Goal: Task Accomplishment & Management: Manage account settings

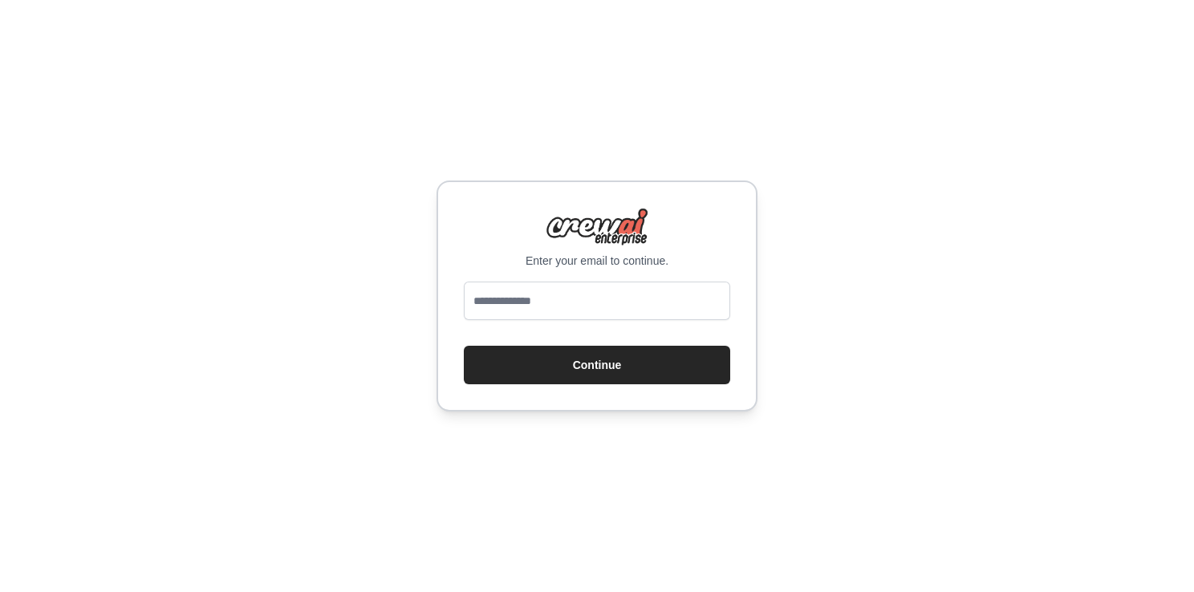
click at [566, 306] on input "email" at bounding box center [597, 301] width 266 height 39
type input "**********"
click at [520, 370] on button "Continue" at bounding box center [597, 365] width 266 height 39
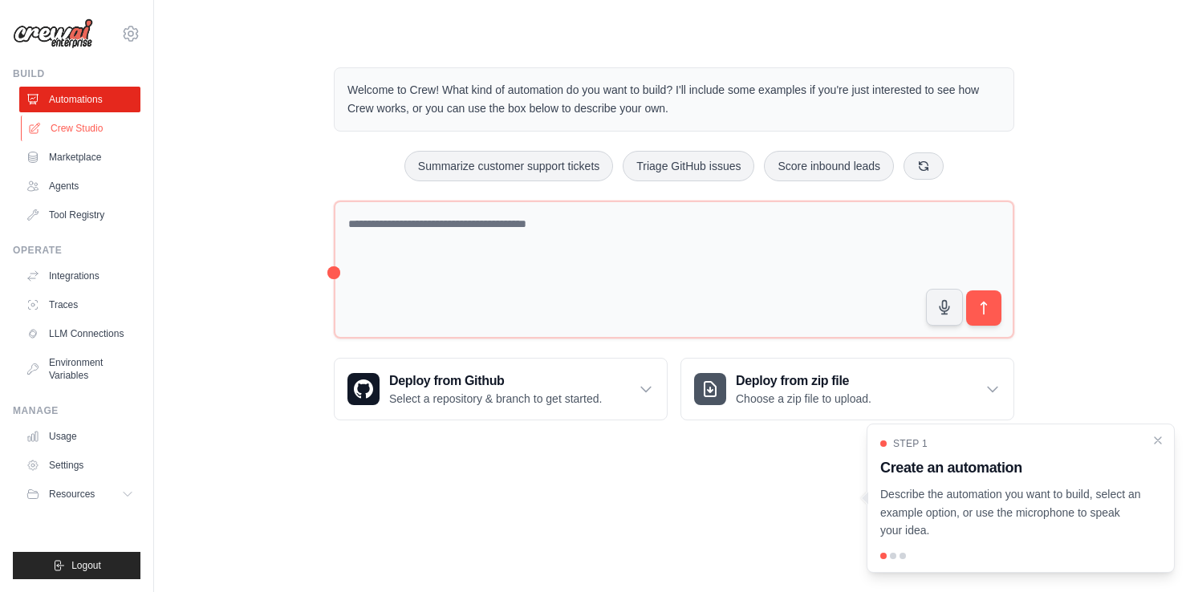
click at [95, 133] on link "Crew Studio" at bounding box center [81, 129] width 121 height 26
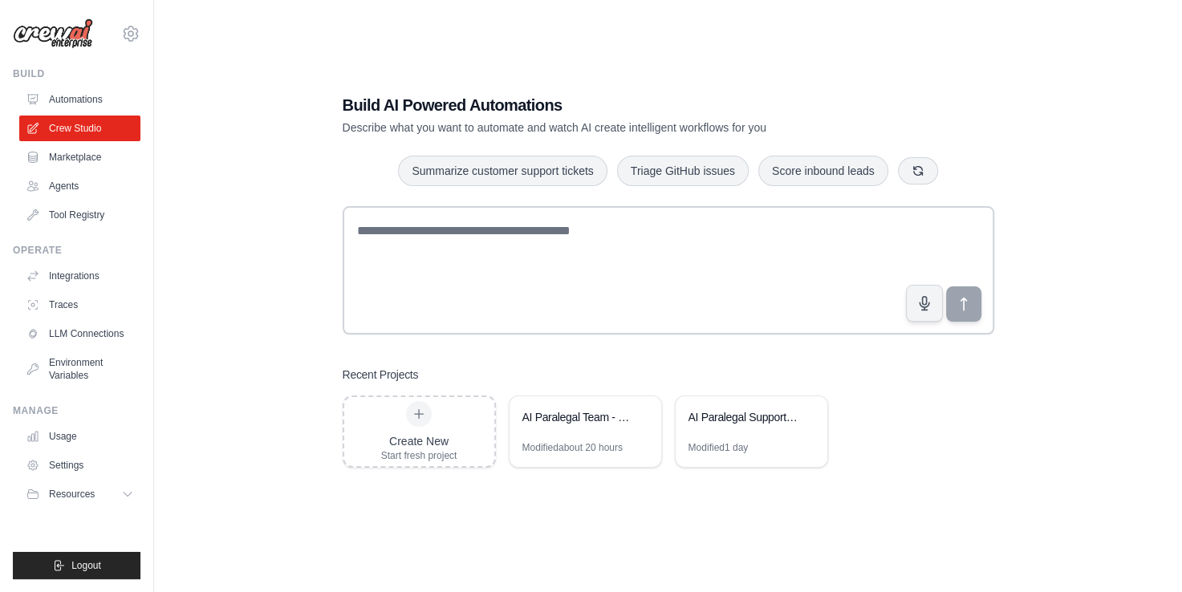
scroll to position [32, 0]
click at [628, 451] on div "Modified about 20 hours" at bounding box center [585, 453] width 152 height 26
click at [538, 416] on div "AI Paralegal Team - Early Discovery Package" at bounding box center [577, 416] width 110 height 16
click at [87, 163] on link "Marketplace" at bounding box center [81, 157] width 121 height 26
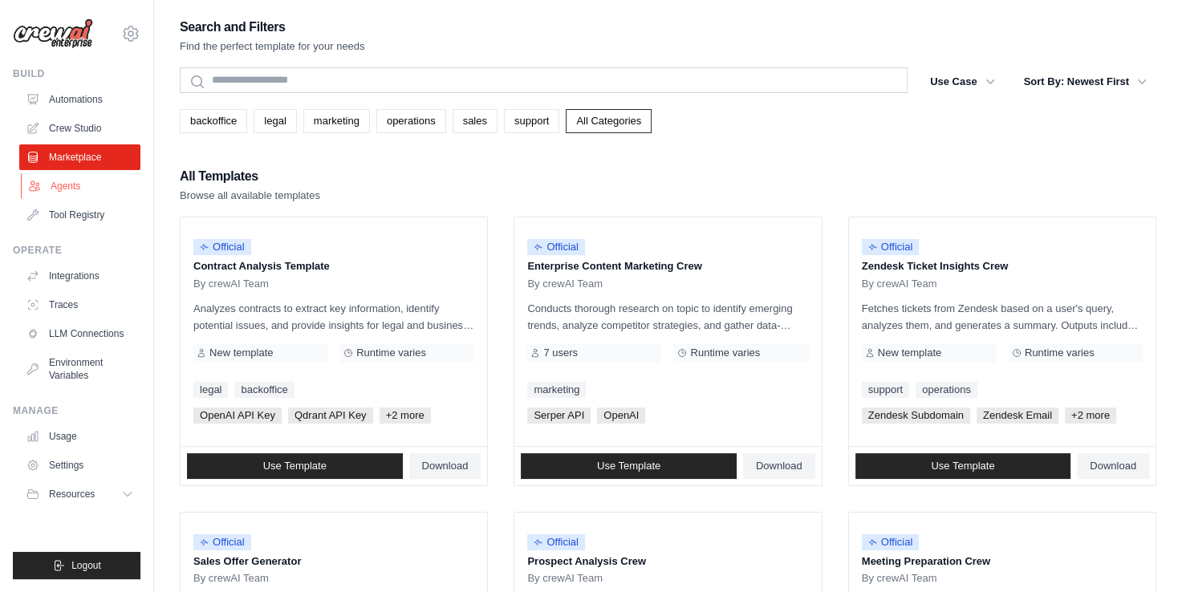
click at [80, 192] on link "Agents" at bounding box center [81, 186] width 121 height 26
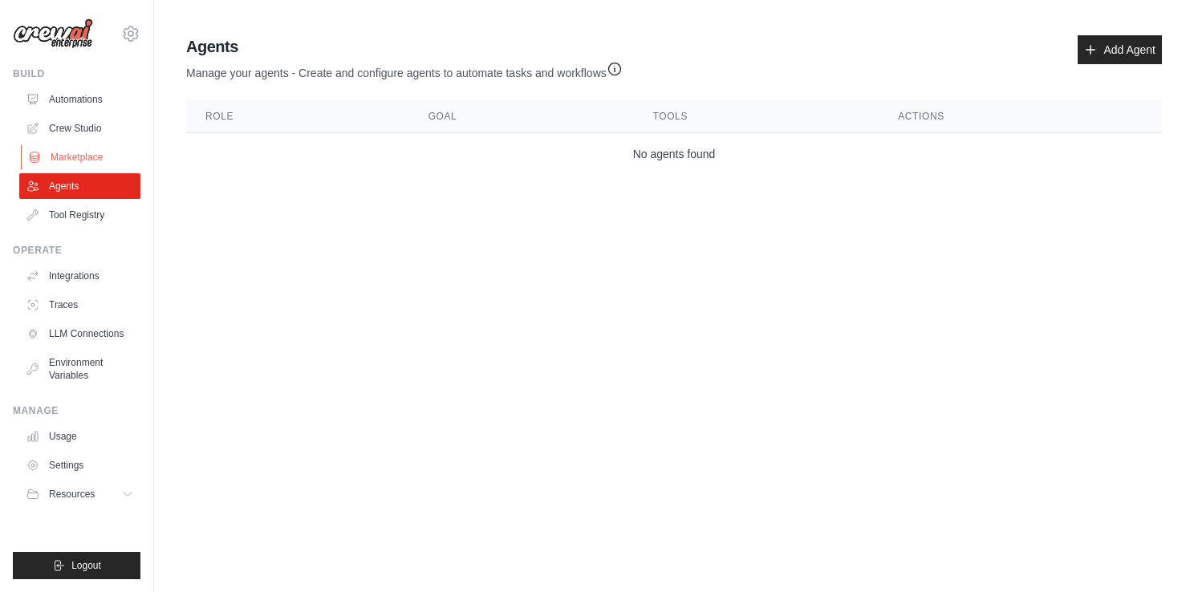
click at [67, 156] on link "Marketplace" at bounding box center [81, 157] width 121 height 26
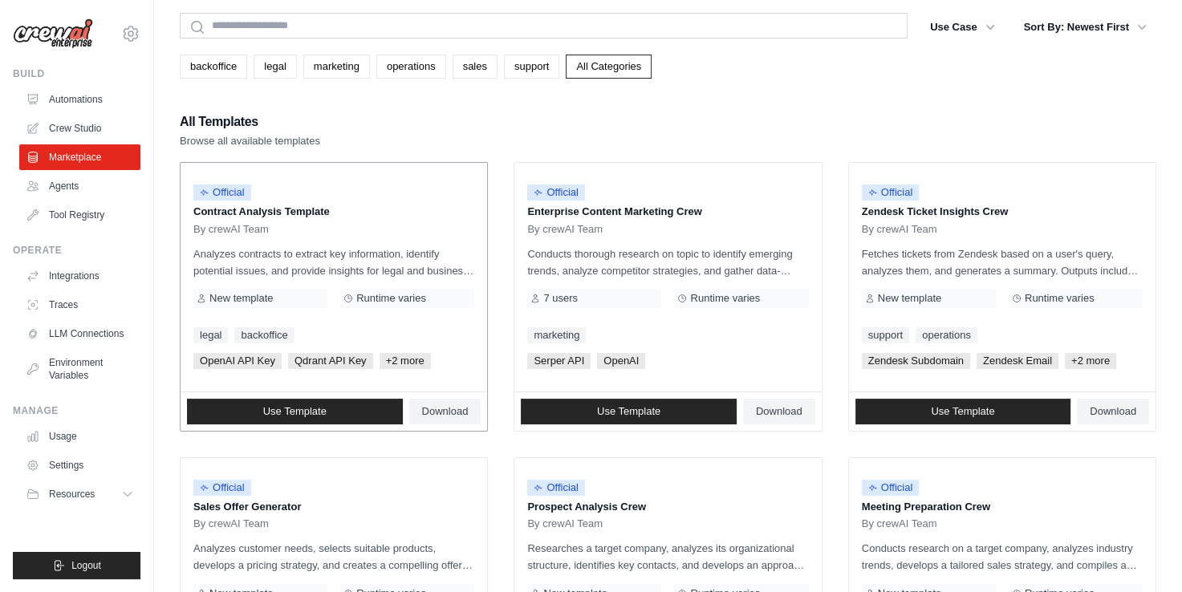
scroll to position [55, 0]
click at [82, 226] on link "Tool Registry" at bounding box center [81, 215] width 121 height 26
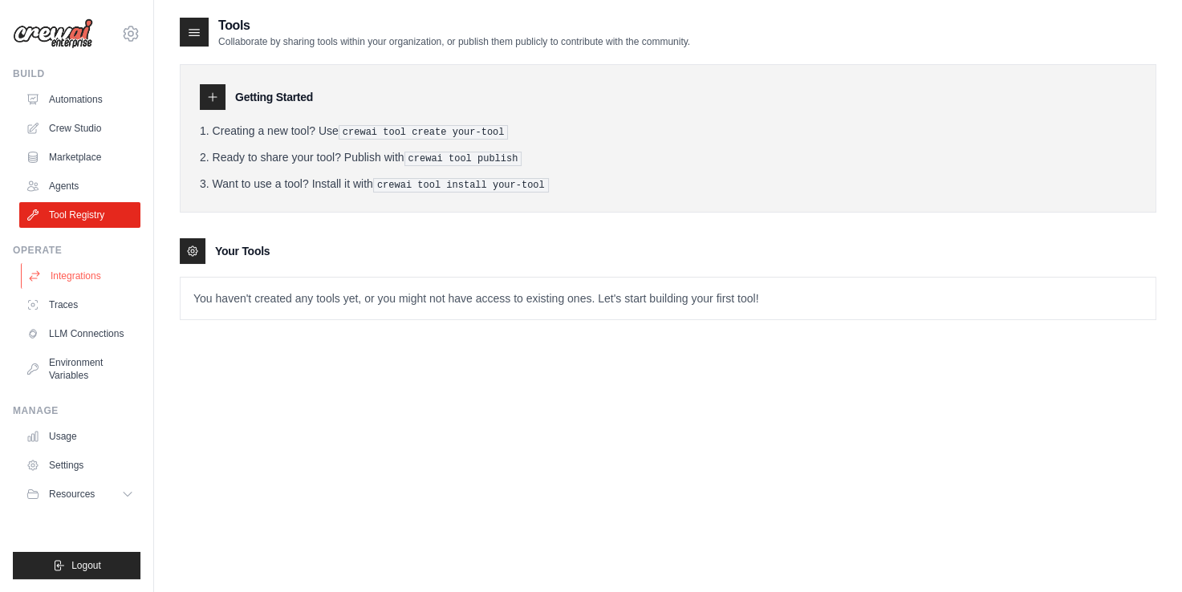
click at [74, 282] on link "Integrations" at bounding box center [81, 276] width 121 height 26
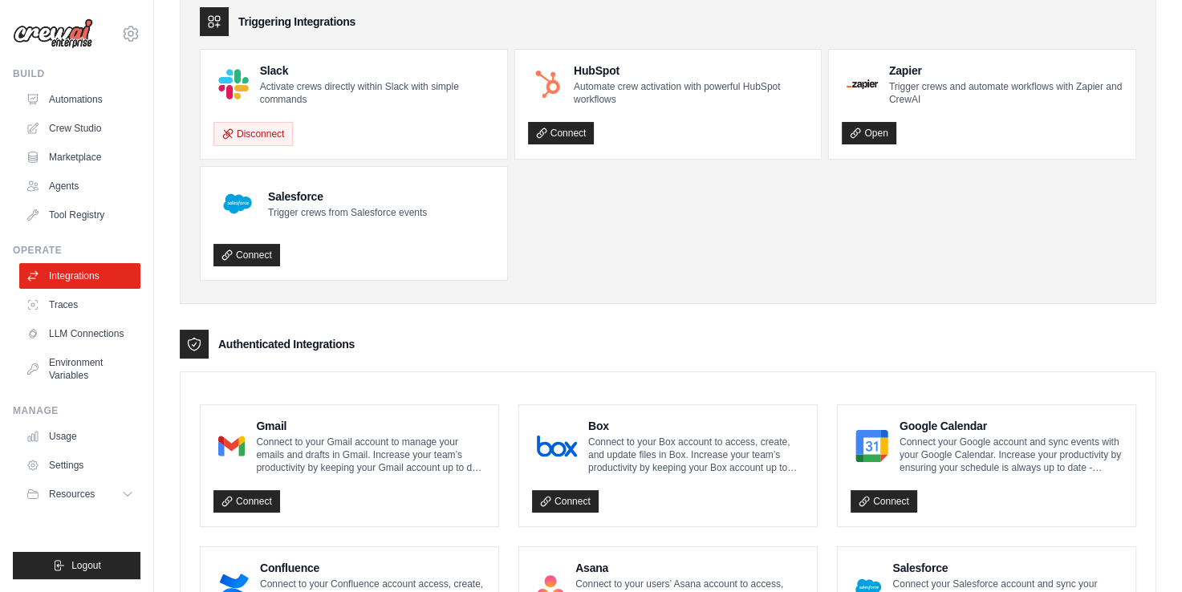
scroll to position [79, 0]
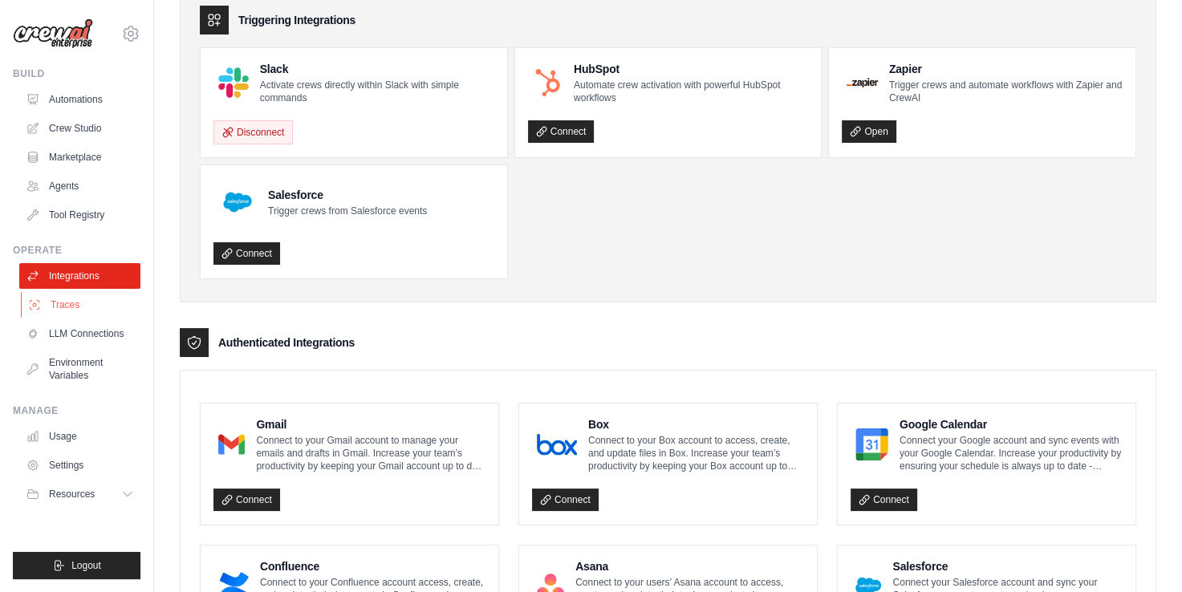
click at [60, 313] on link "Traces" at bounding box center [81, 305] width 121 height 26
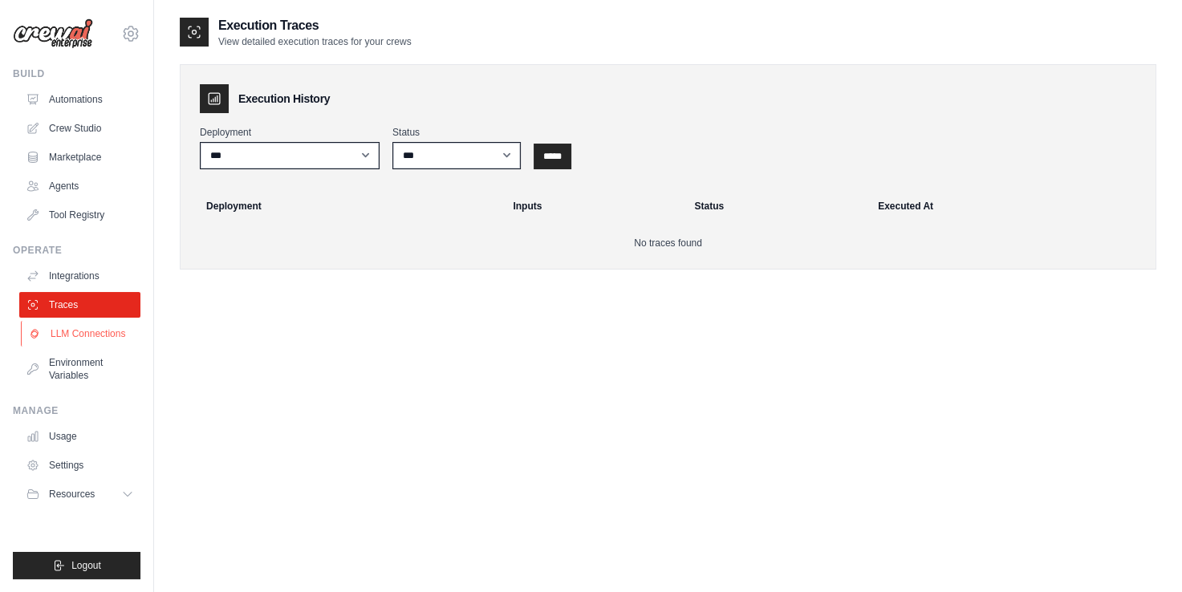
click at [107, 334] on link "LLM Connections" at bounding box center [81, 334] width 121 height 26
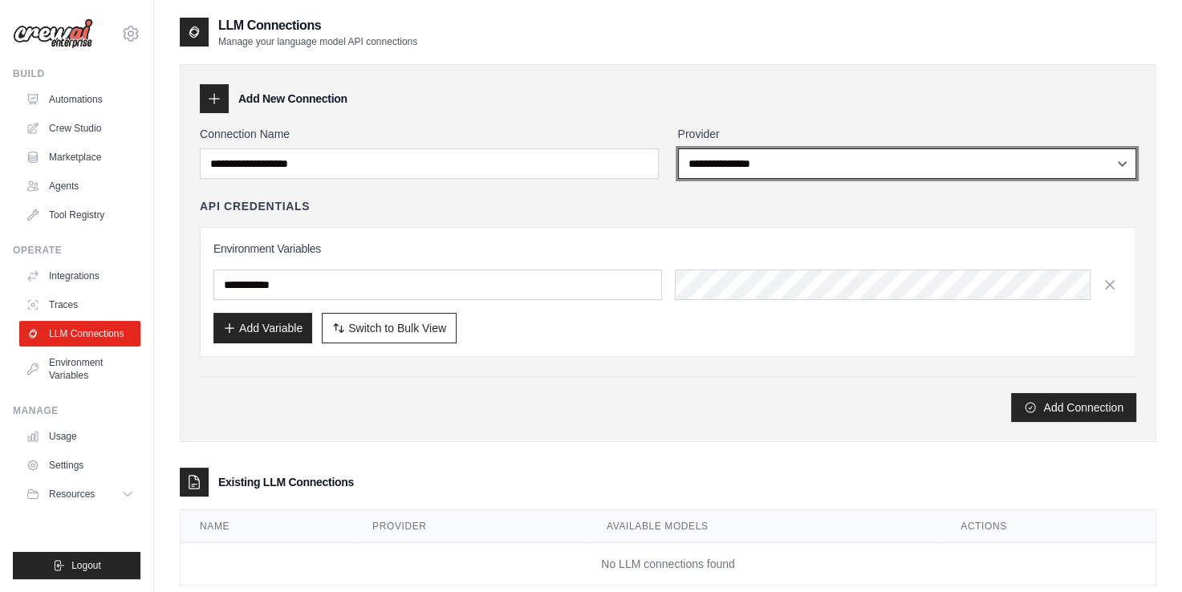
click at [747, 166] on select "**********" at bounding box center [907, 163] width 459 height 30
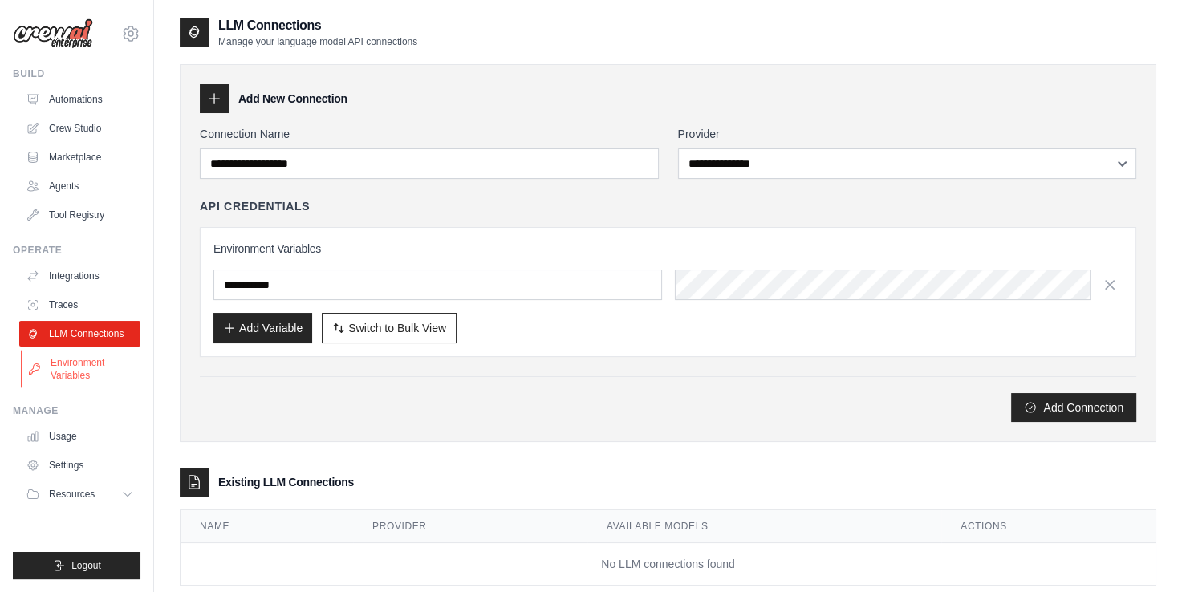
click at [91, 367] on link "Environment Variables" at bounding box center [81, 369] width 121 height 39
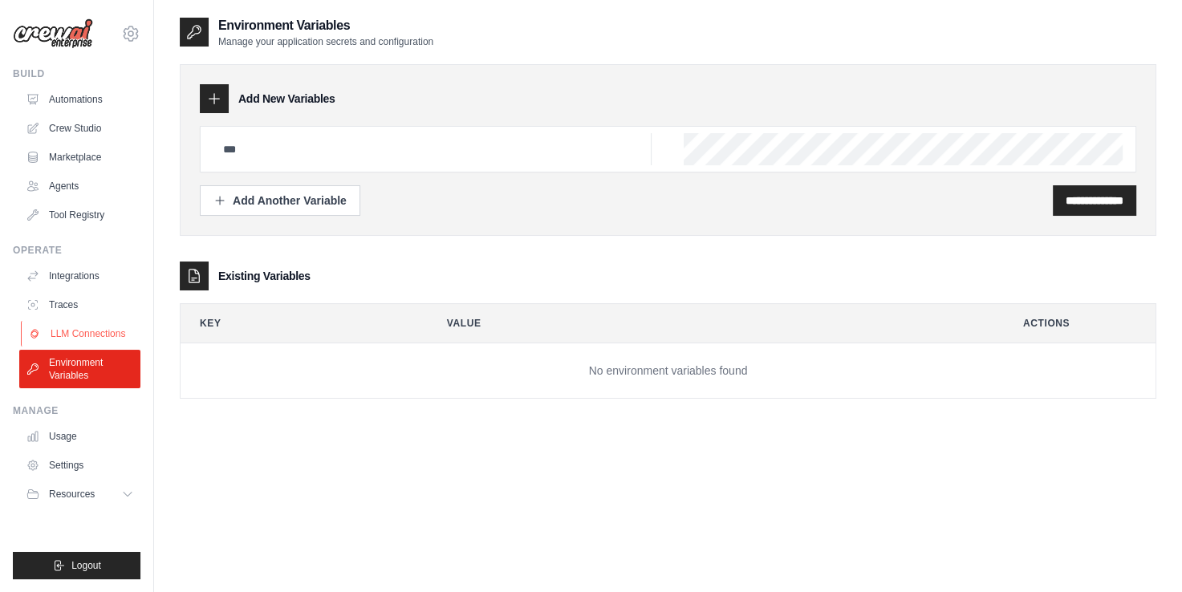
click at [62, 326] on link "LLM Connections" at bounding box center [81, 334] width 121 height 26
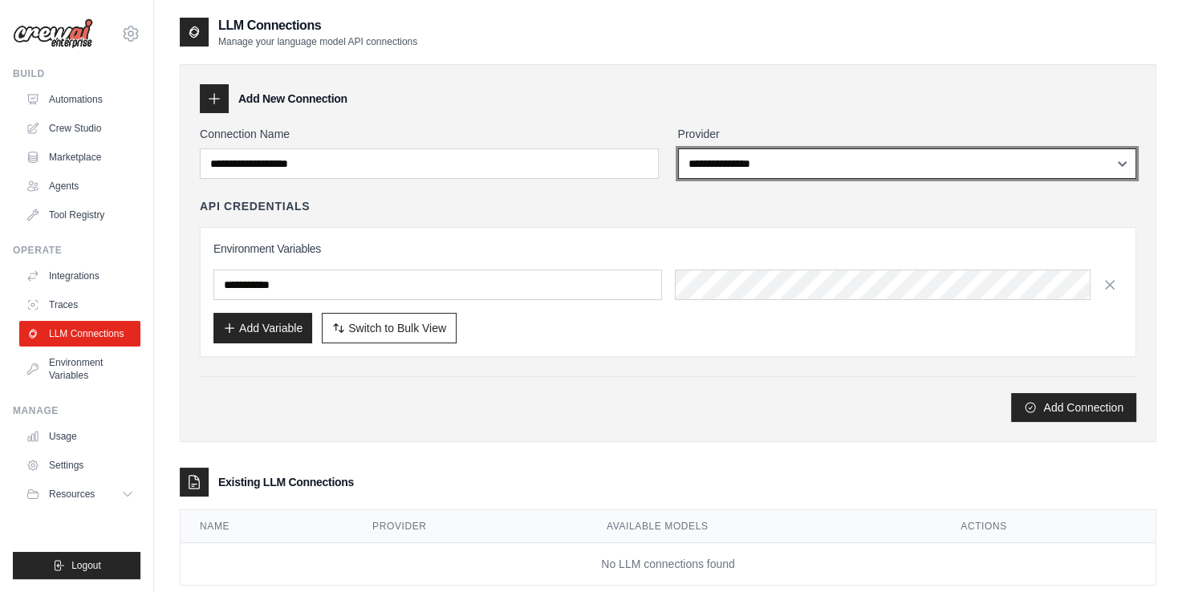
click at [735, 165] on select "**********" at bounding box center [907, 163] width 459 height 30
select select "******"
click at [678, 148] on select "**********" at bounding box center [907, 163] width 459 height 30
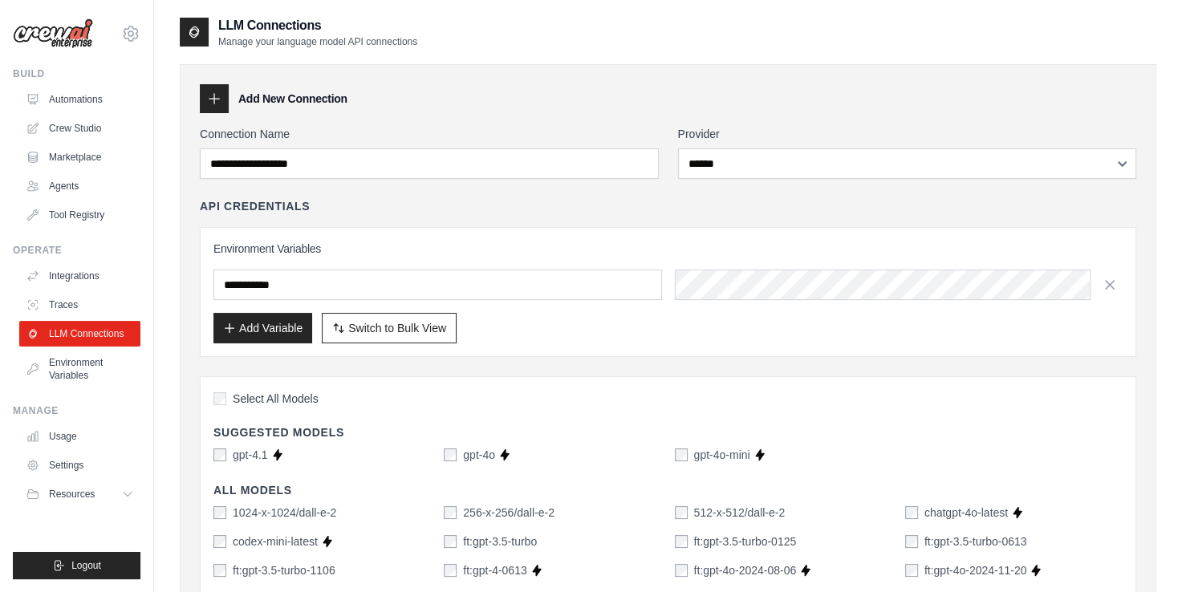
click at [558, 213] on div "API Credentials Environment Variables Add Variable Switch to Bulk View Switch t…" at bounding box center [668, 277] width 936 height 159
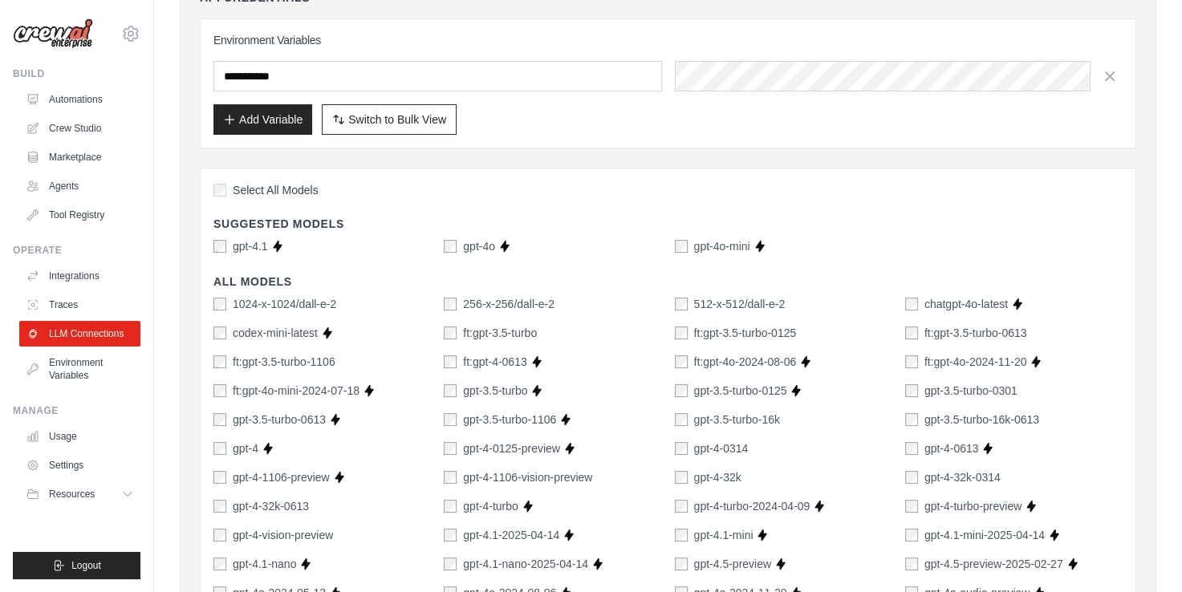
scroll to position [212, 0]
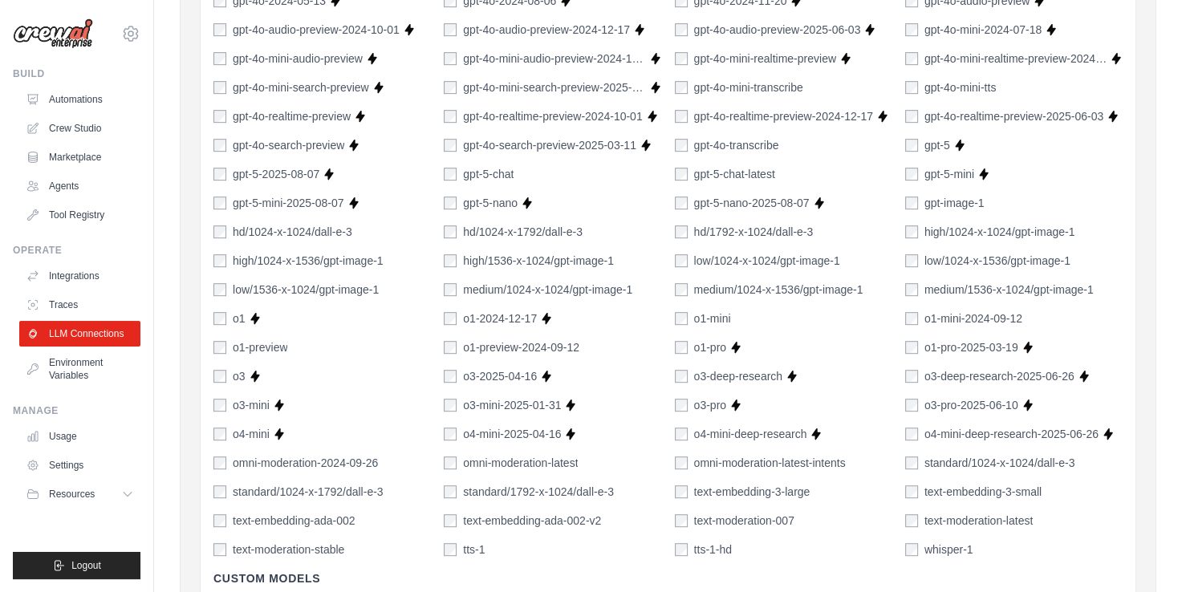
scroll to position [1129, 0]
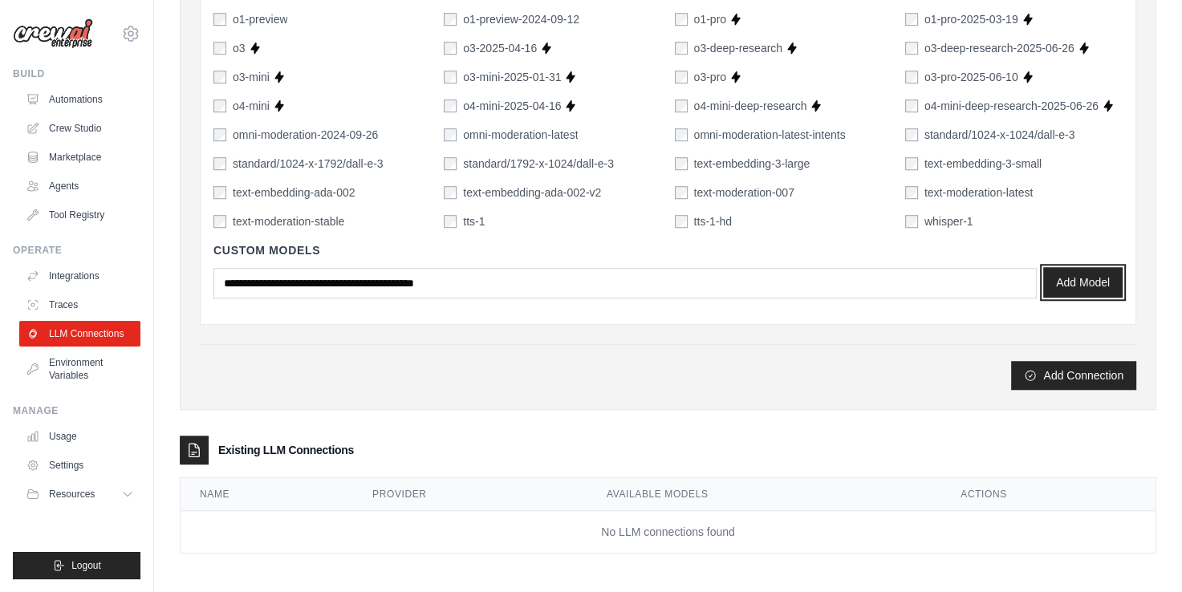
click at [1062, 289] on button "Add Model" at bounding box center [1082, 282] width 79 height 30
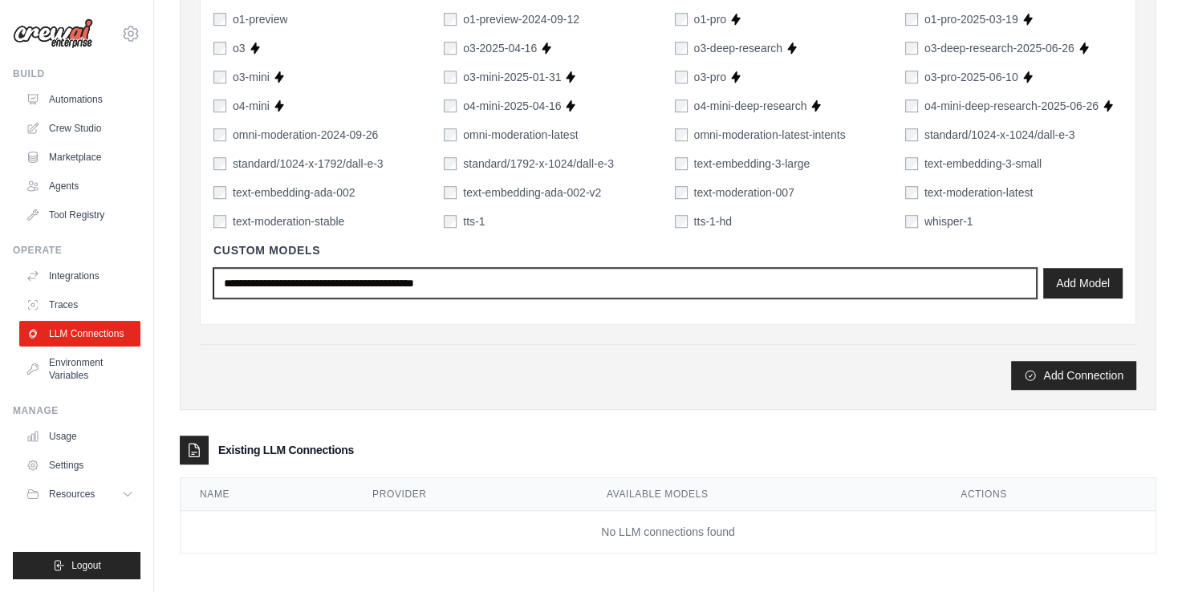
click at [394, 274] on input "text" at bounding box center [624, 283] width 823 height 30
type input "******"
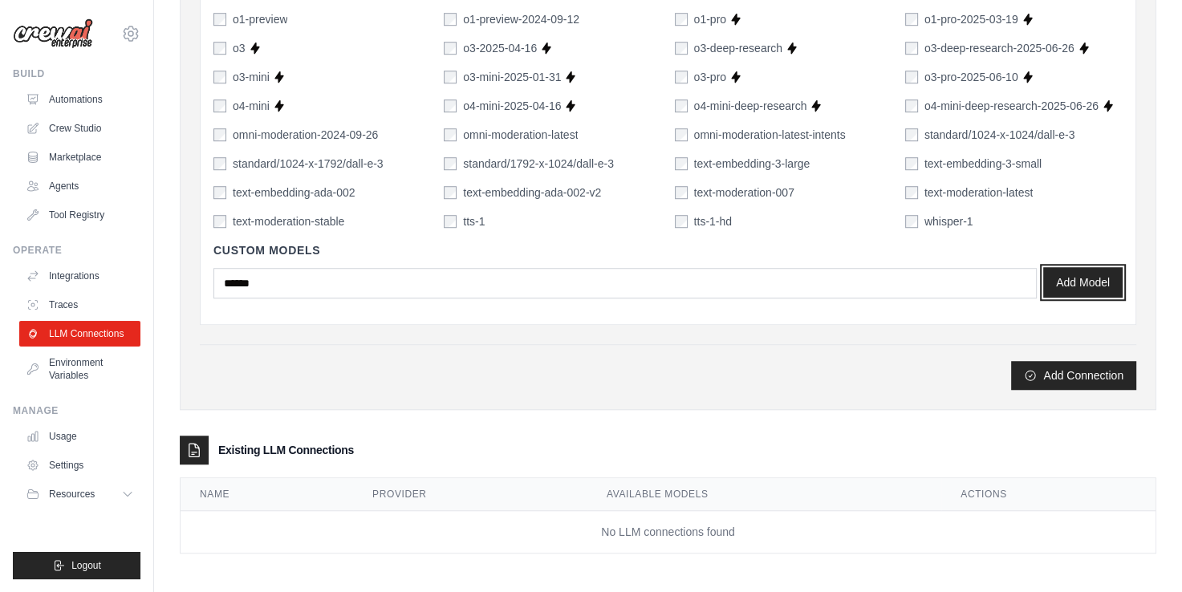
click at [1112, 293] on button "Add Model" at bounding box center [1082, 282] width 79 height 30
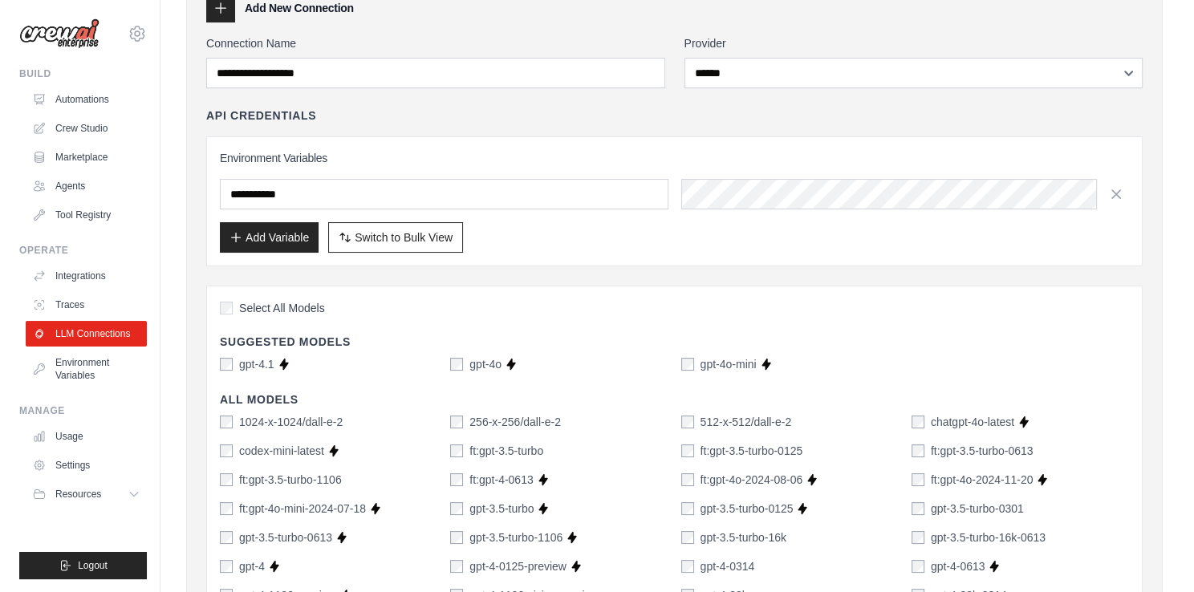
scroll to position [0, 0]
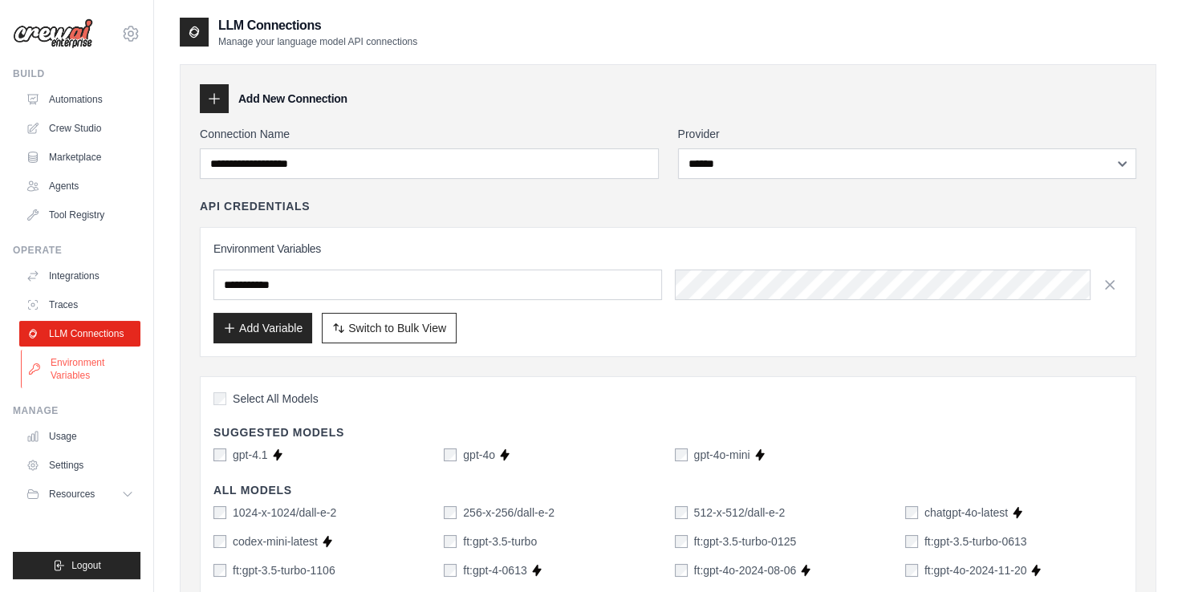
click at [65, 364] on link "Environment Variables" at bounding box center [81, 369] width 121 height 39
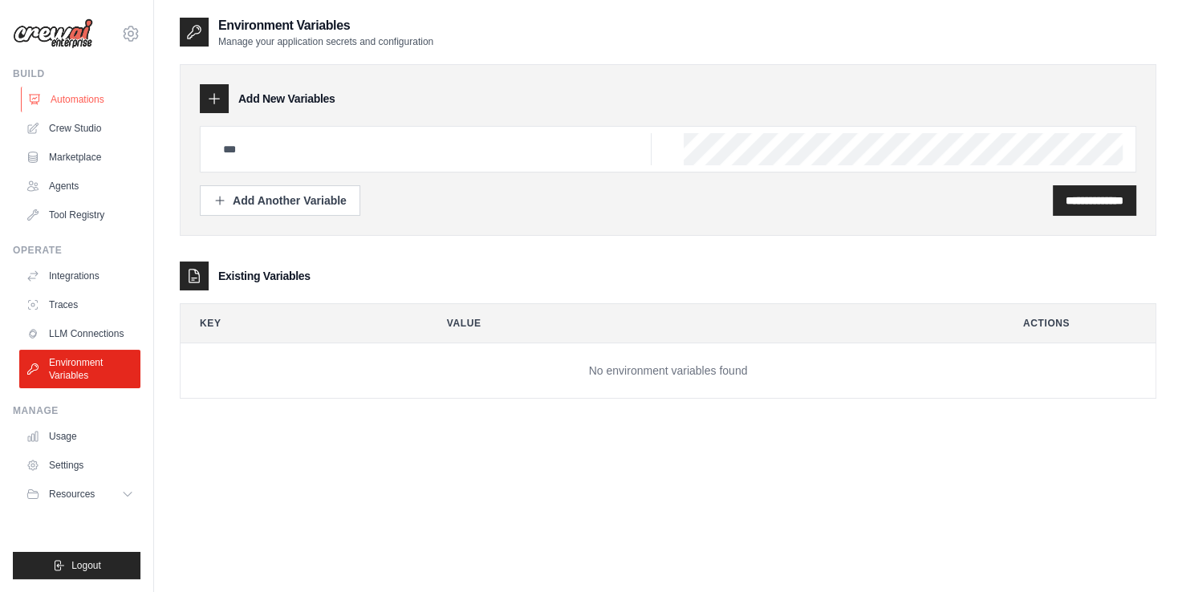
click at [80, 96] on link "Automations" at bounding box center [81, 100] width 121 height 26
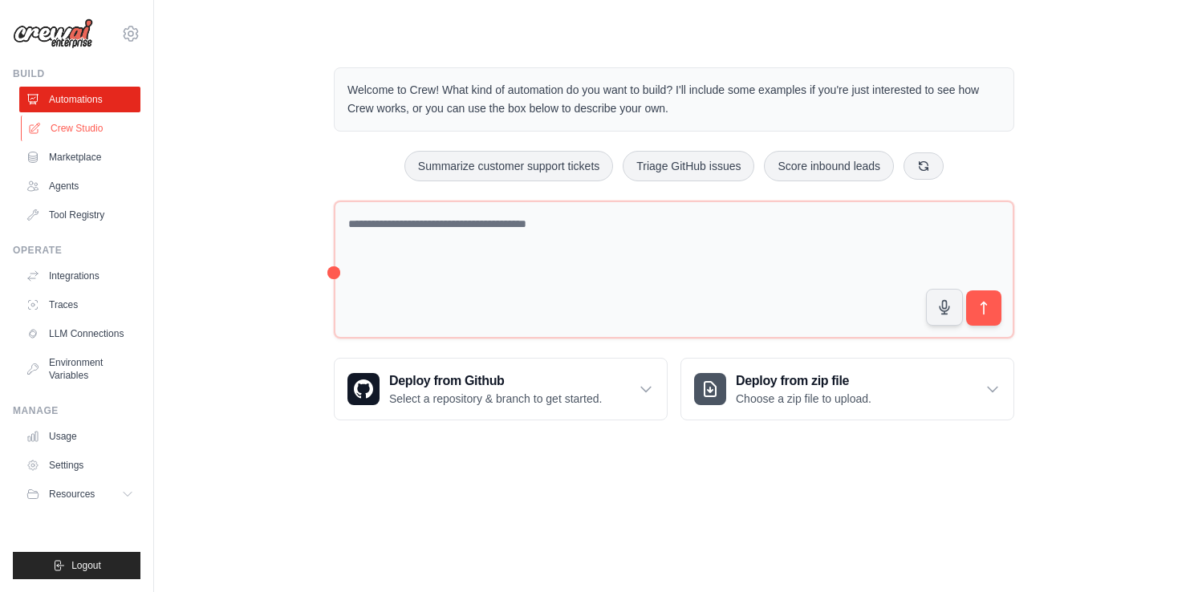
click at [96, 134] on link "Crew Studio" at bounding box center [81, 129] width 121 height 26
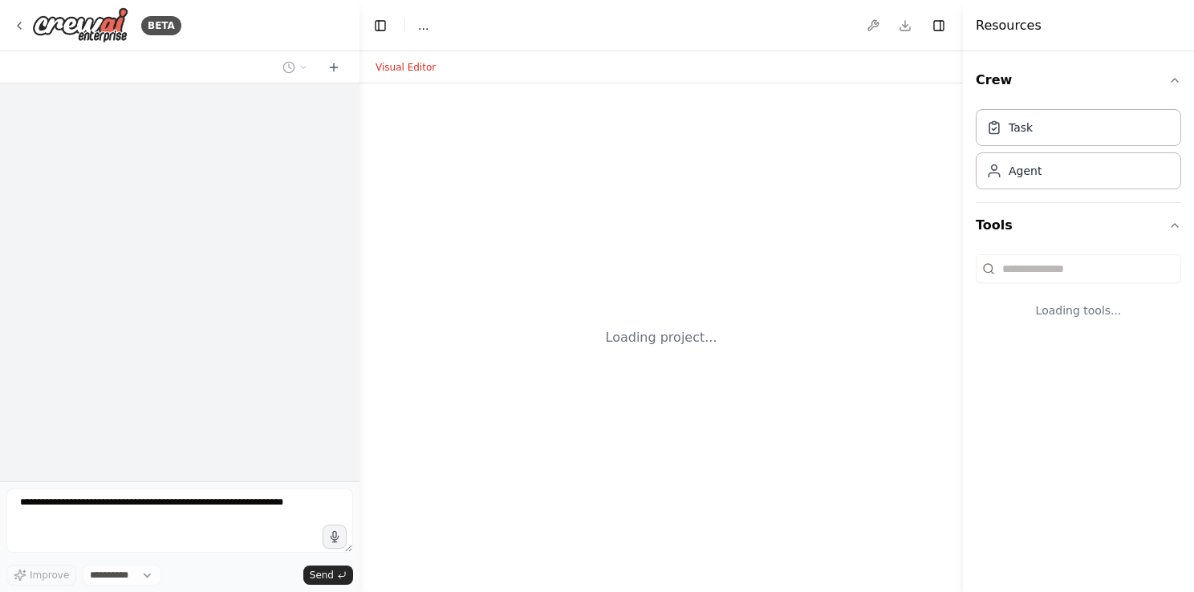
select select "****"
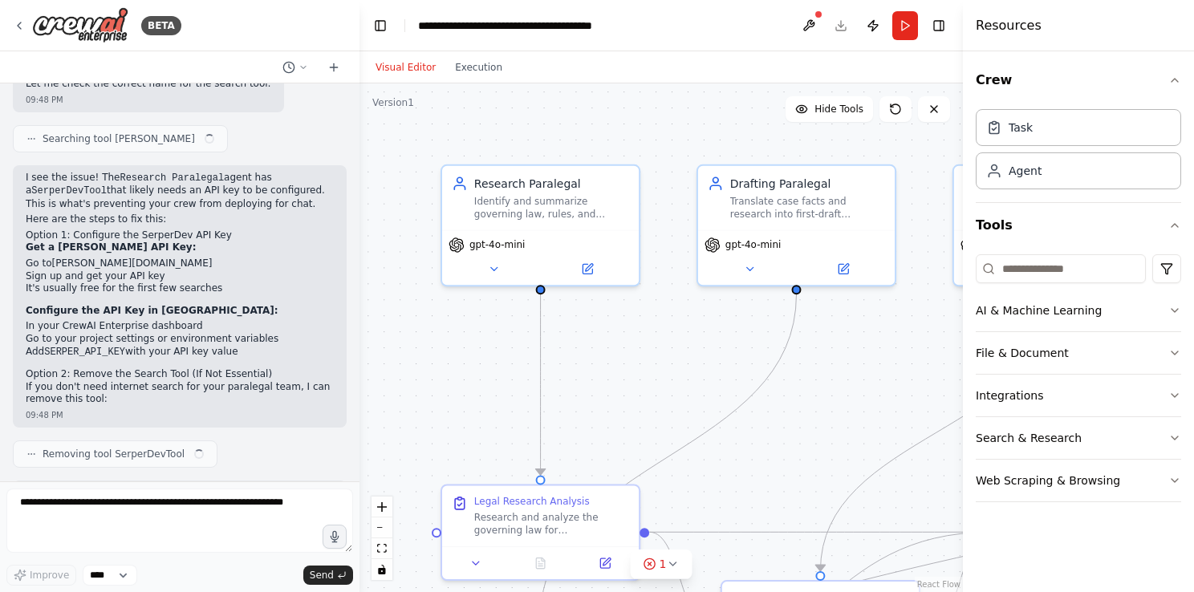
scroll to position [8681, 0]
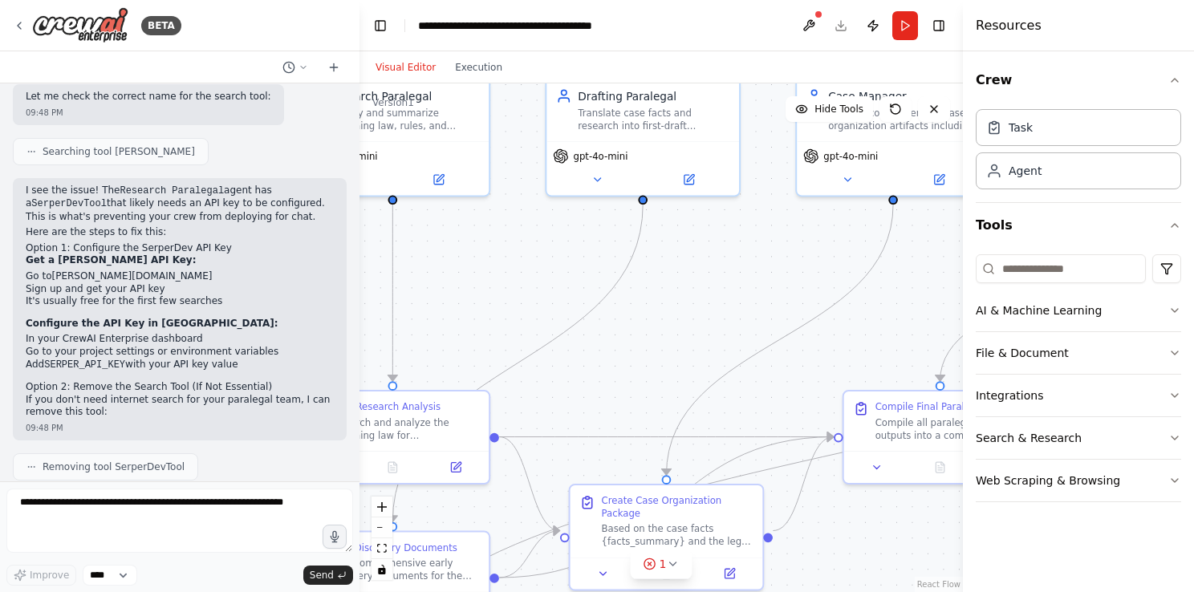
drag, startPoint x: 677, startPoint y: 361, endPoint x: 530, endPoint y: 265, distance: 176.3
click at [530, 265] on div ".deletable-edge-delete-btn { width: 20px; height: 20px; border: 0px solid #ffff…" at bounding box center [660, 337] width 603 height 509
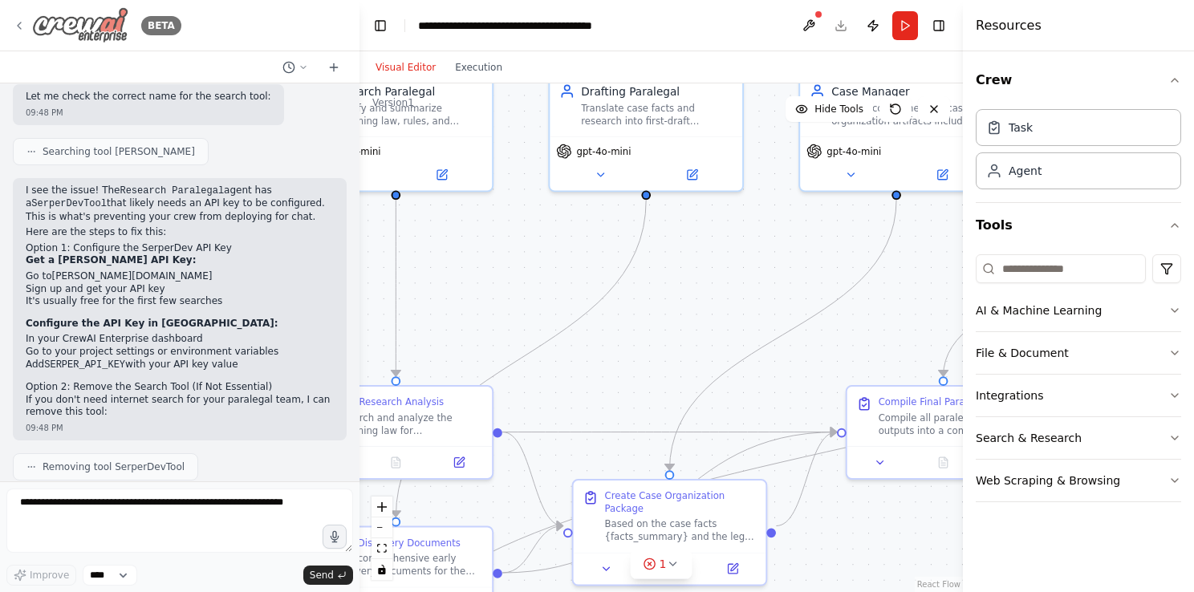
click at [19, 23] on icon at bounding box center [19, 25] width 3 height 6
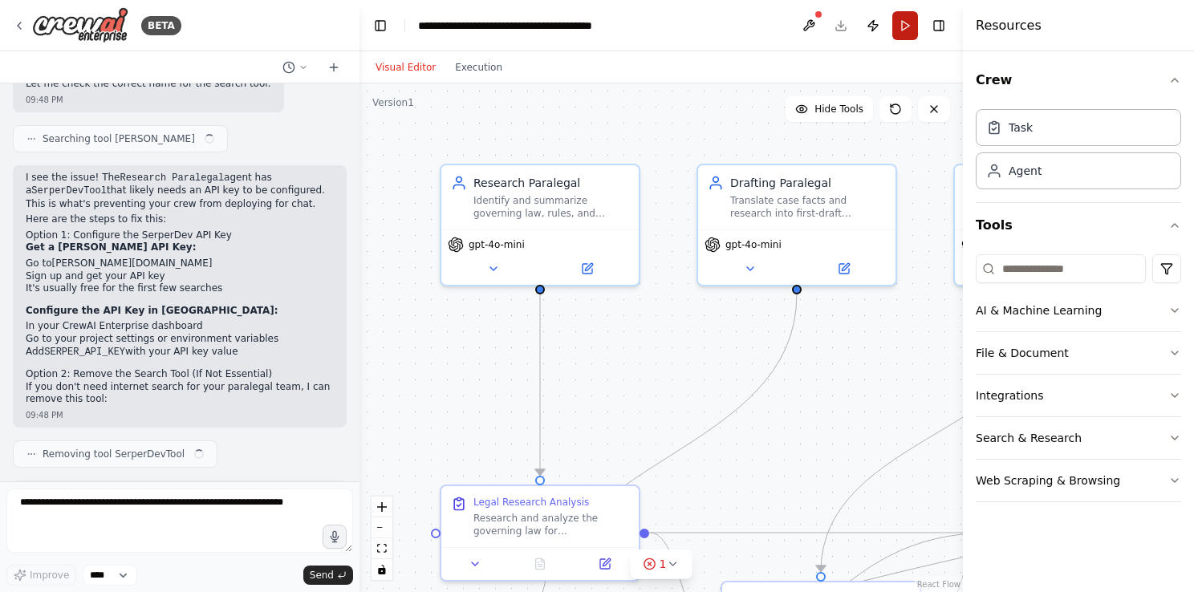
click at [910, 14] on button "Run" at bounding box center [905, 25] width 26 height 29
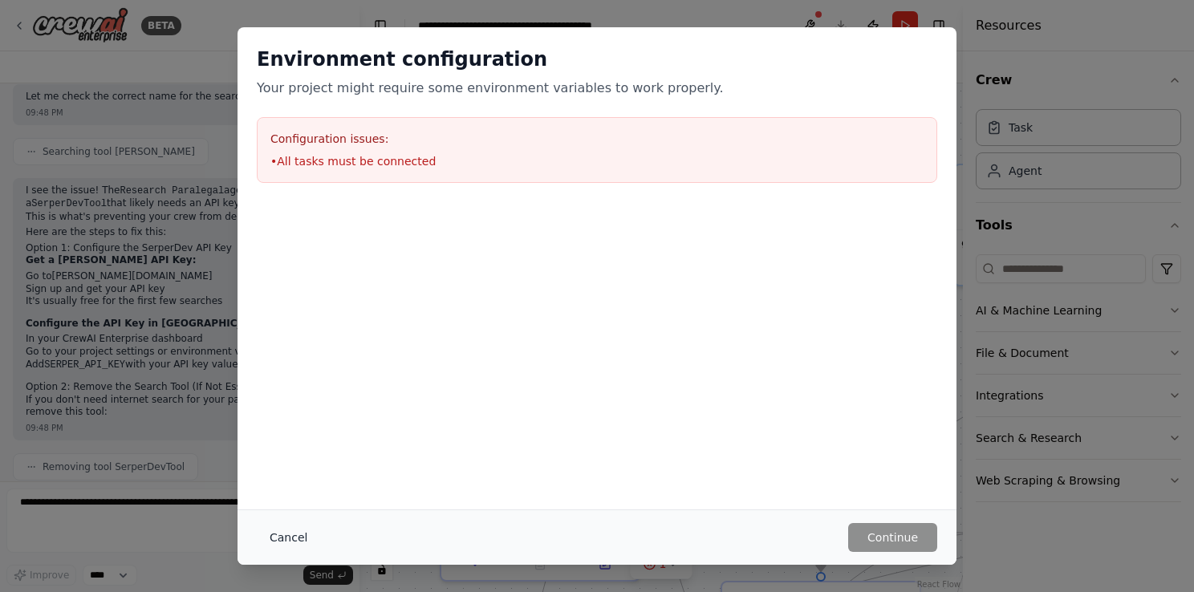
click at [293, 535] on button "Cancel" at bounding box center [288, 537] width 63 height 29
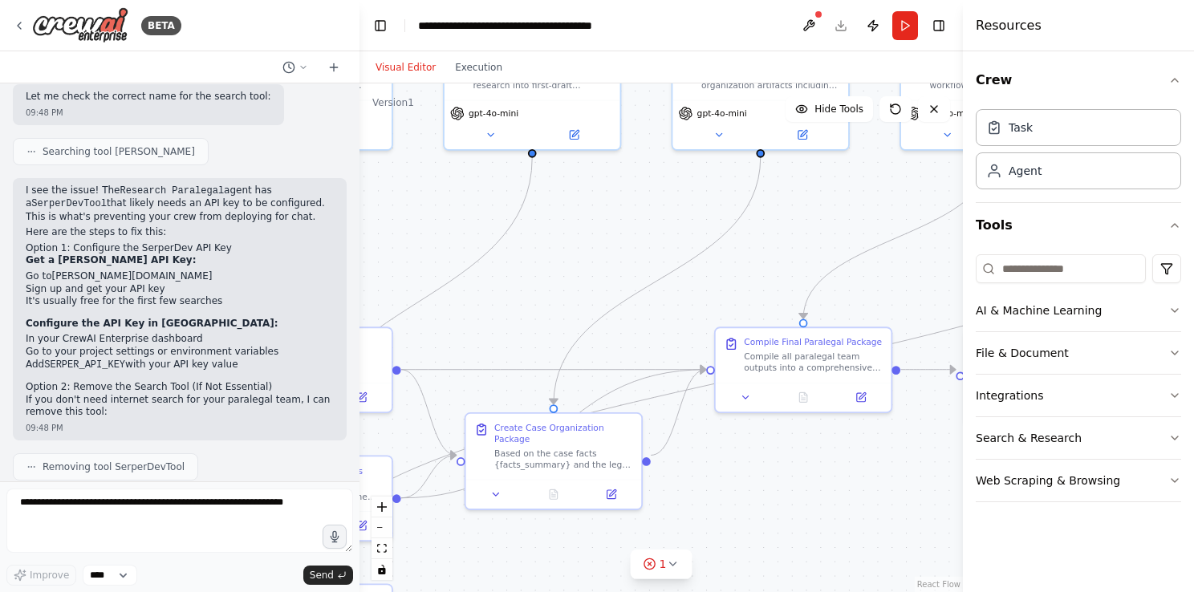
drag, startPoint x: 657, startPoint y: 389, endPoint x: 424, endPoint y: 241, distance: 276.7
click at [424, 241] on div ".deletable-edge-delete-btn { width: 20px; height: 20px; border: 0px solid #ffff…" at bounding box center [660, 337] width 603 height 509
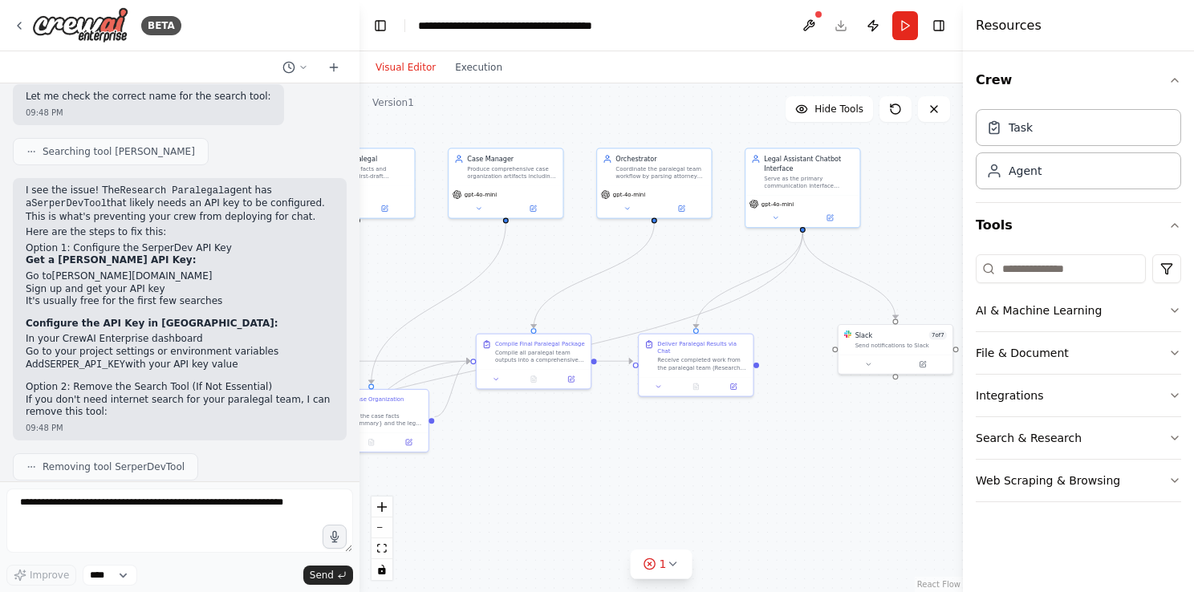
drag, startPoint x: 547, startPoint y: 318, endPoint x: 328, endPoint y: 326, distance: 219.2
click at [328, 326] on div "BETA ========================================= CrewAI: AI Paralegal Team (Multi…" at bounding box center [597, 296] width 1194 height 592
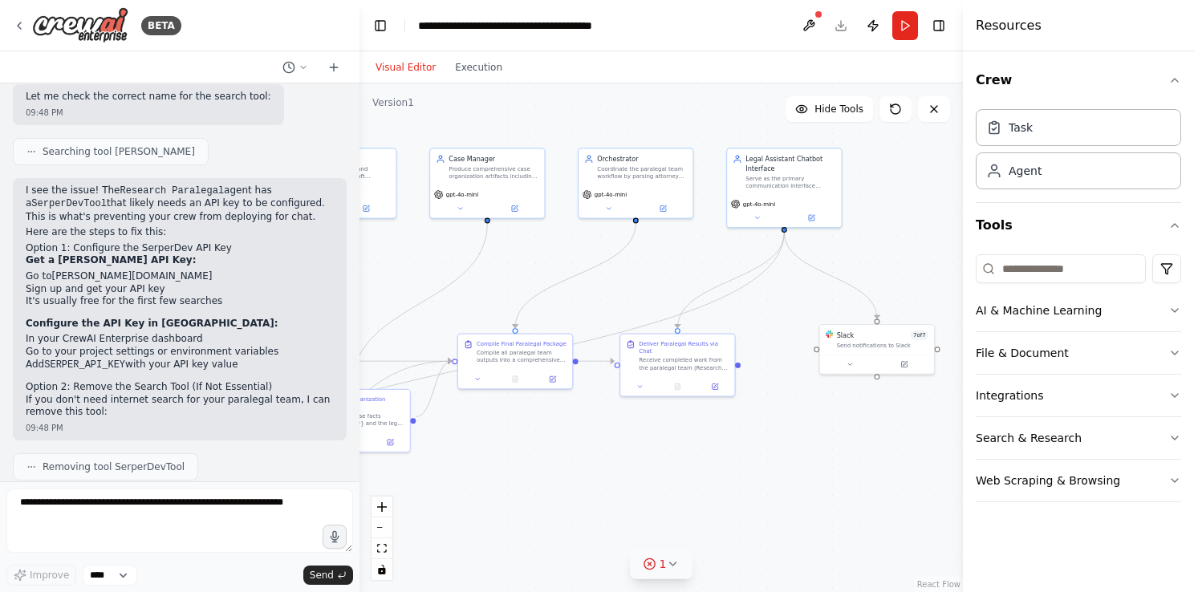
click at [662, 570] on span "1" at bounding box center [663, 564] width 7 height 16
click at [712, 525] on button at bounding box center [725, 522] width 27 height 19
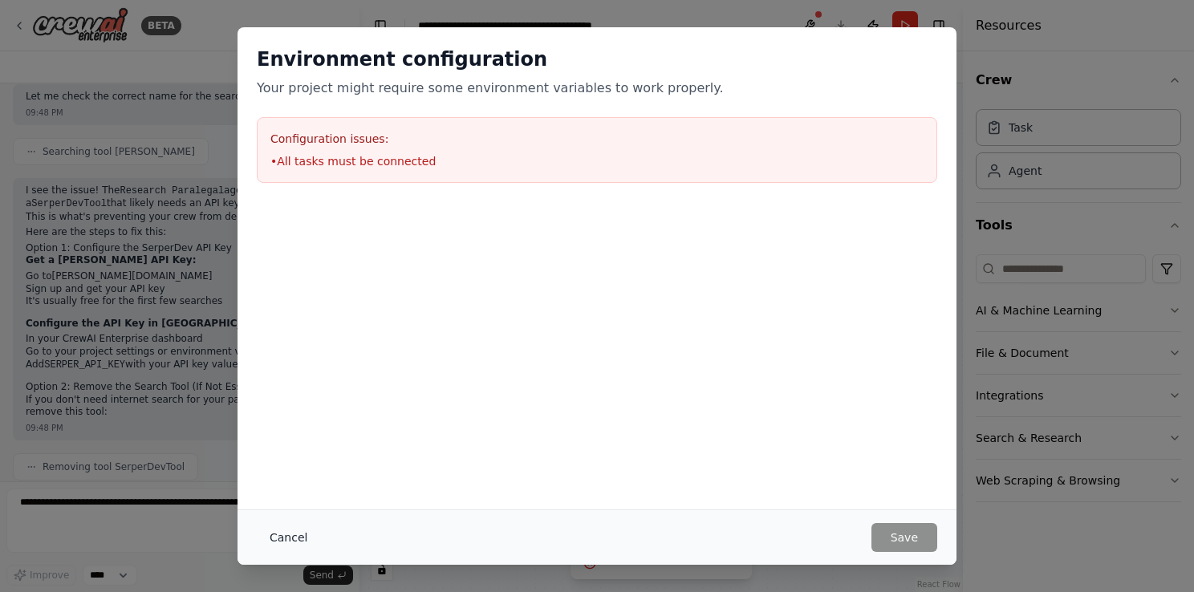
click at [295, 531] on button "Cancel" at bounding box center [288, 537] width 63 height 29
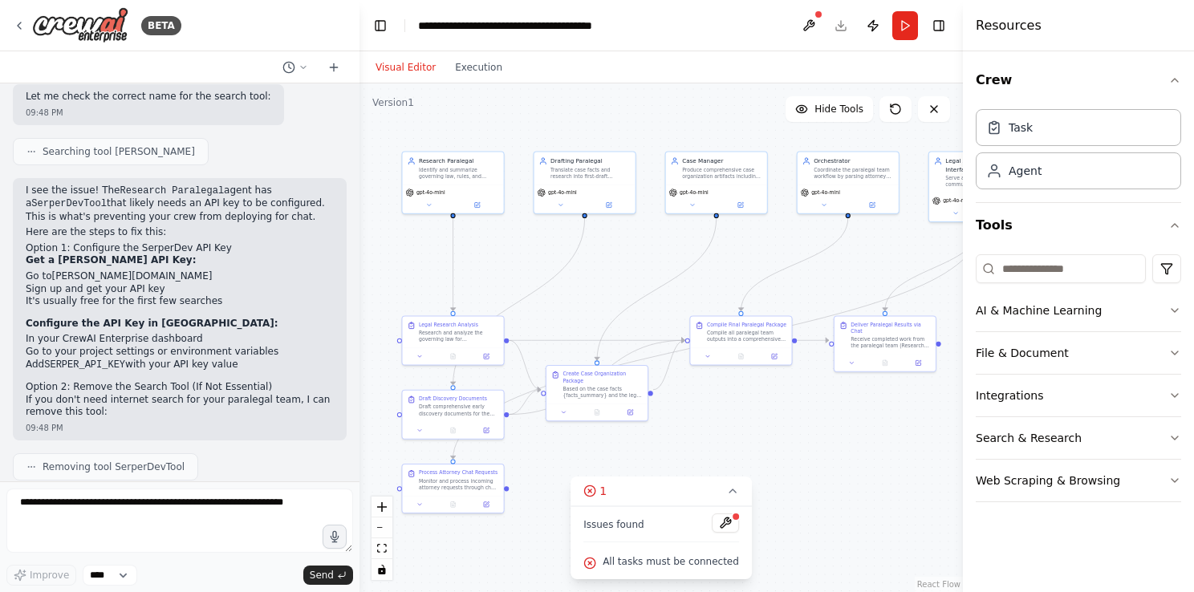
drag, startPoint x: 521, startPoint y: 408, endPoint x: 714, endPoint y: 373, distance: 196.6
click at [714, 373] on div ".deletable-edge-delete-btn { width: 20px; height: 20px; border: 0px solid #ffff…" at bounding box center [660, 337] width 603 height 509
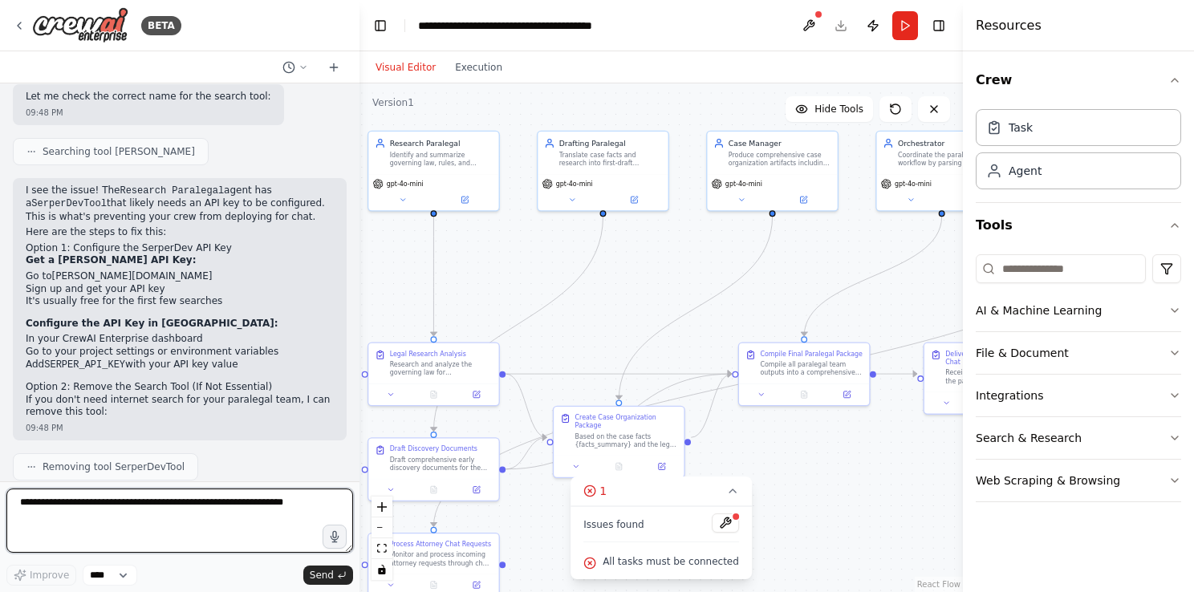
click at [183, 515] on textarea at bounding box center [179, 521] width 347 height 64
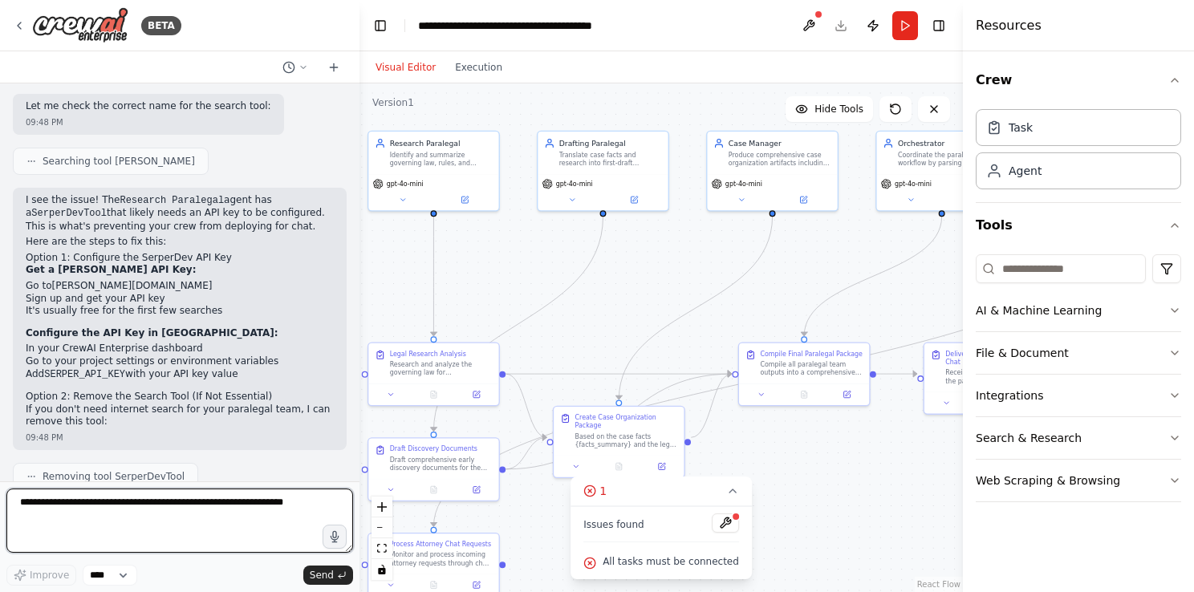
scroll to position [8672, 0]
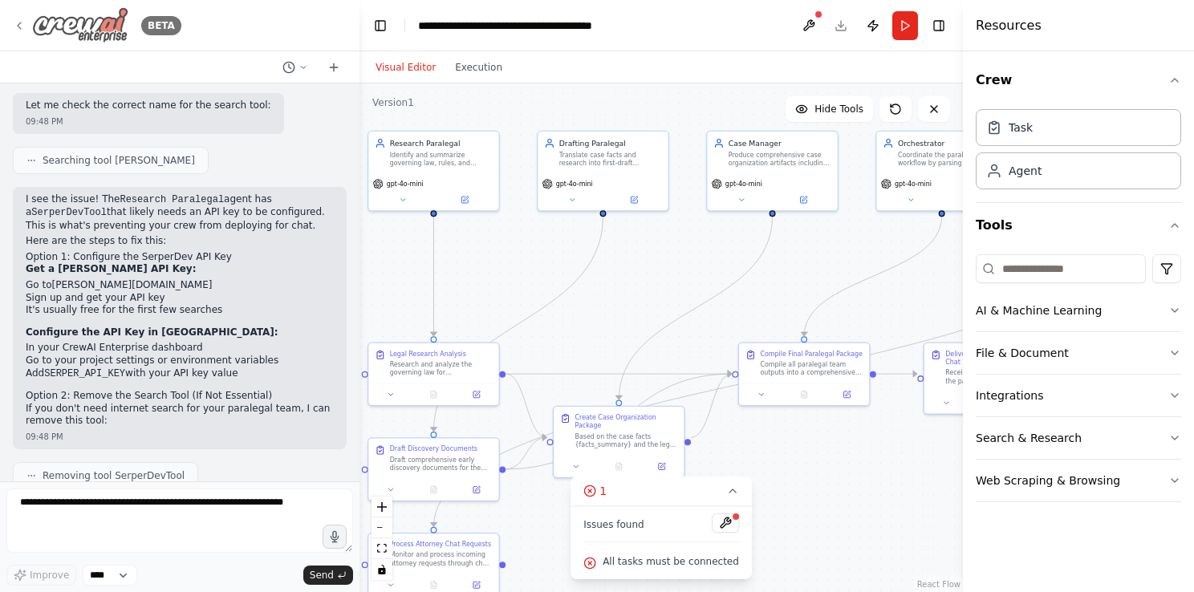
click at [108, 35] on img at bounding box center [80, 25] width 96 height 36
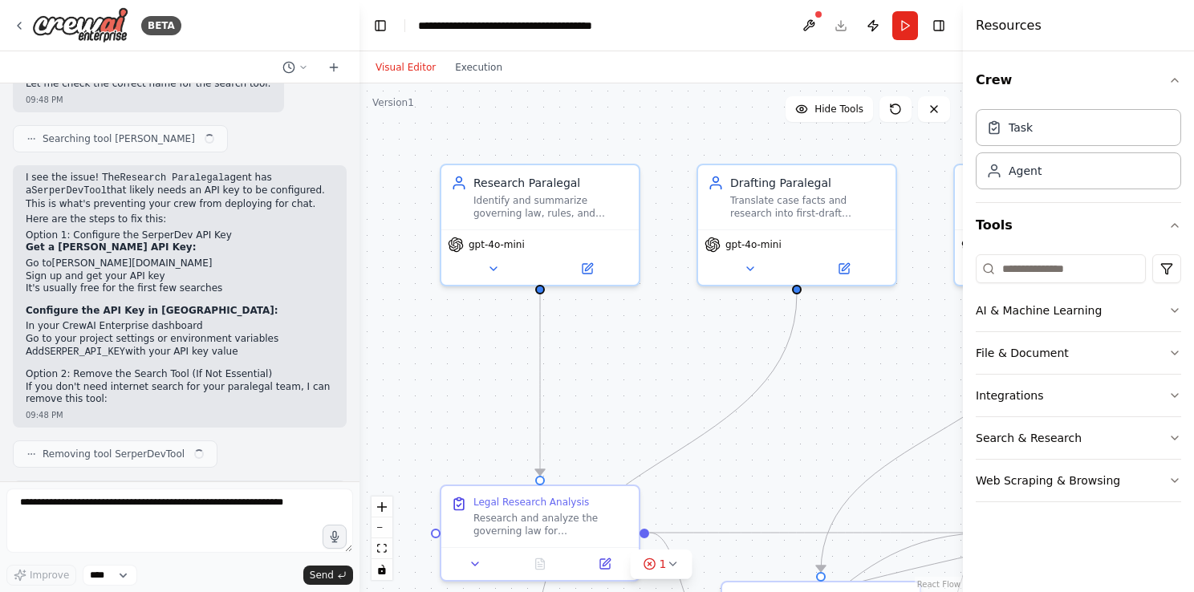
scroll to position [8681, 0]
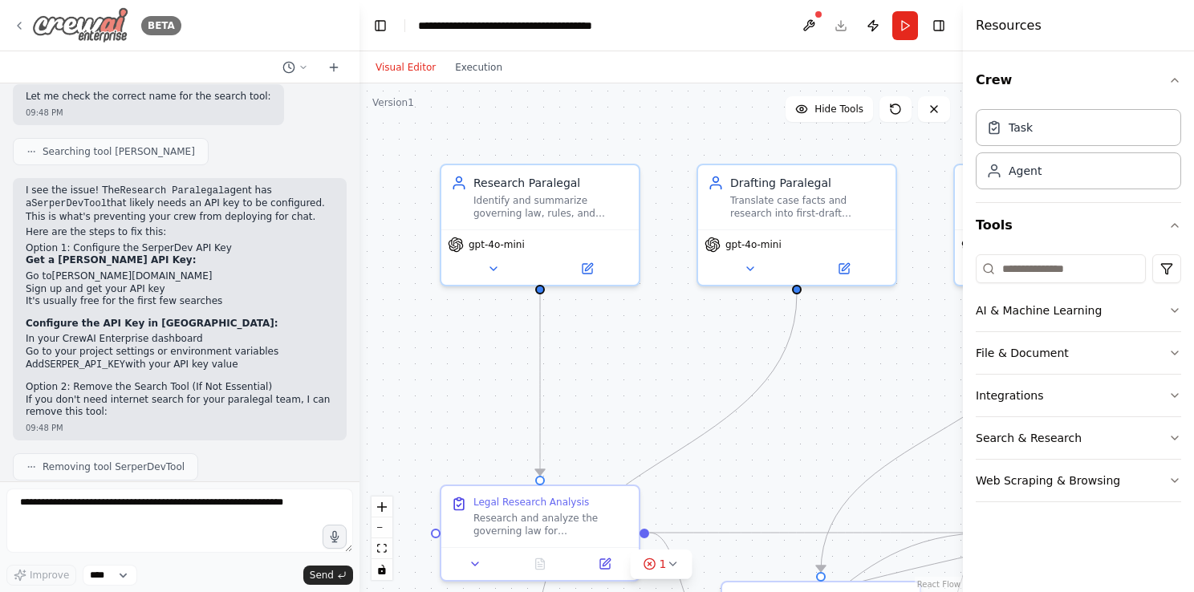
click at [97, 35] on img at bounding box center [80, 25] width 96 height 36
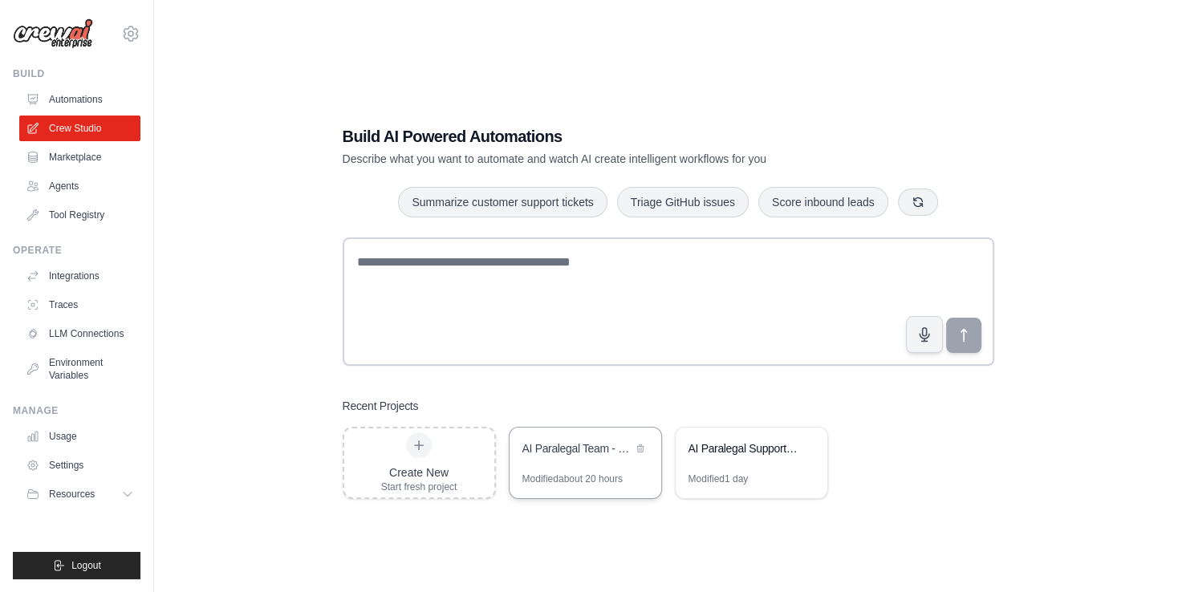
click at [557, 466] on div "AI Paralegal Team - Early Discovery Package" at bounding box center [585, 450] width 152 height 45
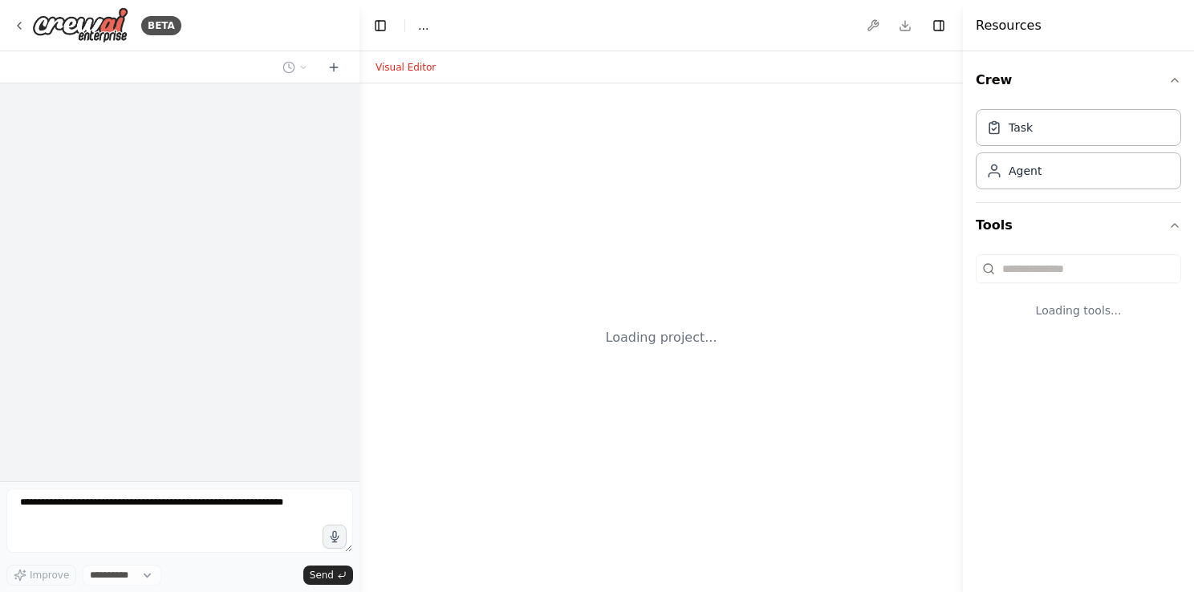
select select "****"
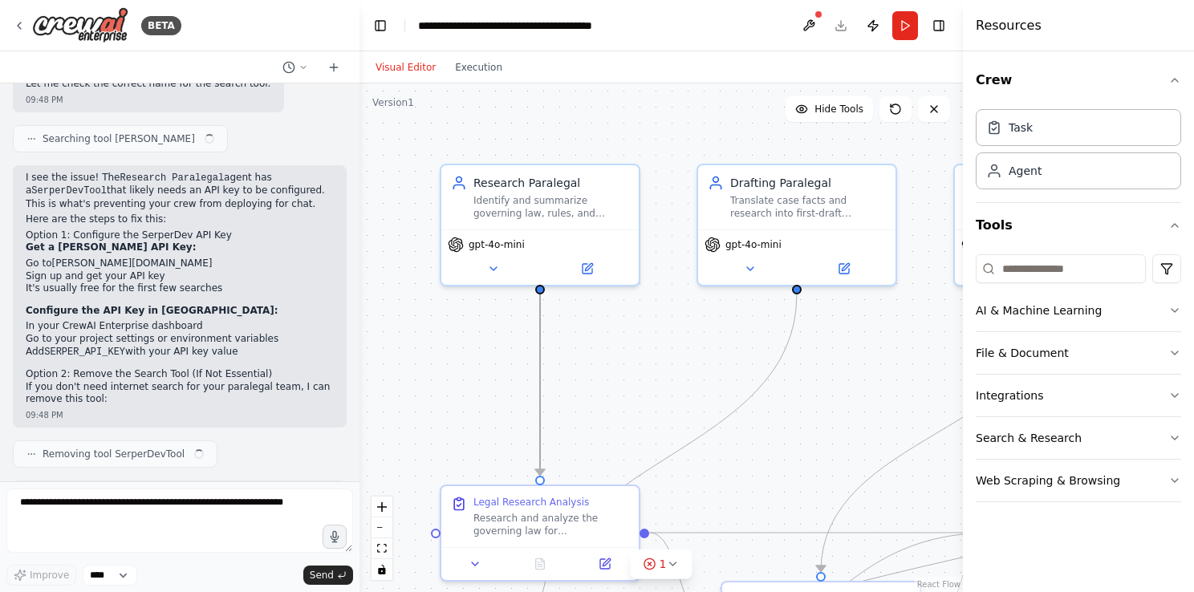
scroll to position [8681, 0]
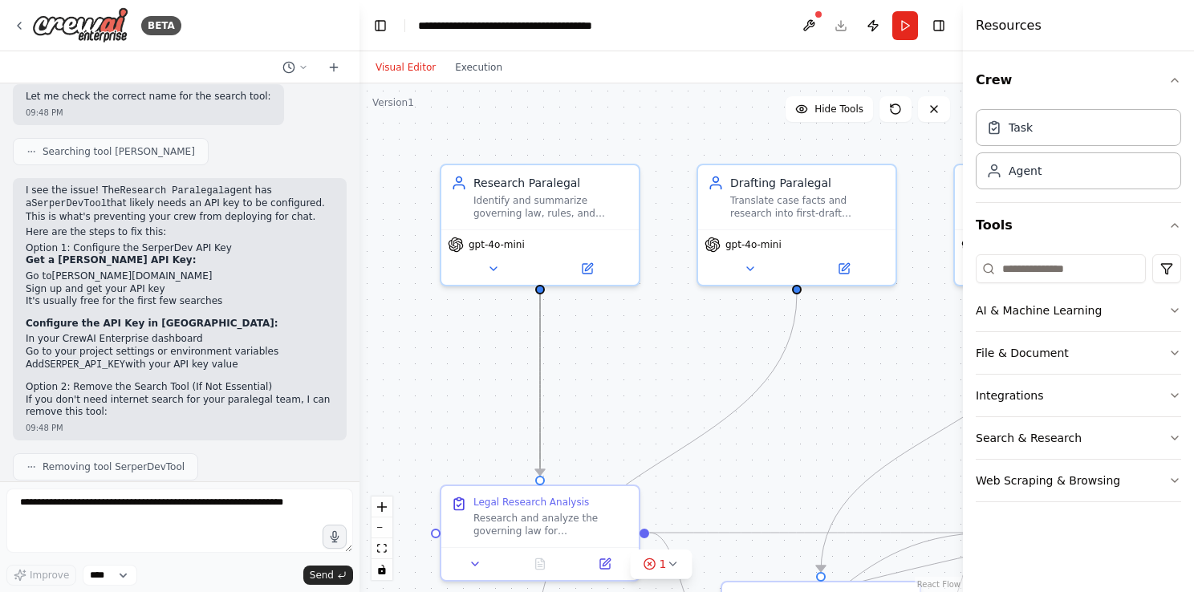
drag, startPoint x: 536, startPoint y: 347, endPoint x: 435, endPoint y: 348, distance: 101.1
click at [435, 348] on div ".deletable-edge-delete-btn { width: 20px; height: 20px; border: 0px solid #ffff…" at bounding box center [660, 337] width 603 height 509
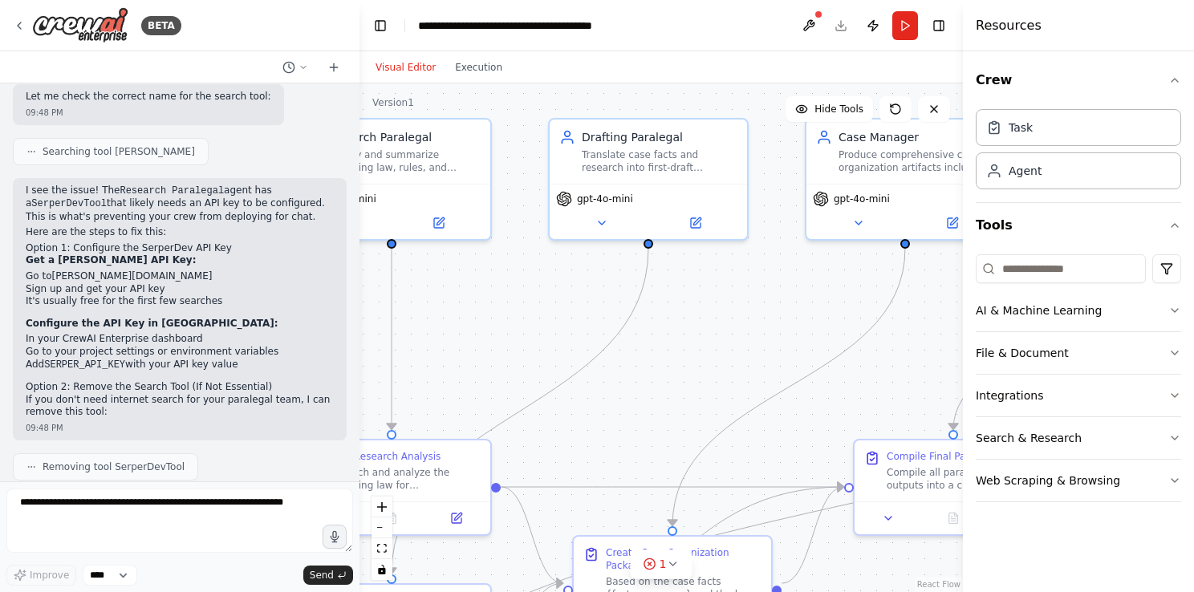
drag, startPoint x: 475, startPoint y: 383, endPoint x: 311, endPoint y: 354, distance: 166.2
click at [311, 354] on div "BETA ========================================= CrewAI: AI Paralegal Team (Multi…" at bounding box center [597, 296] width 1194 height 592
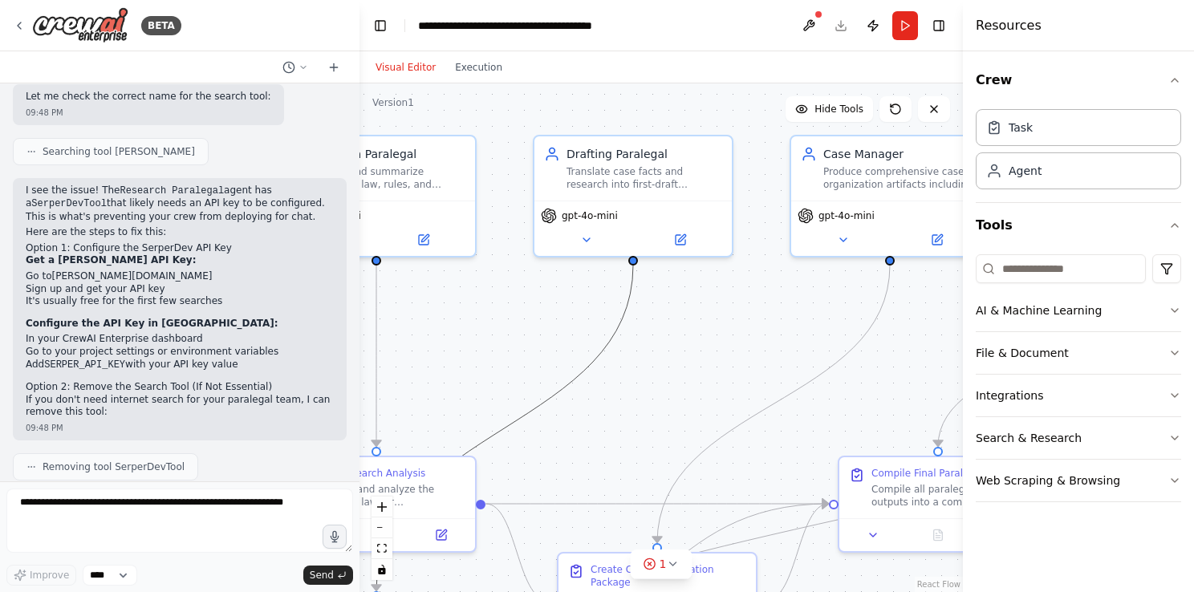
drag, startPoint x: 599, startPoint y: 355, endPoint x: 416, endPoint y: 318, distance: 186.6
click at [416, 318] on div ".deletable-edge-delete-btn { width: 20px; height: 20px; border: 0px solid #ffff…" at bounding box center [660, 337] width 603 height 509
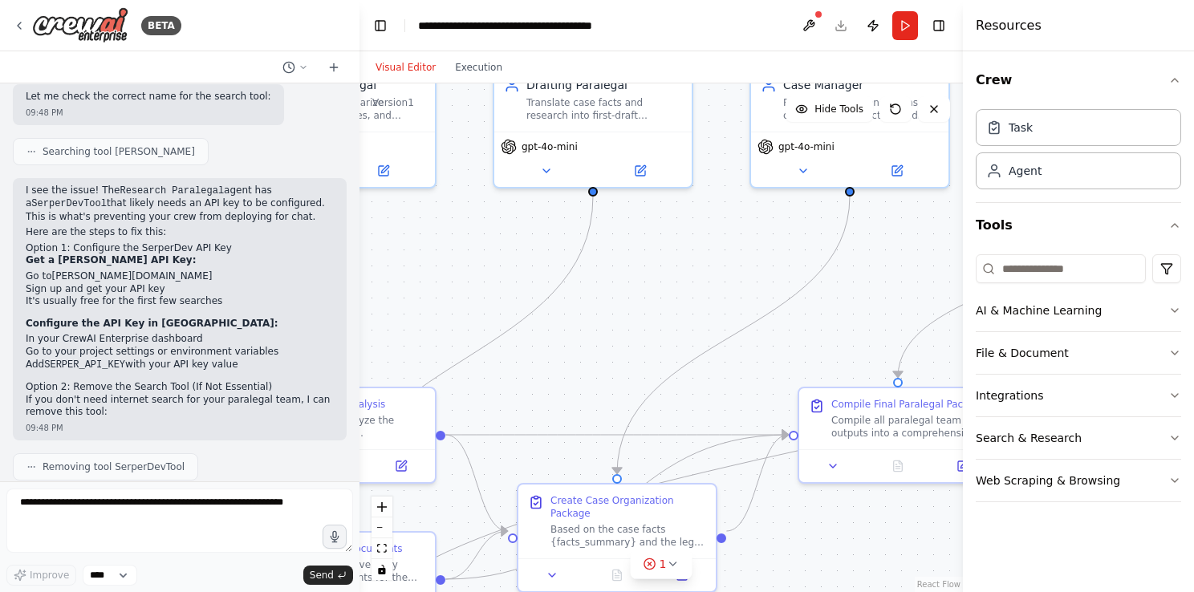
drag, startPoint x: 477, startPoint y: 314, endPoint x: 436, endPoint y: 245, distance: 79.8
click at [436, 245] on div ".deletable-edge-delete-btn { width: 20px; height: 20px; border: 0px solid #ffff…" at bounding box center [660, 337] width 603 height 509
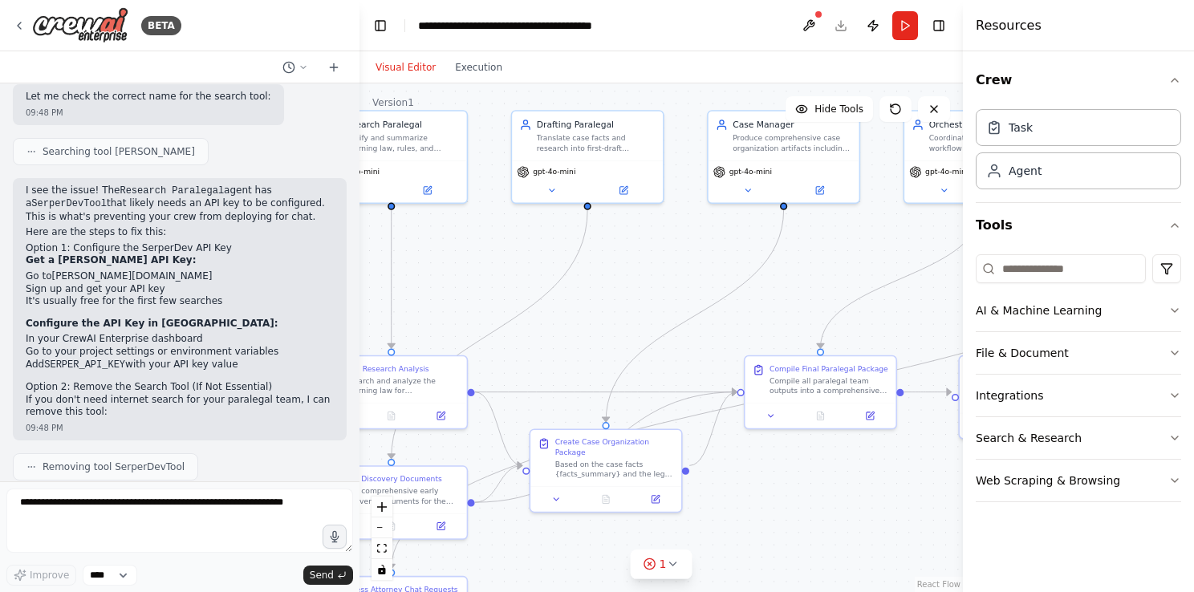
drag, startPoint x: 906, startPoint y: 27, endPoint x: 855, endPoint y: 73, distance: 68.2
click at [855, 73] on div "Visual Editor Execution" at bounding box center [660, 67] width 603 height 32
drag, startPoint x: 465, startPoint y: 335, endPoint x: 536, endPoint y: 287, distance: 85.5
click at [536, 287] on div ".deletable-edge-delete-btn { width: 20px; height: 20px; border: 0px solid #ffff…" at bounding box center [660, 337] width 603 height 509
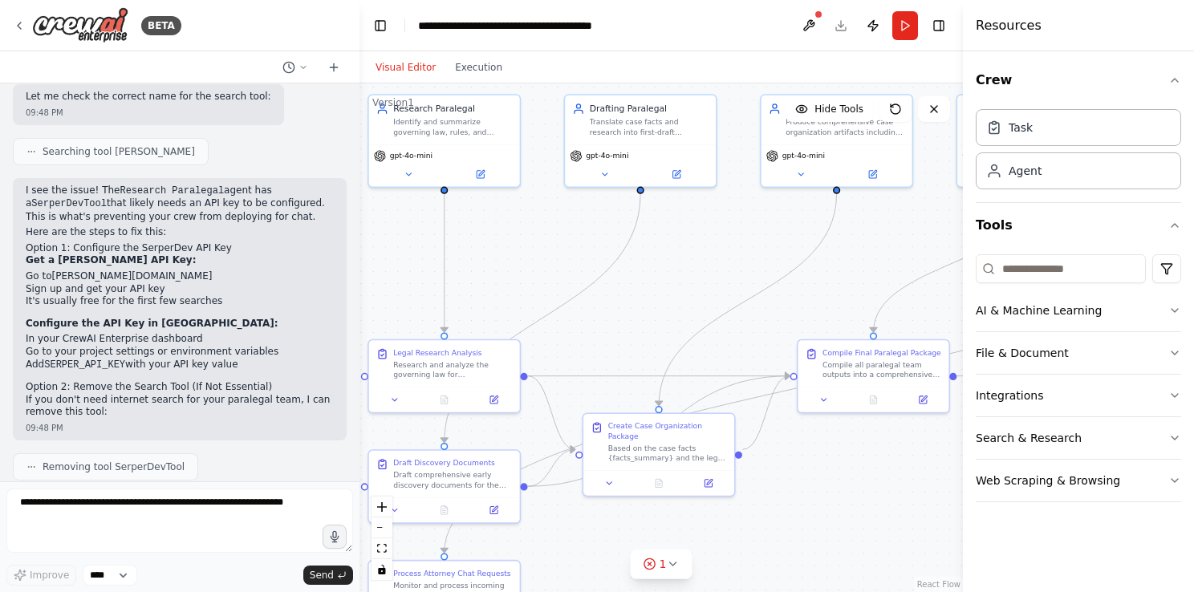
drag, startPoint x: 663, startPoint y: 268, endPoint x: 645, endPoint y: 300, distance: 36.6
click at [645, 300] on div ".deletable-edge-delete-btn { width: 20px; height: 20px; border: 0px solid #ffff…" at bounding box center [660, 337] width 603 height 509
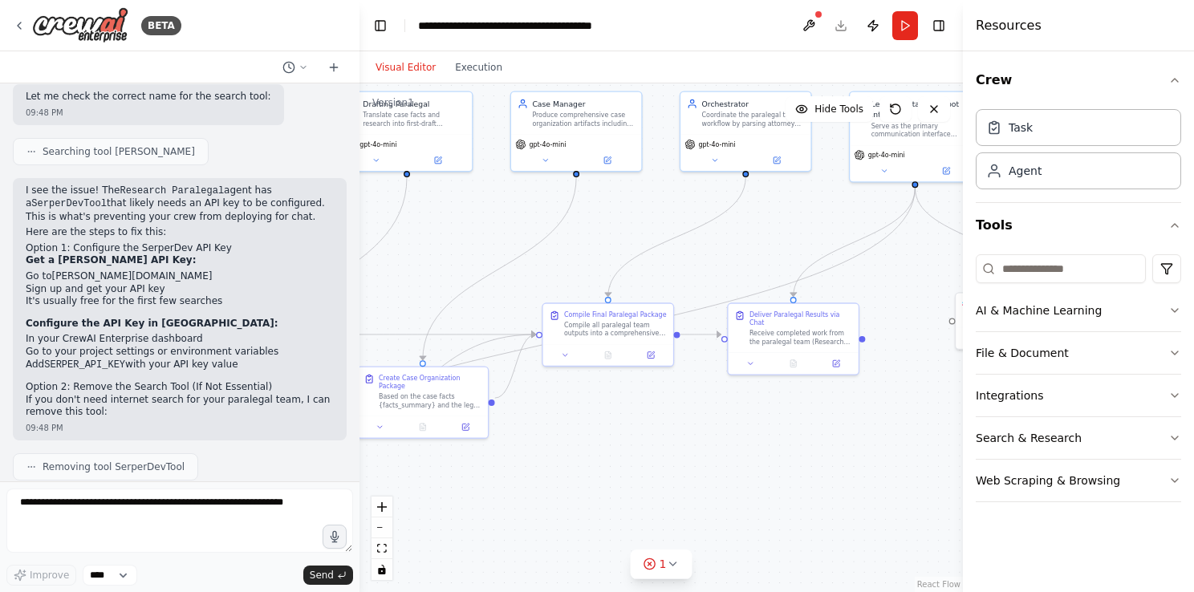
drag, startPoint x: 603, startPoint y: 276, endPoint x: 402, endPoint y: 242, distance: 204.3
click at [402, 242] on div ".deletable-edge-delete-btn { width: 20px; height: 20px; border: 0px solid #ffff…" at bounding box center [660, 337] width 603 height 509
drag, startPoint x: 640, startPoint y: 448, endPoint x: 427, endPoint y: 372, distance: 226.4
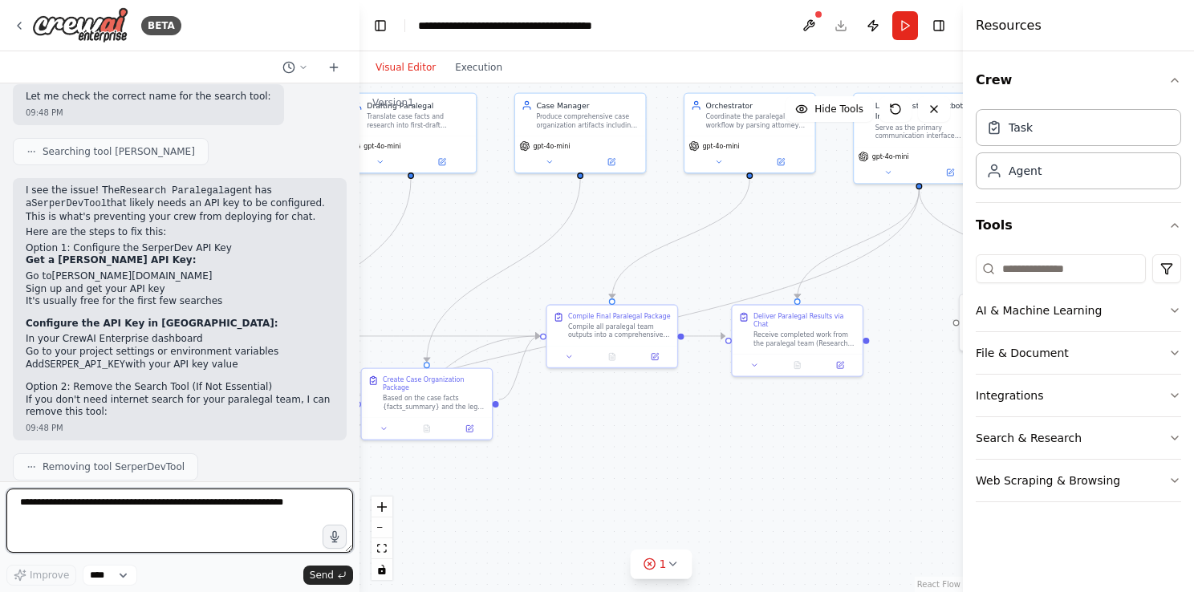
drag, startPoint x: 427, startPoint y: 372, endPoint x: 77, endPoint y: 526, distance: 381.9
click at [77, 526] on textarea at bounding box center [179, 521] width 347 height 64
type textarea "**********"
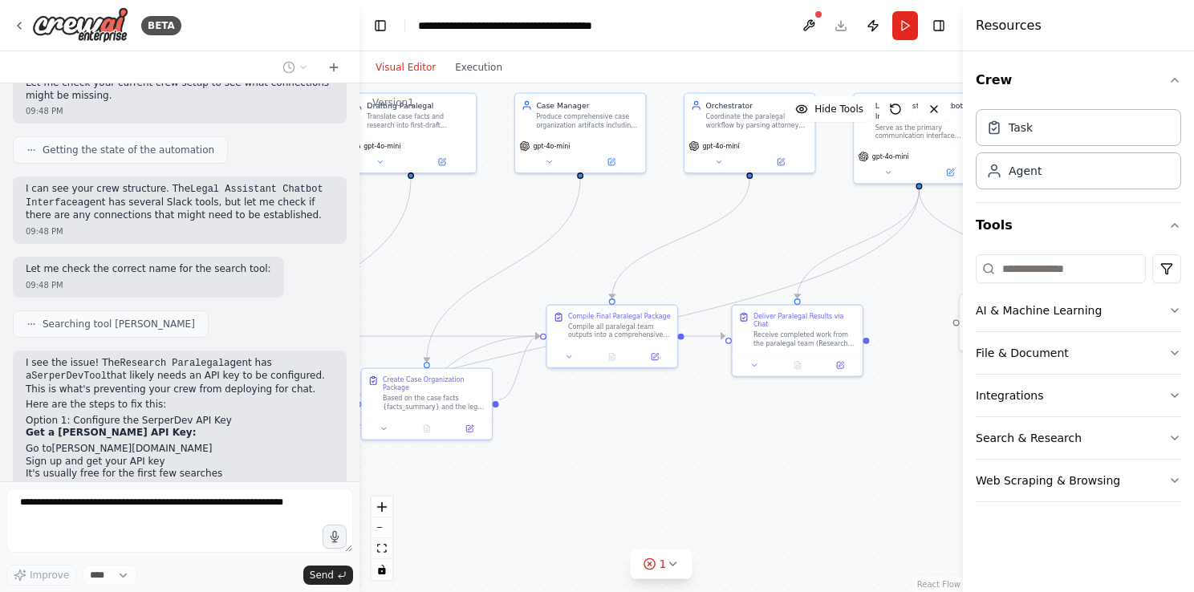
scroll to position [8790, 0]
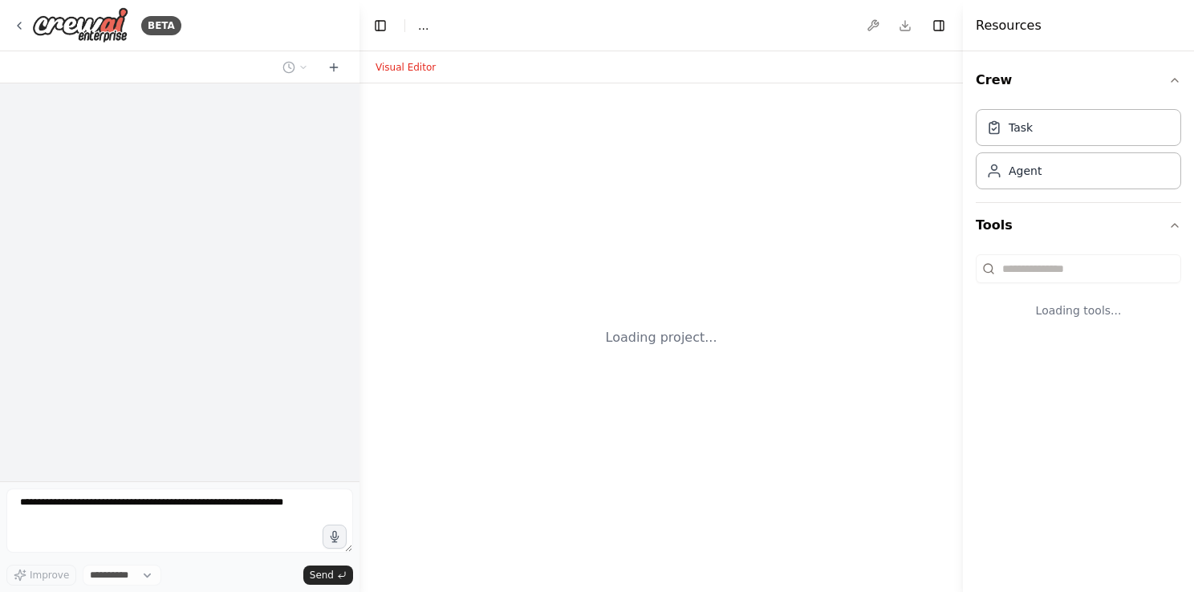
select select "****"
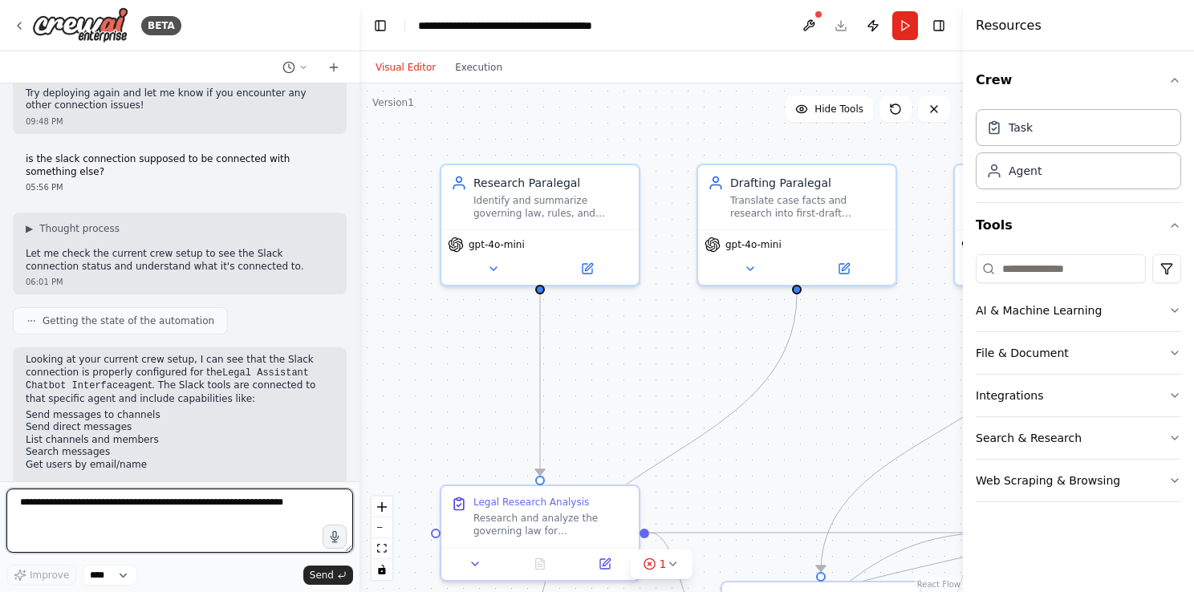
scroll to position [9294, 0]
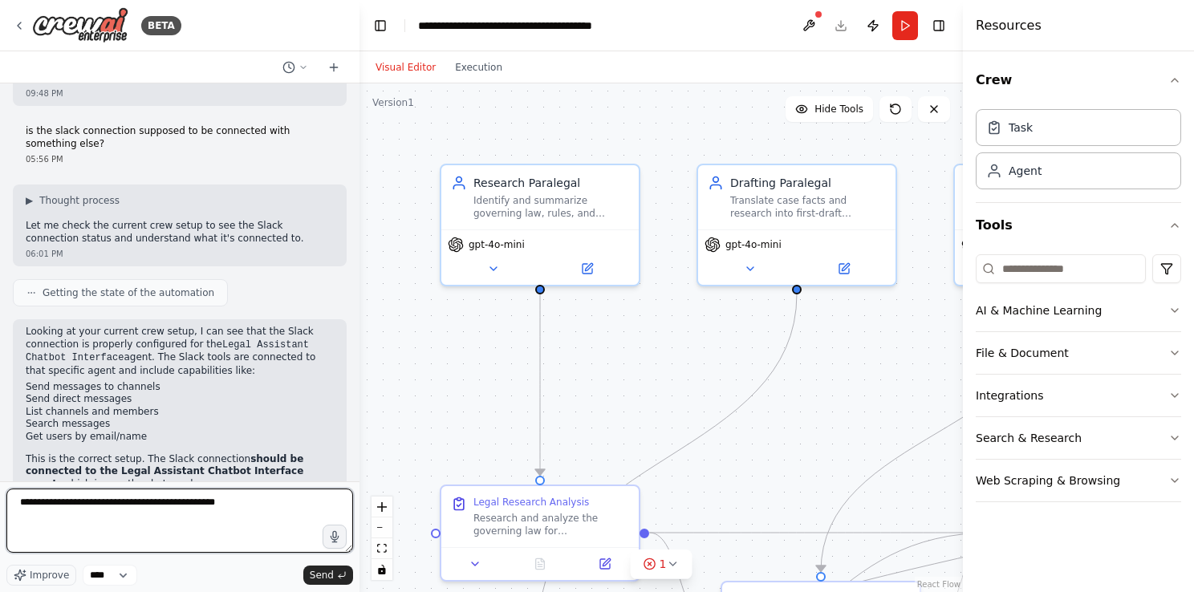
type textarea "**********"
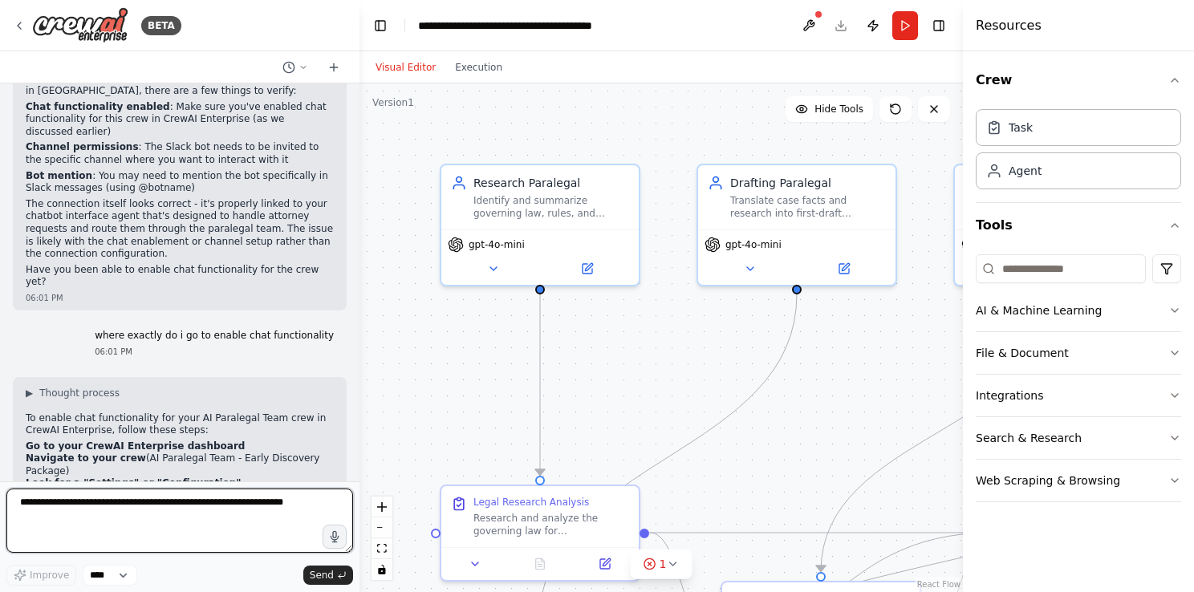
scroll to position [9727, 0]
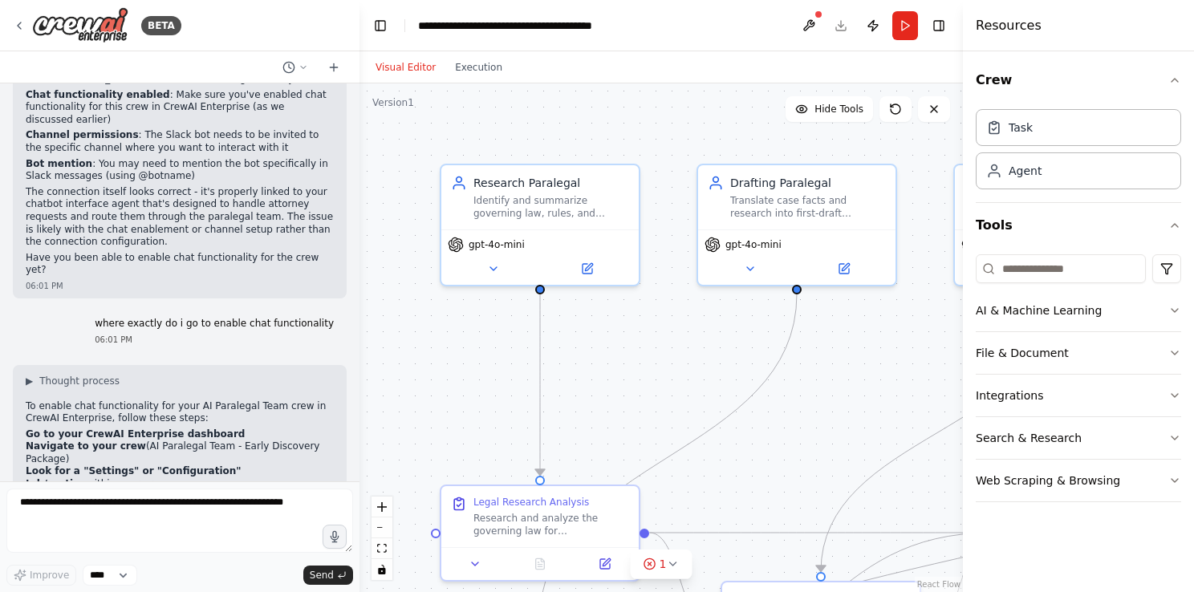
drag, startPoint x: 95, startPoint y: 18, endPoint x: 331, endPoint y: 27, distance: 235.3
click at [331, 27] on div "BETA" at bounding box center [179, 25] width 359 height 51
click at [104, 36] on img at bounding box center [80, 25] width 96 height 36
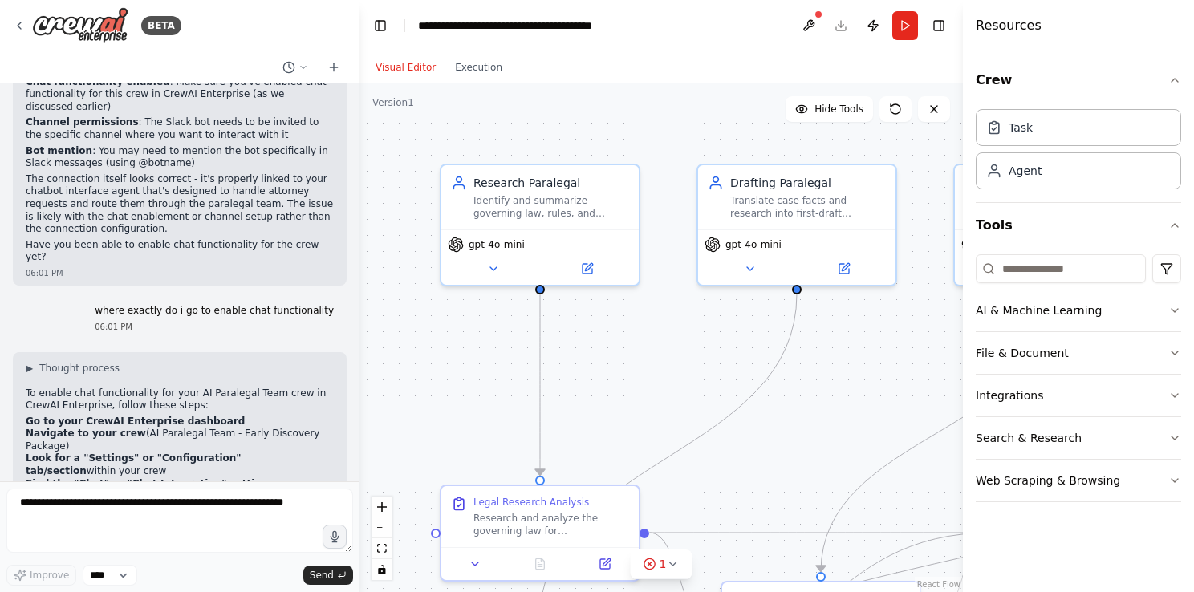
scroll to position [9727, 0]
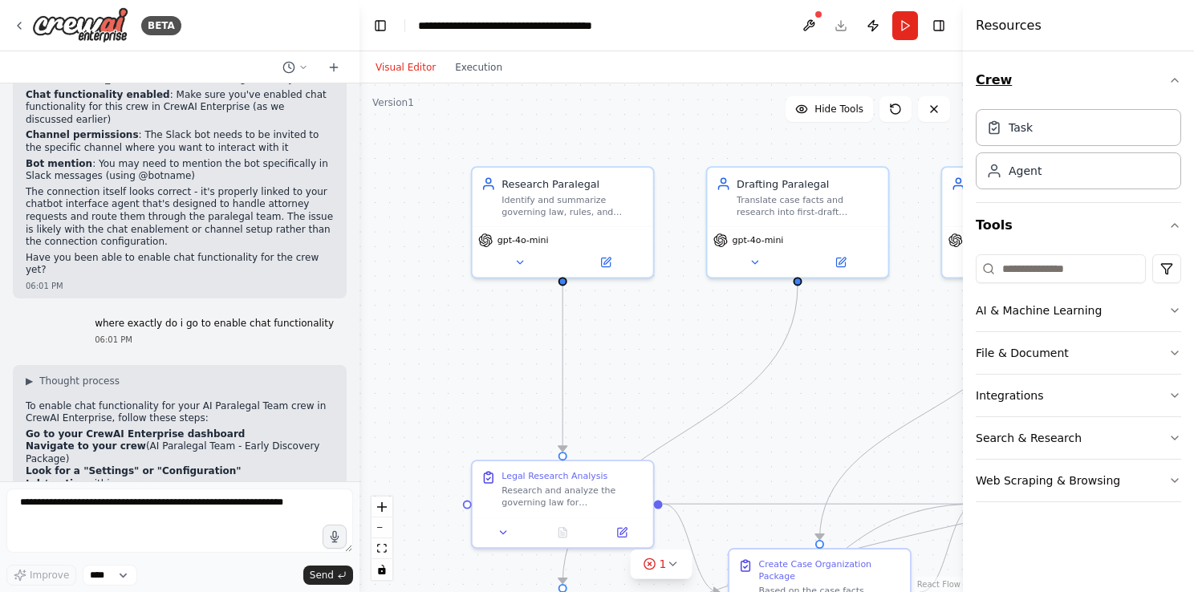
click at [1122, 81] on button "Crew" at bounding box center [1078, 80] width 205 height 45
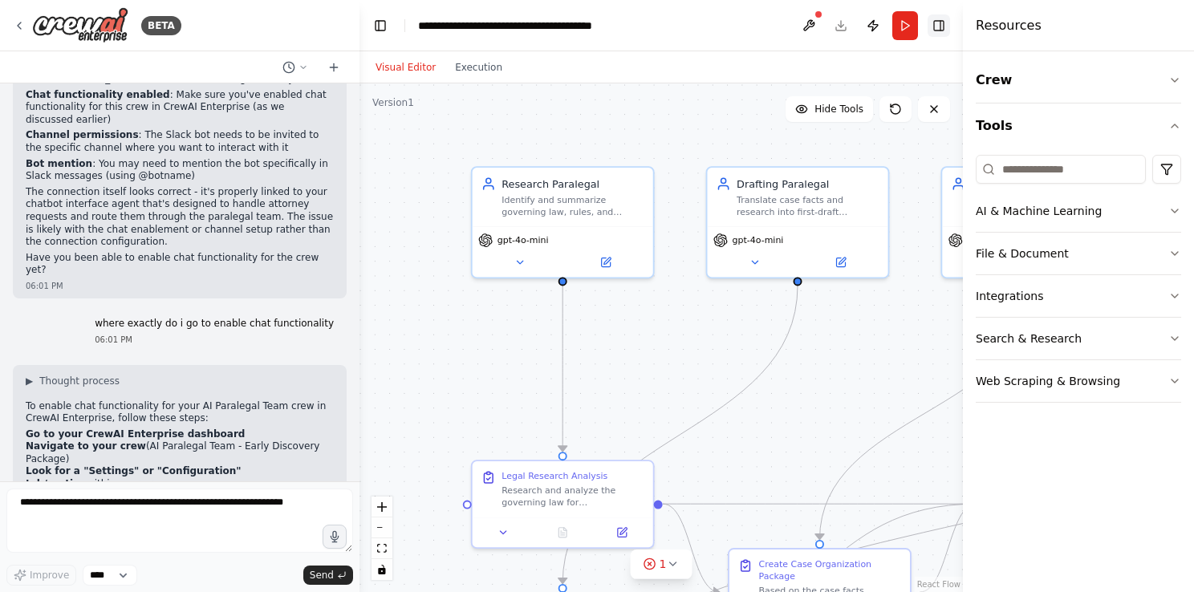
click at [940, 27] on button "Toggle Right Sidebar" at bounding box center [938, 25] width 22 height 22
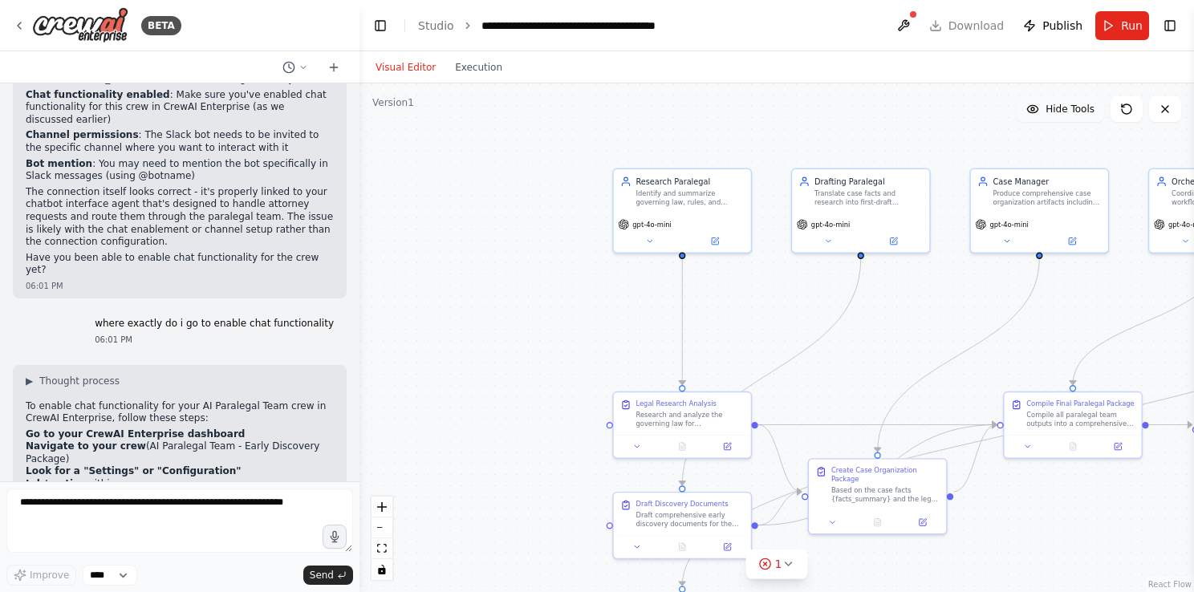
click at [1079, 119] on button "Hide Tools" at bounding box center [1060, 109] width 87 height 26
click at [1065, 103] on span "Show Tools" at bounding box center [1067, 109] width 53 height 13
click at [1163, 114] on icon at bounding box center [1165, 109] width 13 height 13
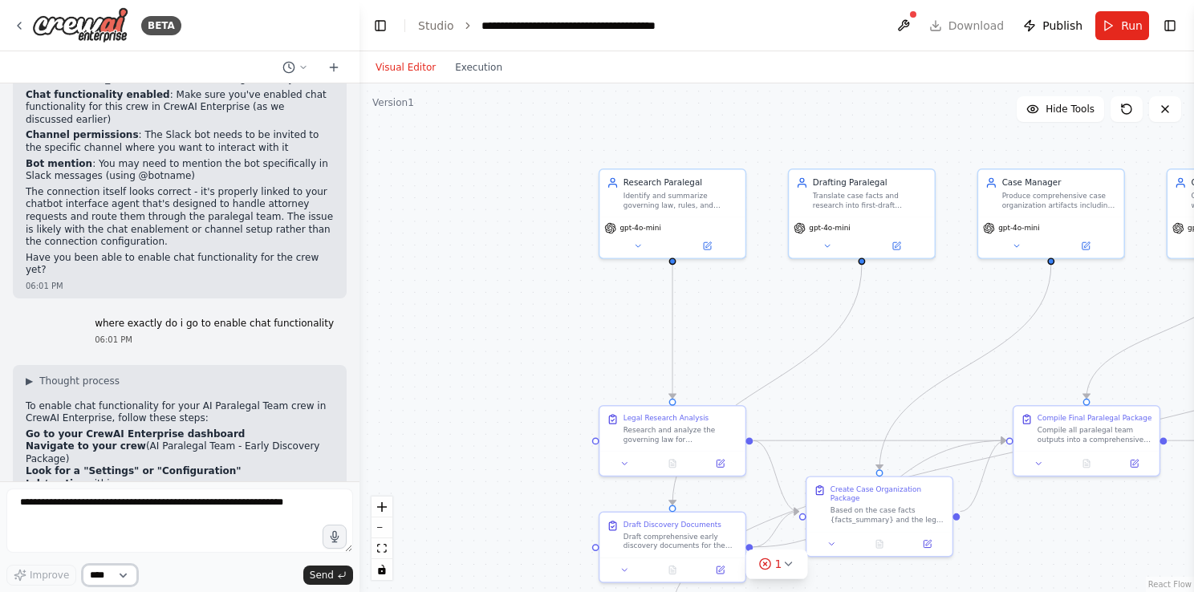
click at [99, 579] on select "****" at bounding box center [110, 575] width 55 height 21
click at [124, 580] on select "****" at bounding box center [110, 575] width 55 height 21
click at [294, 69] on icon at bounding box center [288, 67] width 13 height 13
click at [294, 69] on div at bounding box center [179, 296] width 359 height 592
click at [332, 65] on icon at bounding box center [333, 67] width 13 height 13
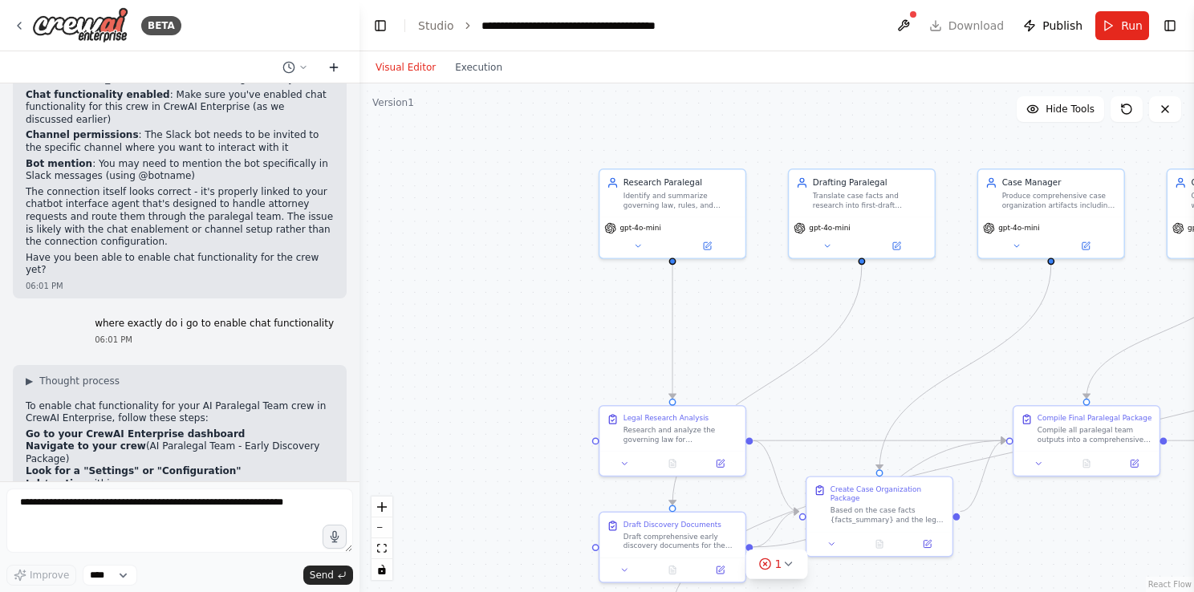
scroll to position [0, 0]
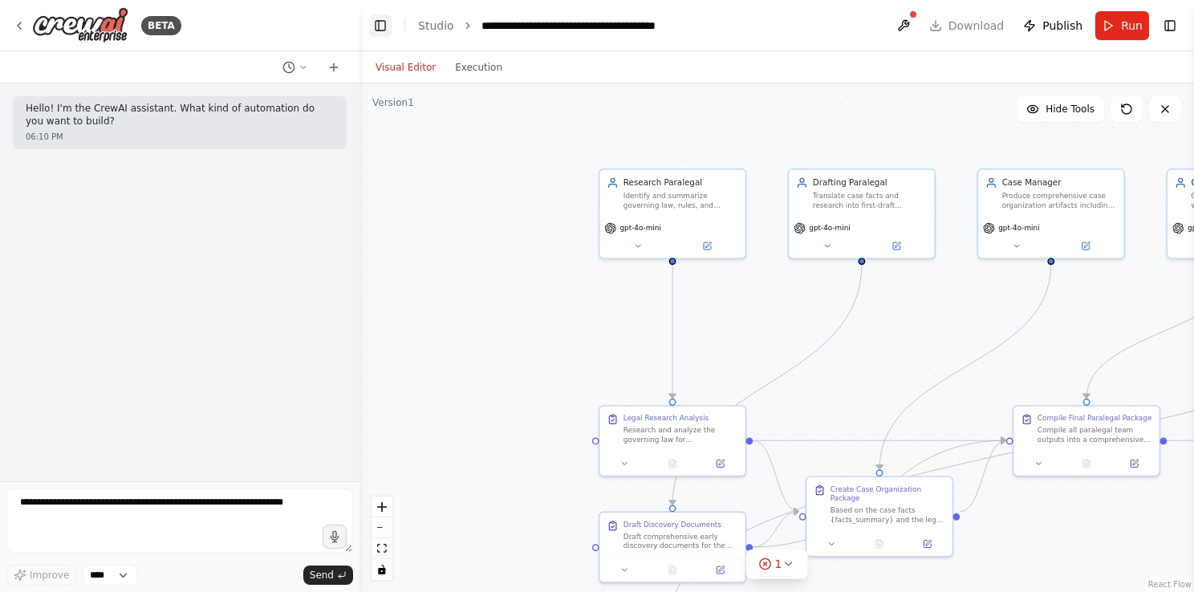
click at [375, 30] on button "Toggle Left Sidebar" at bounding box center [380, 25] width 22 height 22
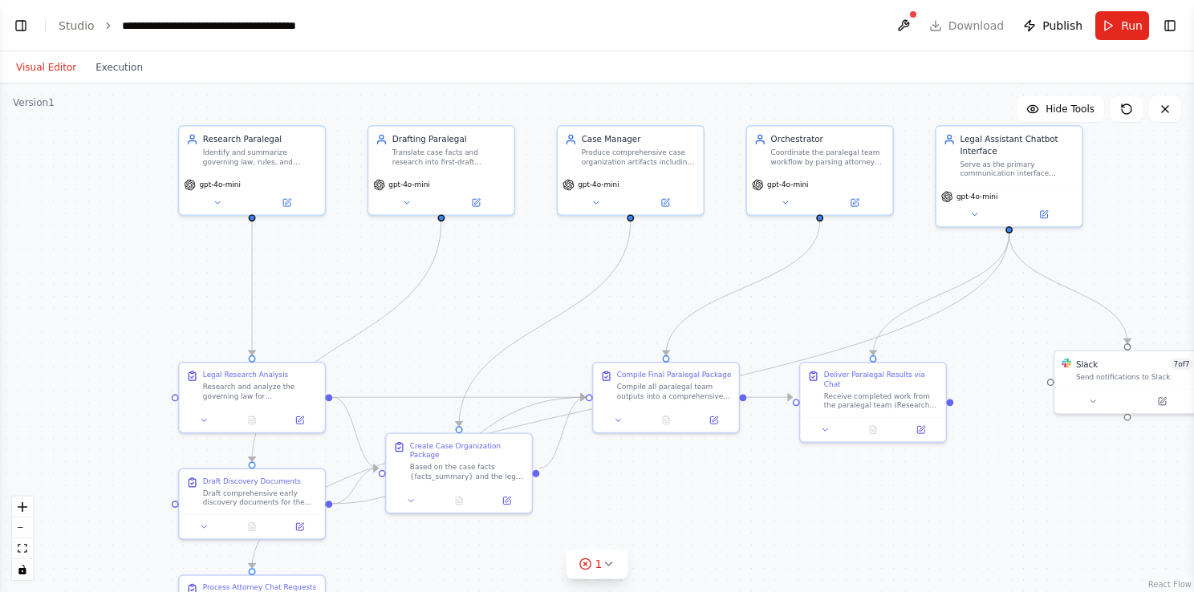
drag, startPoint x: 914, startPoint y: 339, endPoint x: 842, endPoint y: 291, distance: 86.3
click at [842, 291] on div ".deletable-edge-delete-btn { width: 20px; height: 20px; border: 0px solid #ffff…" at bounding box center [597, 337] width 1194 height 509
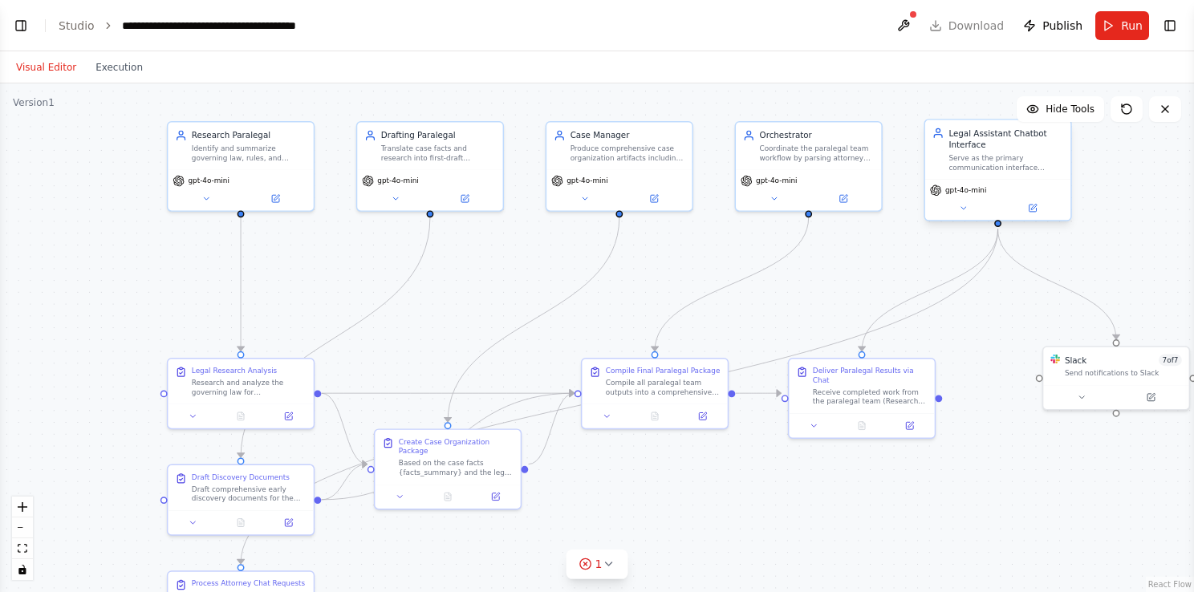
click at [983, 173] on div "Legal Assistant Chatbot Interface Serve as the primary communication interface …" at bounding box center [997, 149] width 145 height 59
click at [965, 213] on button at bounding box center [963, 208] width 67 height 14
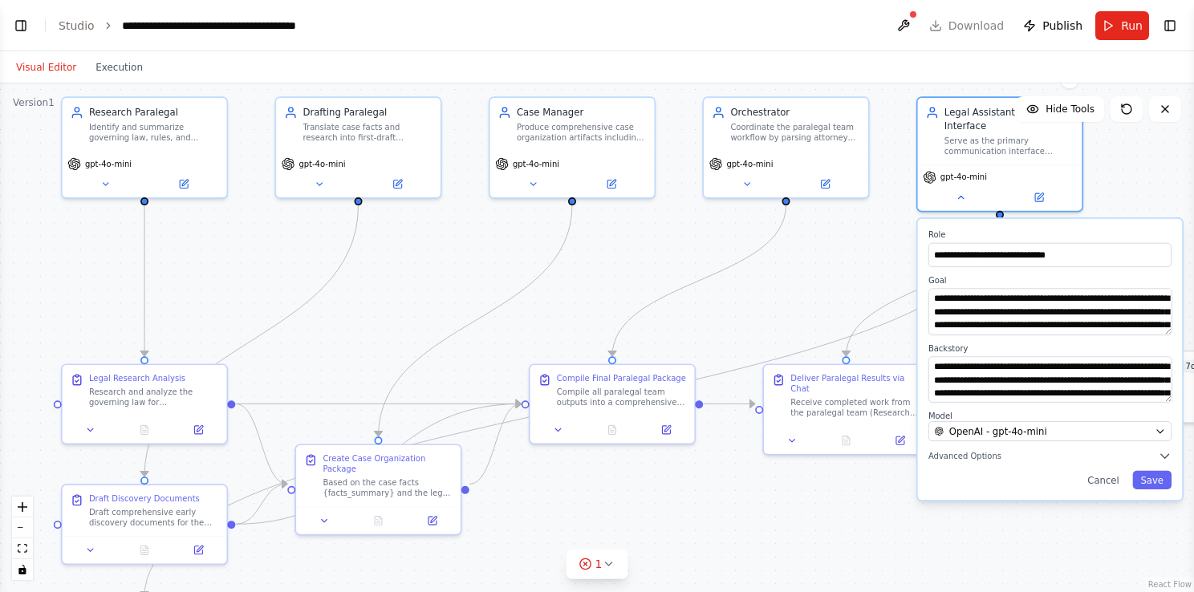
click at [968, 461] on div "**********" at bounding box center [1050, 360] width 265 height 282
click at [1161, 449] on icon "button" at bounding box center [1165, 456] width 14 height 14
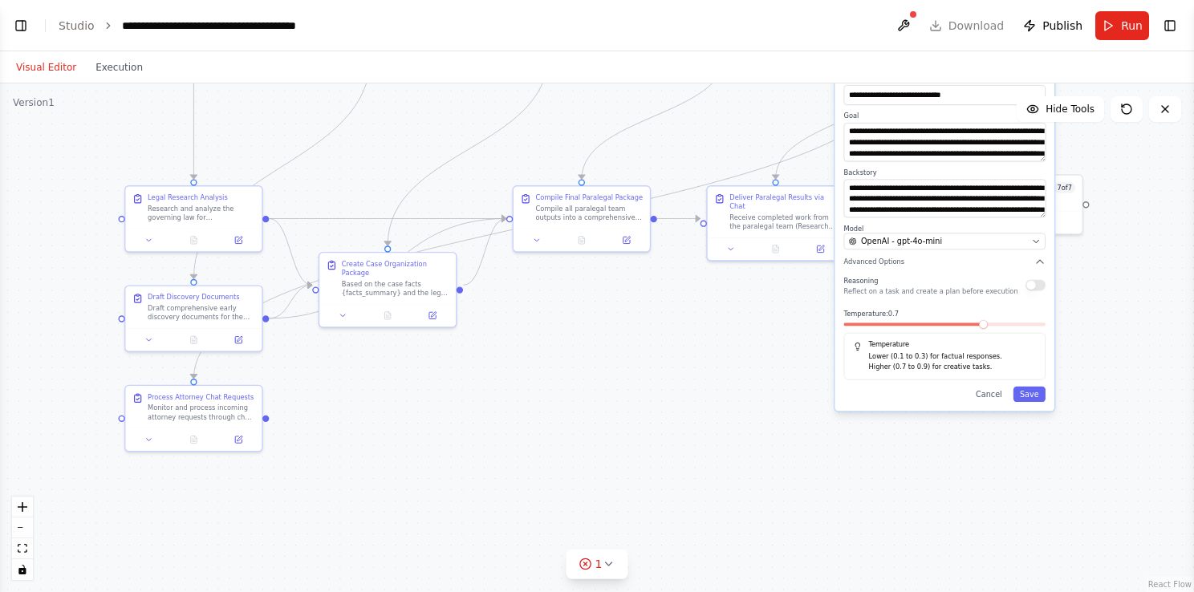
drag, startPoint x: 858, startPoint y: 477, endPoint x: 748, endPoint y: 286, distance: 219.6
click at [748, 286] on div ".deletable-edge-delete-btn { width: 20px; height: 20px; border: 0px solid #ffff…" at bounding box center [597, 337] width 1194 height 509
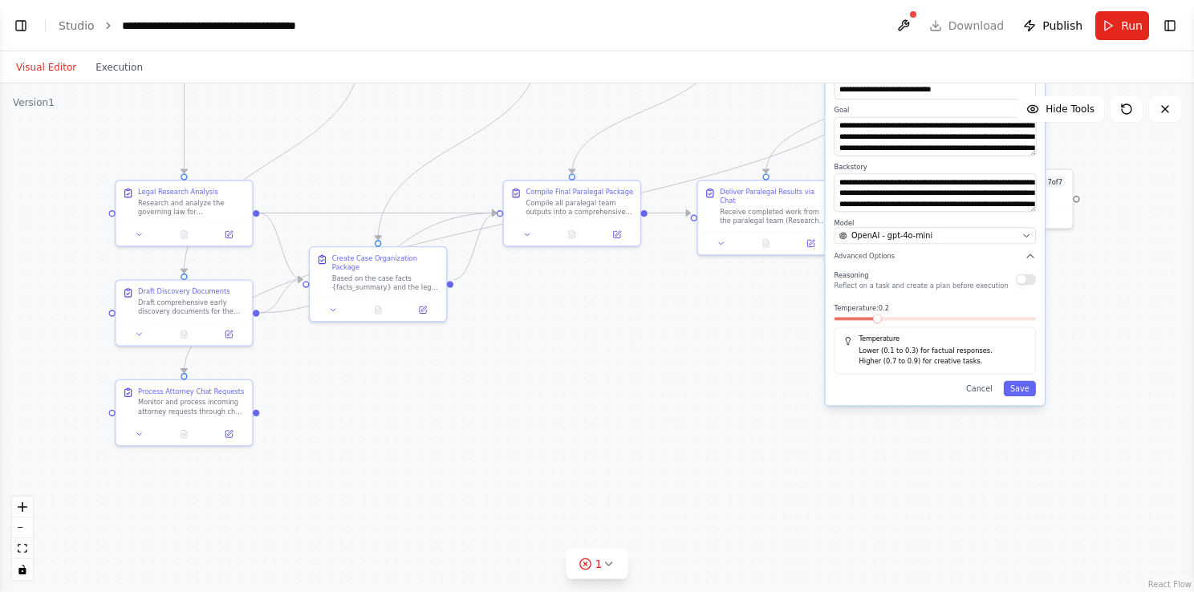
click at [873, 319] on span at bounding box center [877, 319] width 9 height 9
click at [1014, 388] on button "Save" at bounding box center [1020, 388] width 32 height 15
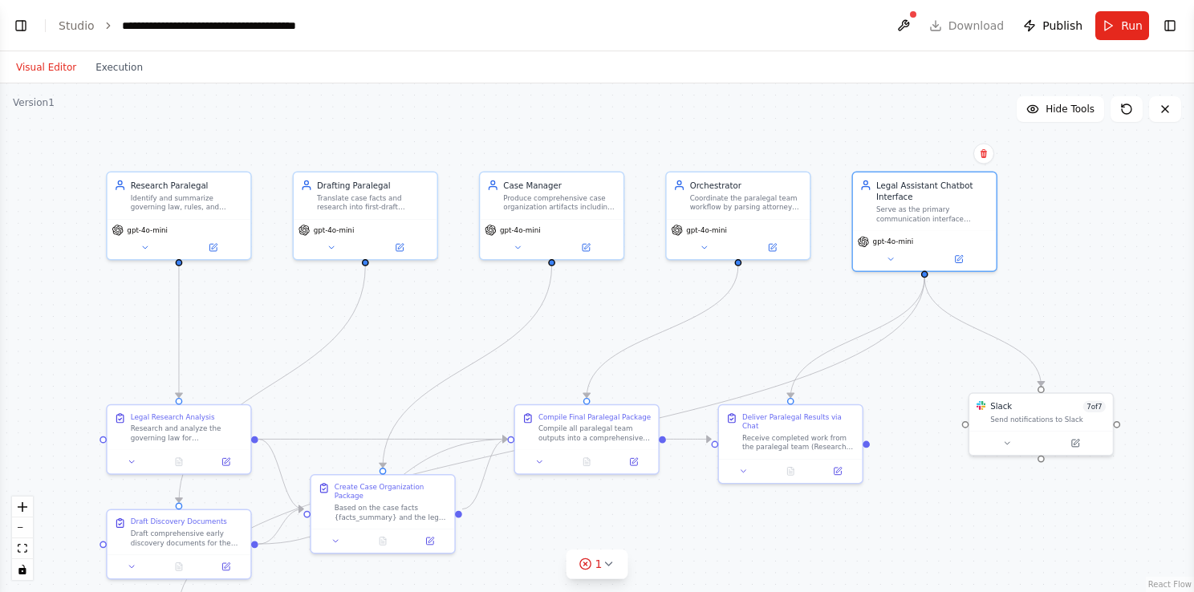
drag, startPoint x: 818, startPoint y: 277, endPoint x: 841, endPoint y: 502, distance: 226.6
click at [841, 502] on div ".deletable-edge-delete-btn { width: 20px; height: 20px; border: 0px solid #ffff…" at bounding box center [597, 337] width 1194 height 509
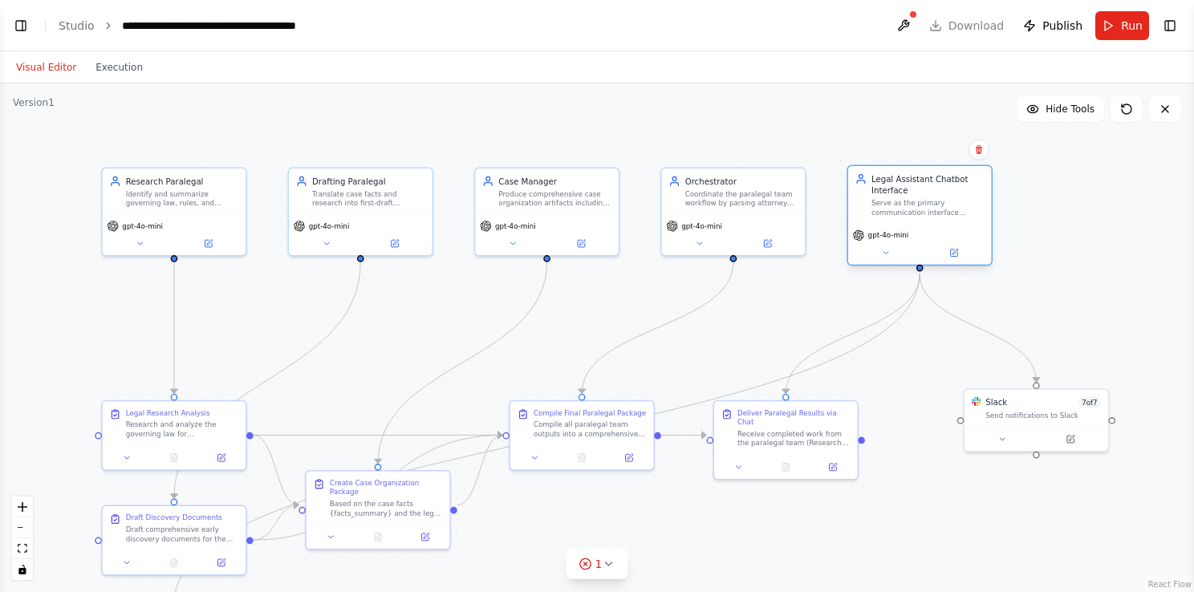
click at [964, 211] on div "Serve as the primary communication interface between attorneys and the AI Paral…" at bounding box center [927, 208] width 113 height 18
click at [875, 250] on button at bounding box center [886, 253] width 66 height 14
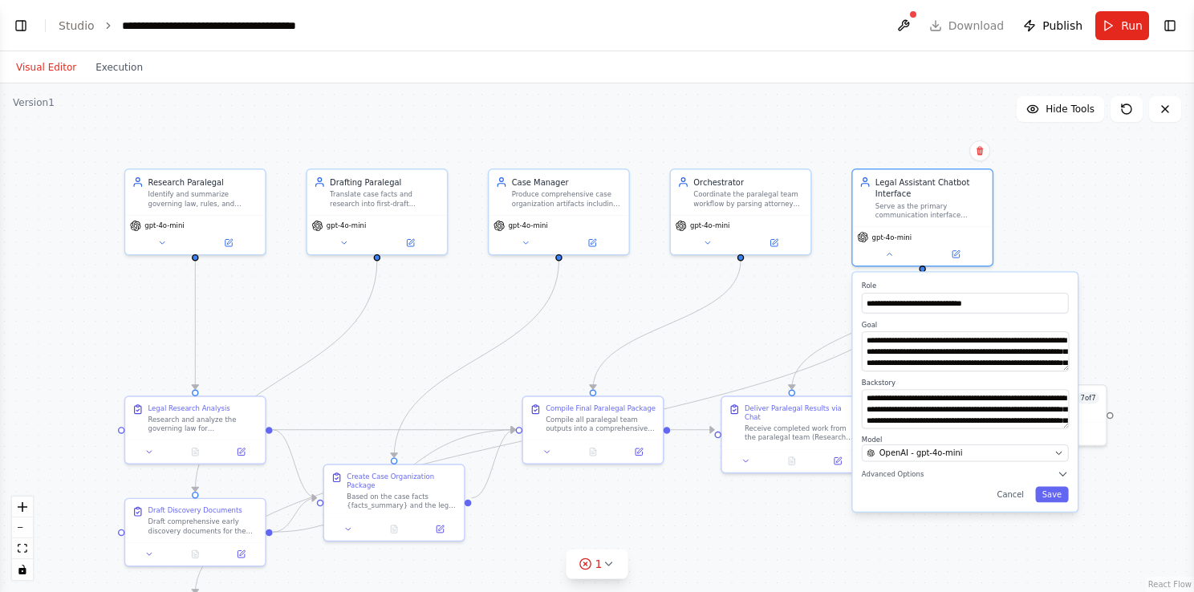
click at [813, 378] on div ".deletable-edge-delete-btn { width: 20px; height: 20px; border: 0px solid #ffff…" at bounding box center [597, 337] width 1194 height 509
click at [891, 226] on div "gpt-4o-mini" at bounding box center [923, 243] width 140 height 39
click at [960, 256] on button at bounding box center [955, 253] width 64 height 14
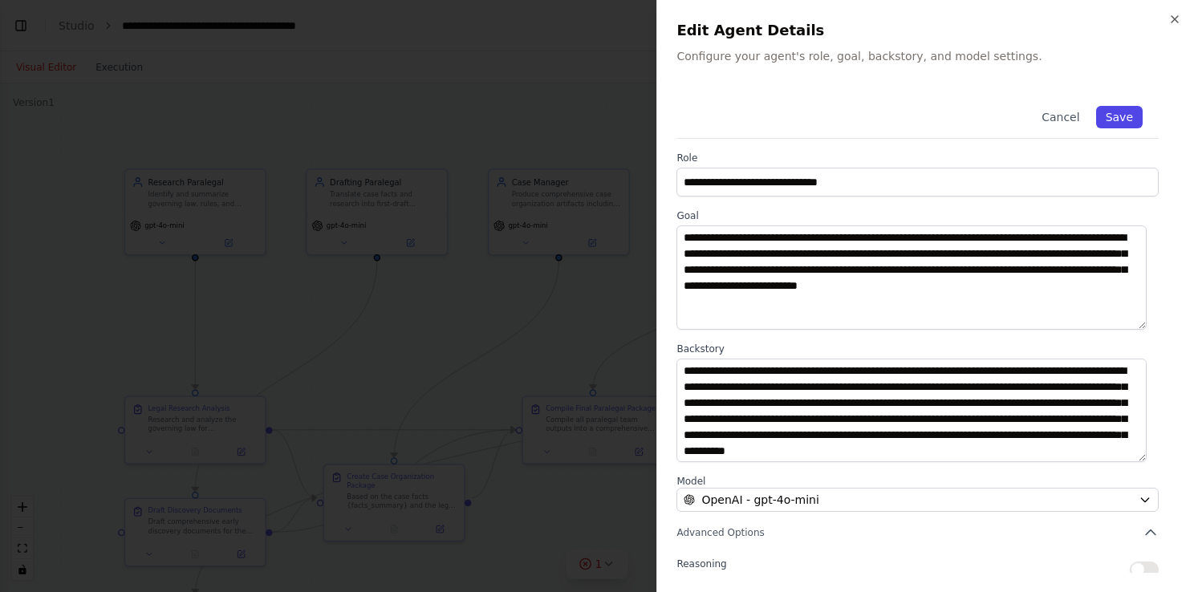
click at [1104, 113] on button "Save" at bounding box center [1119, 117] width 47 height 22
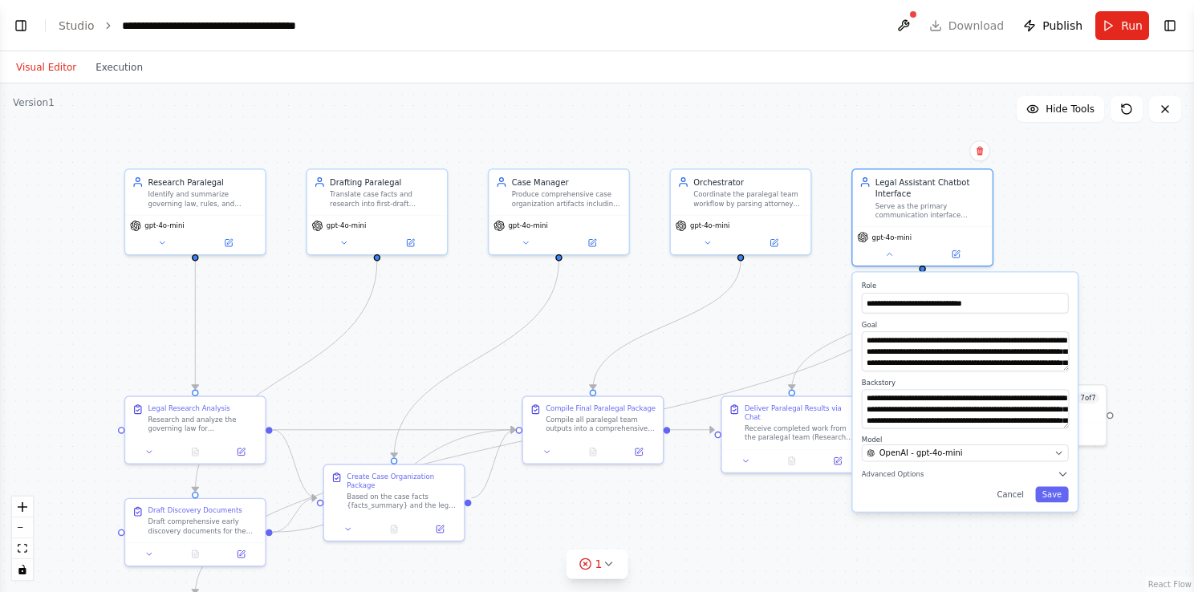
click at [1053, 247] on div ".deletable-edge-delete-btn { width: 20px; height: 20px; border: 0px solid #ffff…" at bounding box center [597, 337] width 1194 height 509
click at [846, 133] on div ".deletable-edge-delete-btn { width: 20px; height: 20px; border: 0px solid #ffff…" at bounding box center [597, 337] width 1194 height 509
click at [1017, 493] on button "Cancel" at bounding box center [1010, 495] width 41 height 16
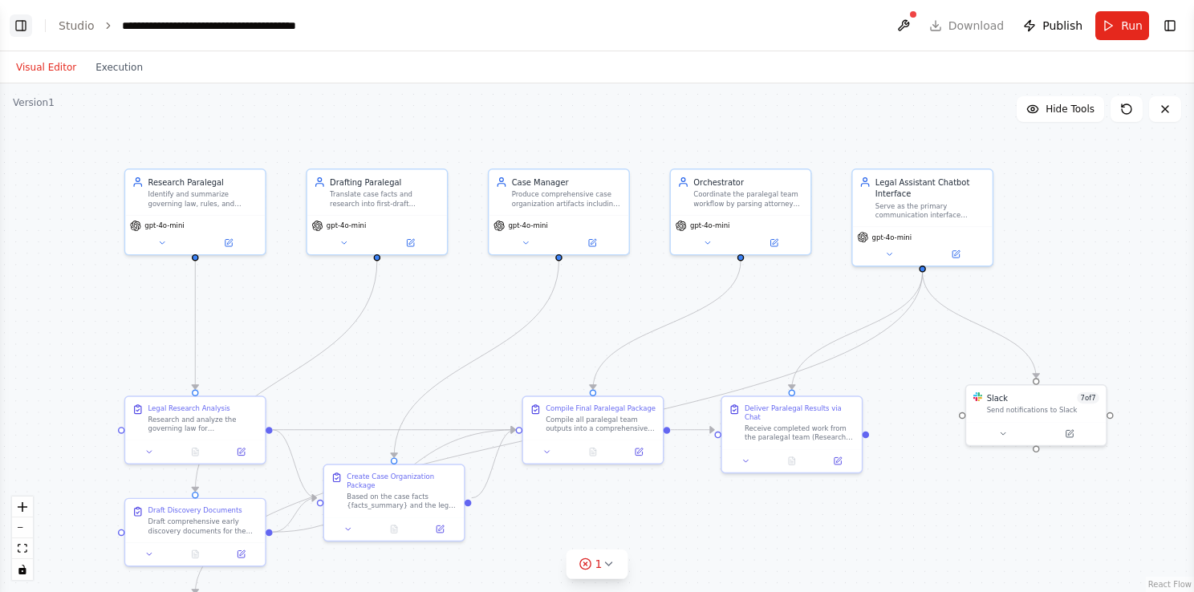
click at [22, 27] on button "Toggle Left Sidebar" at bounding box center [21, 25] width 22 height 22
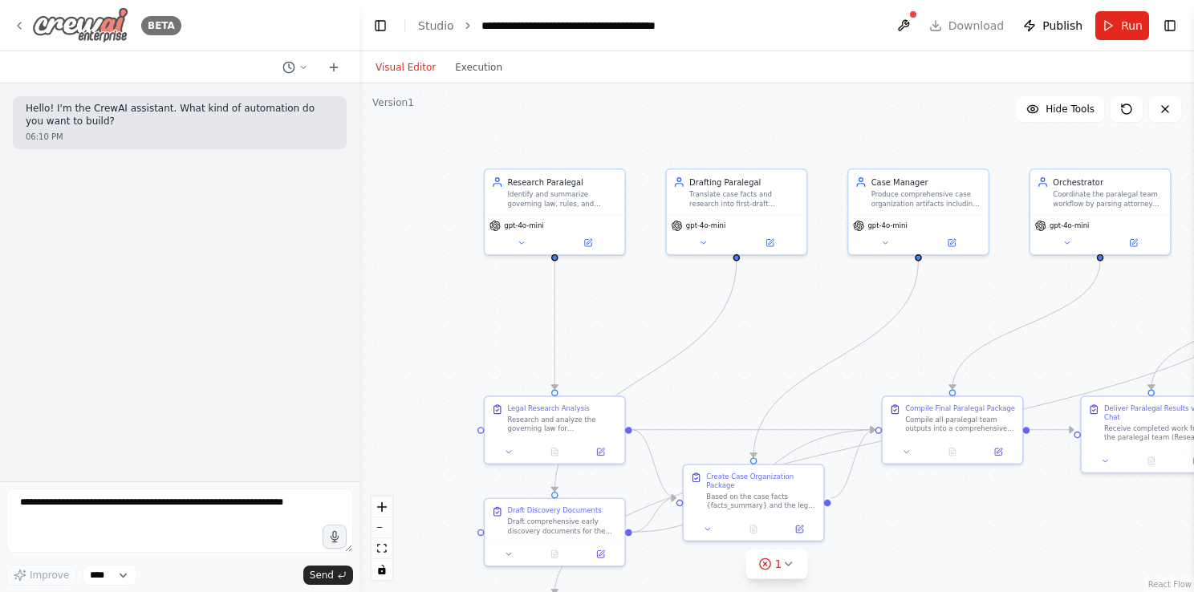
click at [22, 27] on icon at bounding box center [19, 25] width 13 height 13
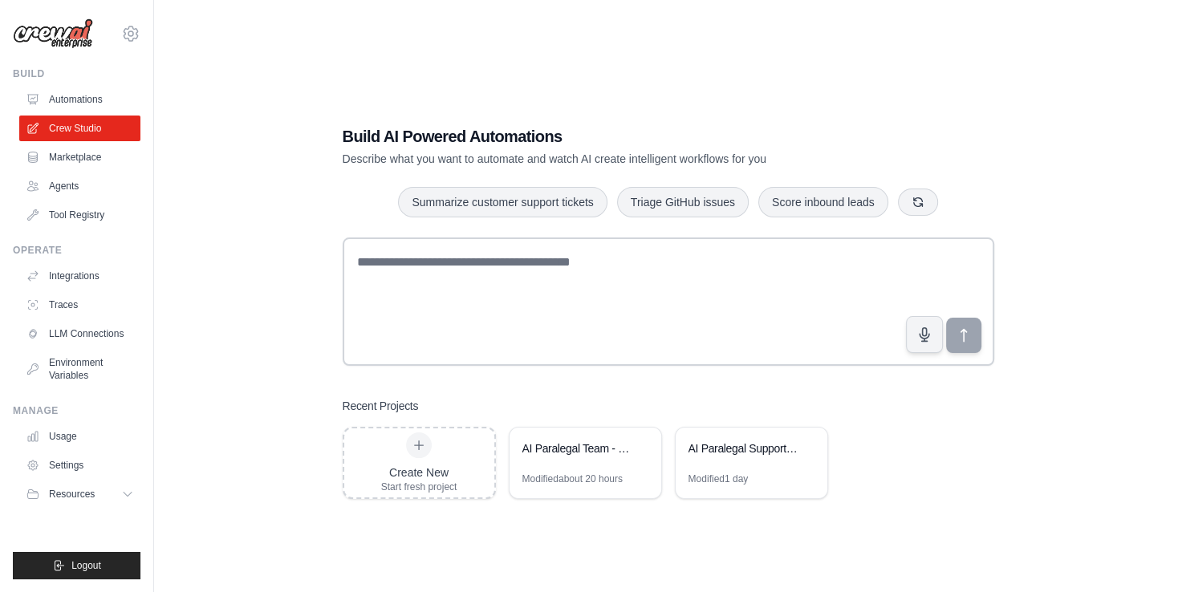
scroll to position [32, 0]
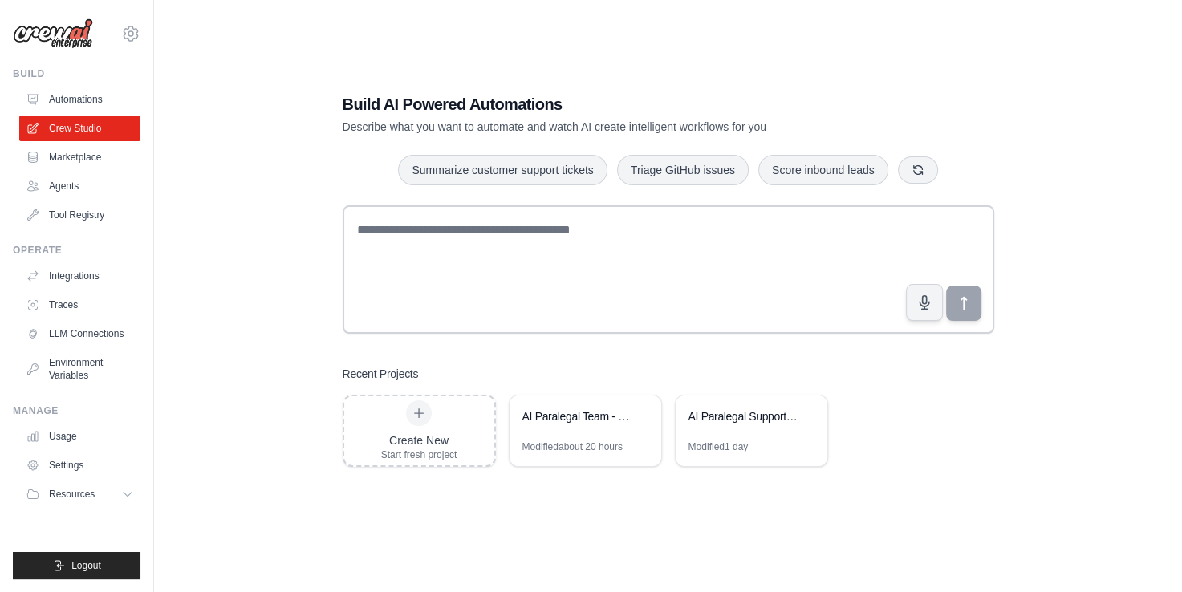
drag, startPoint x: 573, startPoint y: 416, endPoint x: 542, endPoint y: 354, distance: 68.9
click at [542, 354] on div "Build AI Powered Automations Describe what you want to automate and watch AI cr…" at bounding box center [668, 279] width 690 height 425
drag, startPoint x: 575, startPoint y: 425, endPoint x: 925, endPoint y: 512, distance: 360.4
click at [925, 512] on div "Build AI Powered Automations Describe what you want to automate and watch AI cr…" at bounding box center [668, 280] width 976 height 592
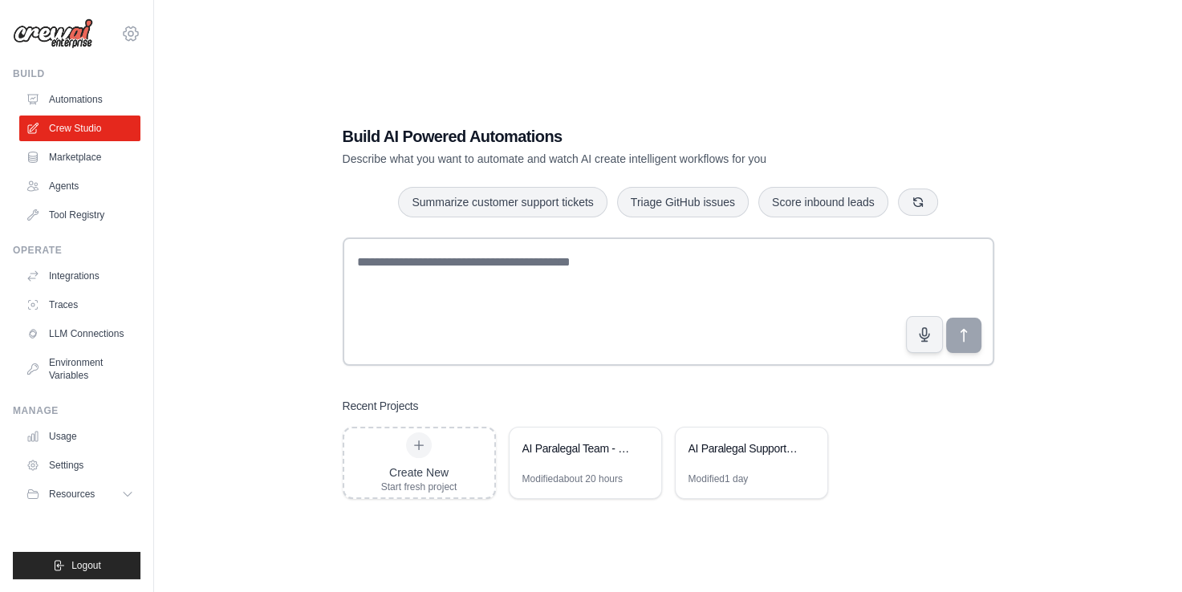
click at [129, 30] on icon at bounding box center [130, 33] width 19 height 19
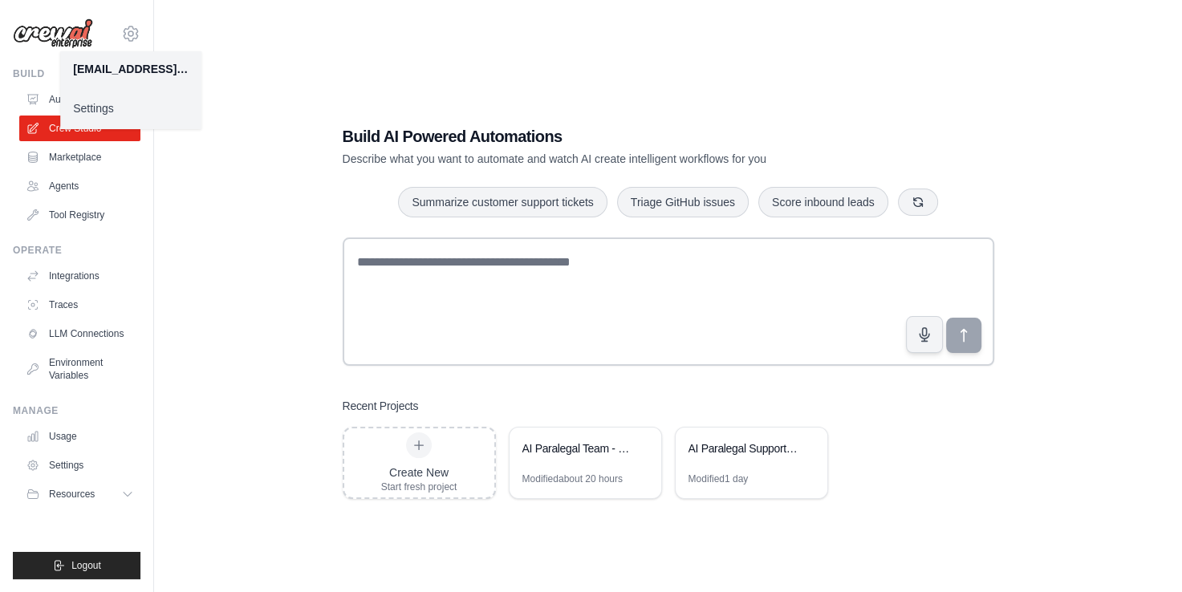
click at [116, 117] on link "Settings" at bounding box center [130, 108] width 141 height 29
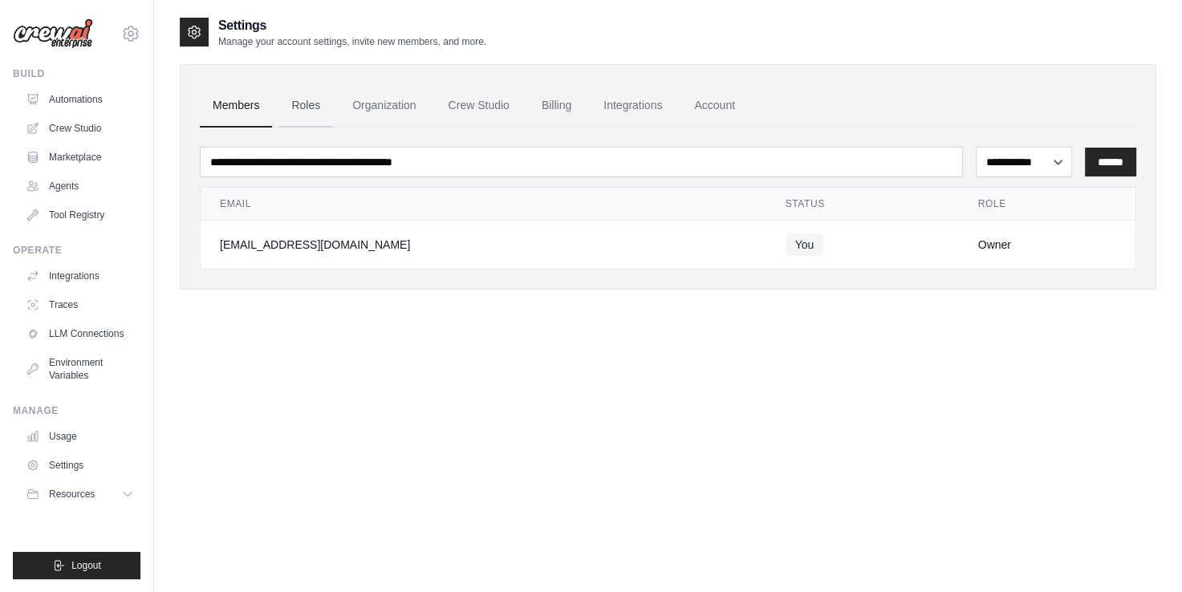
click at [287, 122] on link "Roles" at bounding box center [305, 105] width 55 height 43
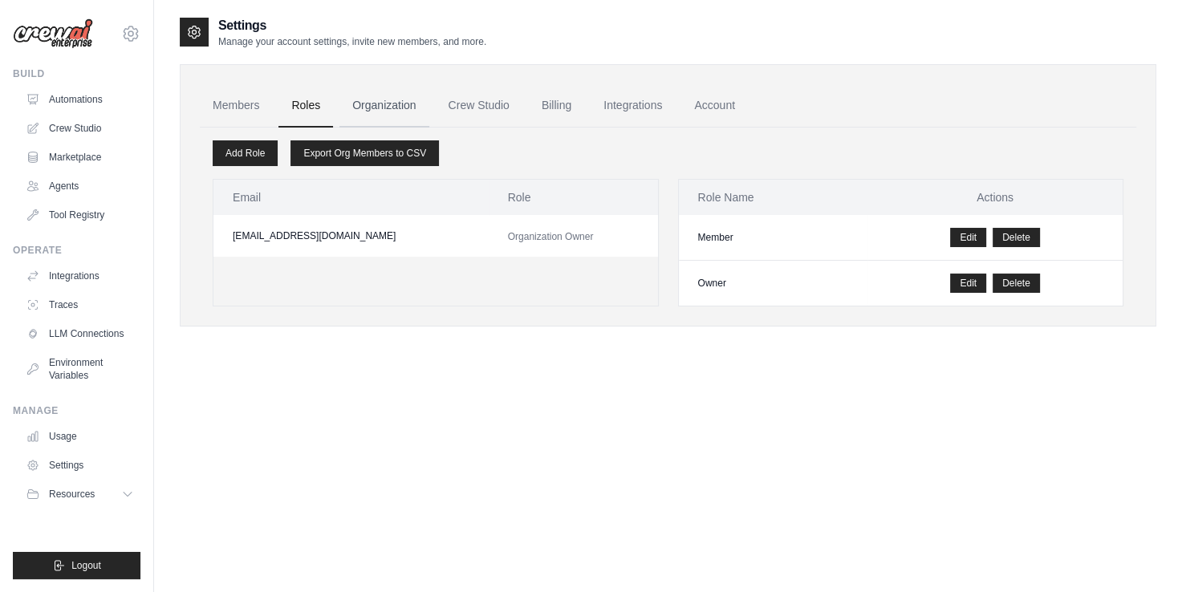
click at [379, 112] on link "Organization" at bounding box center [383, 105] width 89 height 43
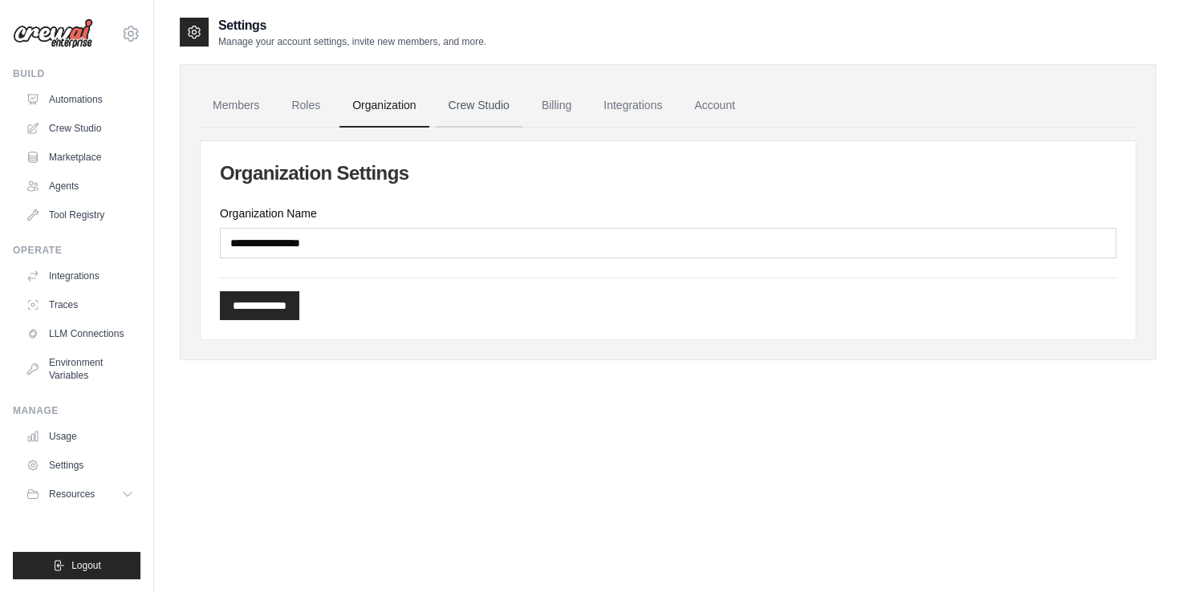
click at [469, 108] on link "Crew Studio" at bounding box center [479, 105] width 87 height 43
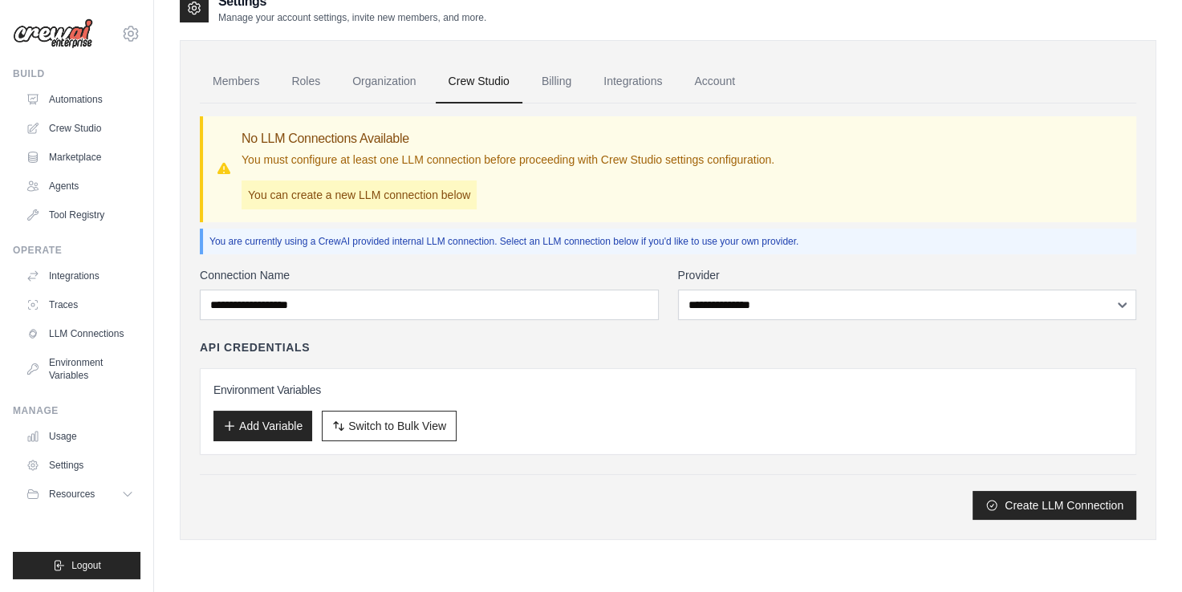
scroll to position [10, 0]
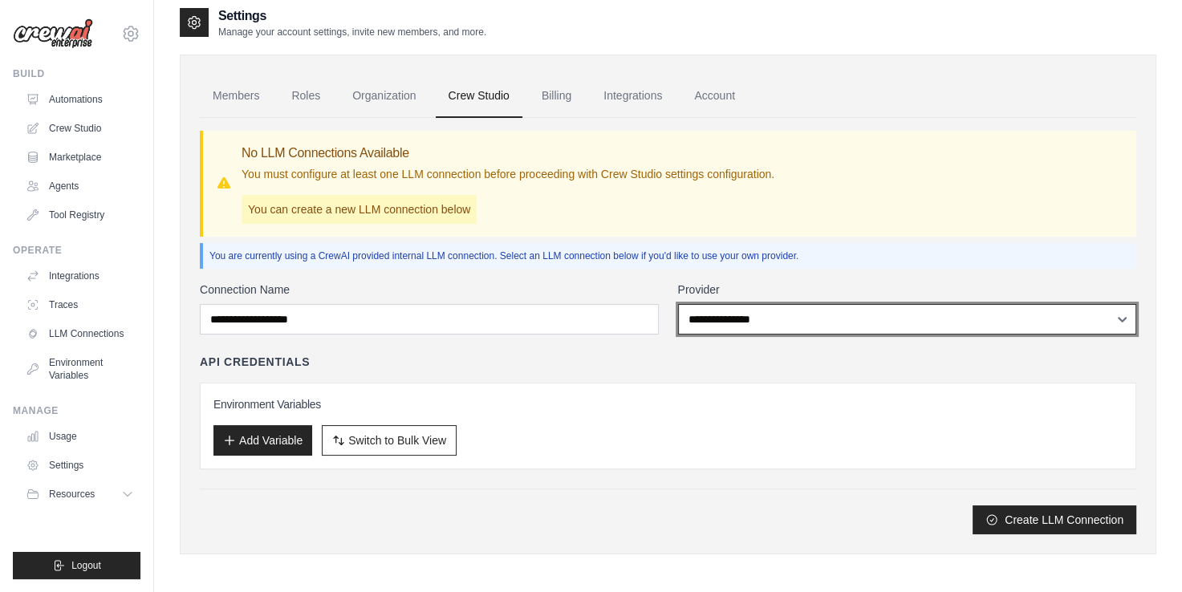
click at [743, 320] on select "**********" at bounding box center [907, 319] width 459 height 30
select select "******"
click at [678, 304] on select "**********" at bounding box center [907, 319] width 459 height 30
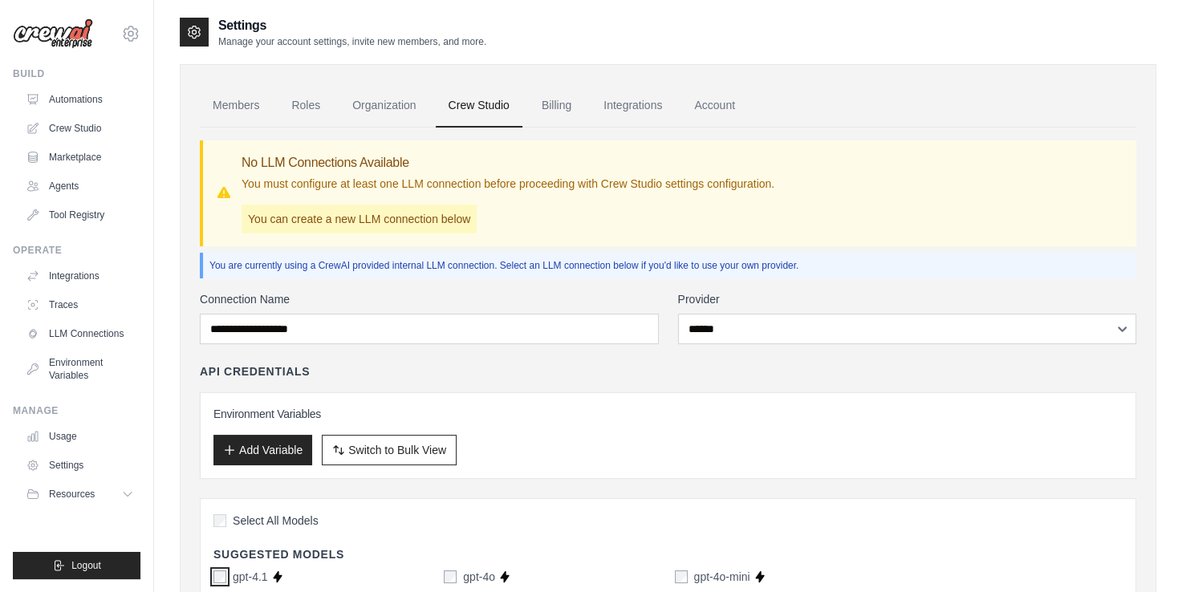
scroll to position [1107, 0]
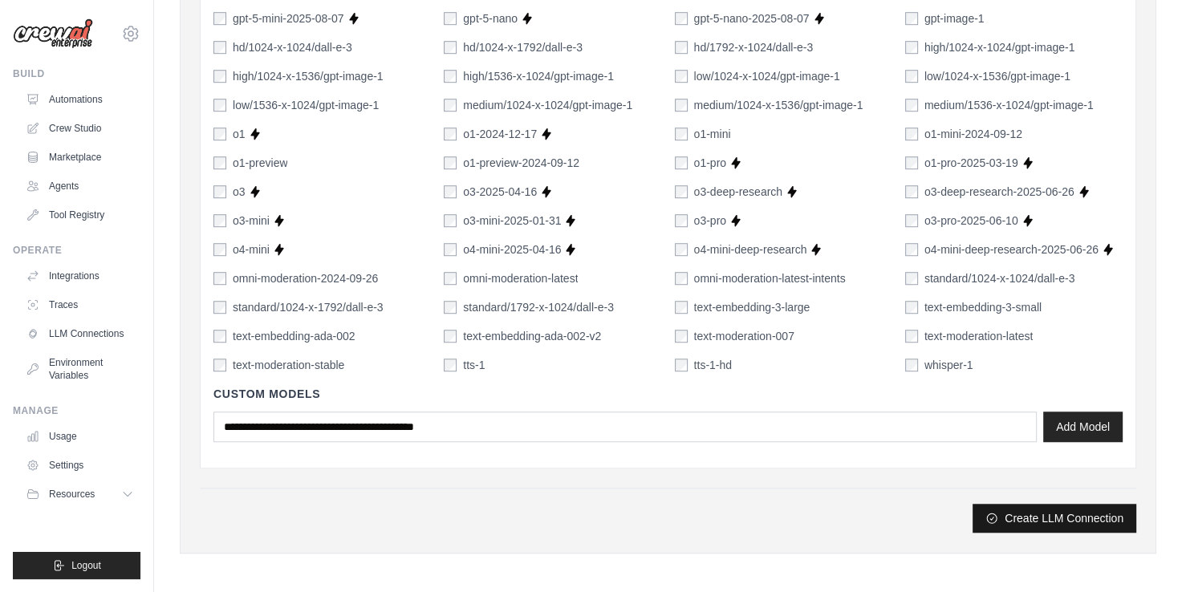
click at [1006, 516] on button "Create LLM Connection" at bounding box center [1054, 518] width 164 height 29
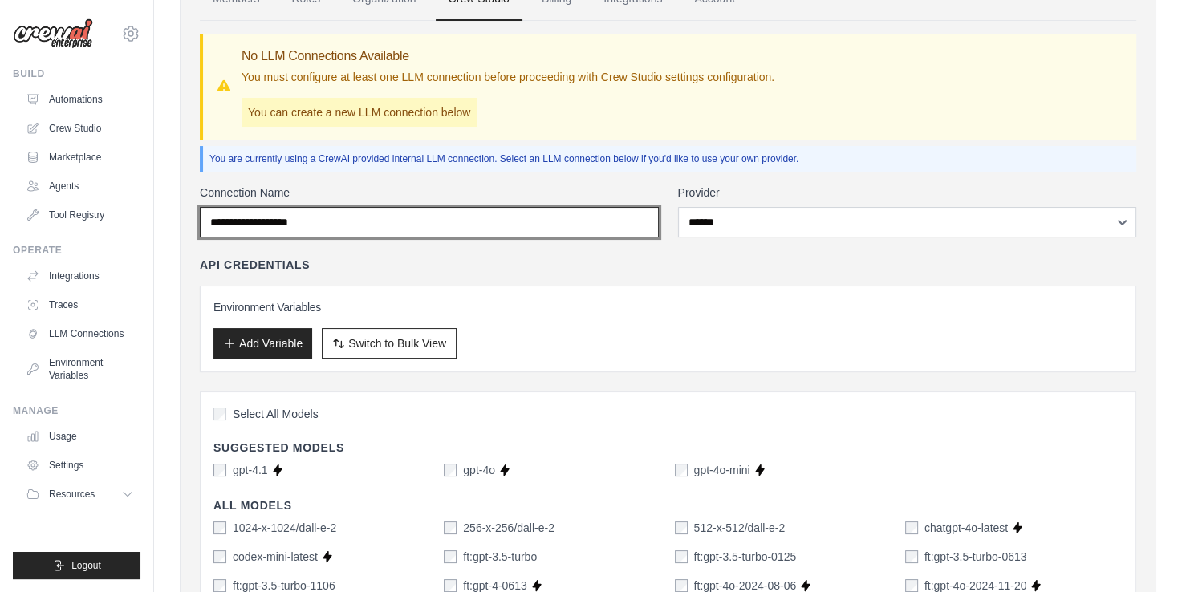
scroll to position [105, 0]
click at [388, 220] on input "Connection Name" at bounding box center [429, 224] width 459 height 30
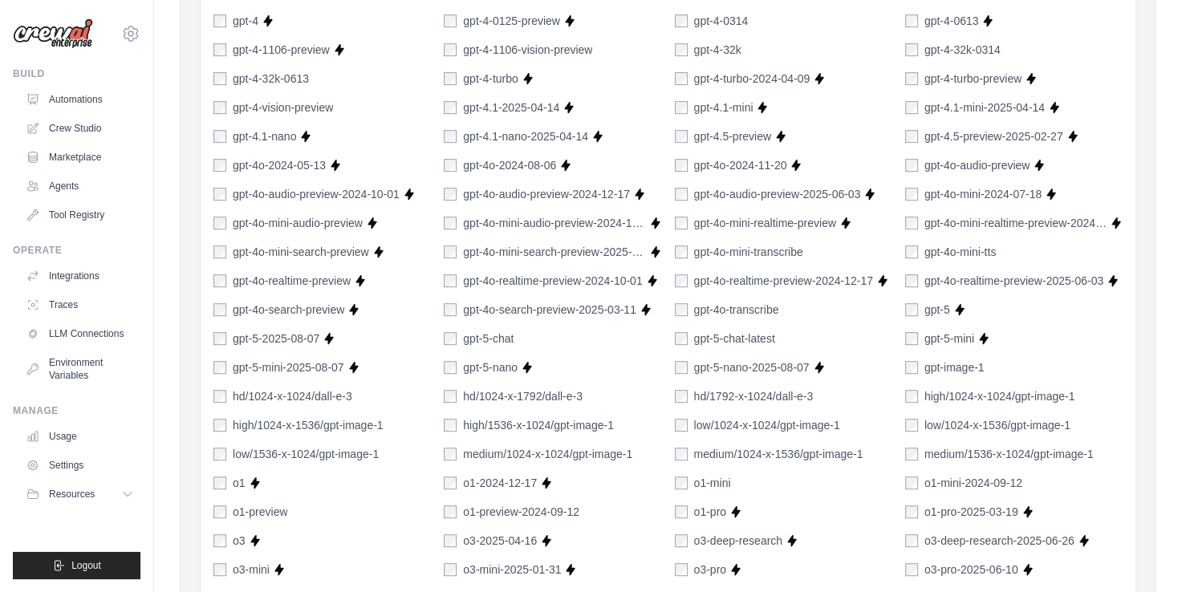
scroll to position [1107, 0]
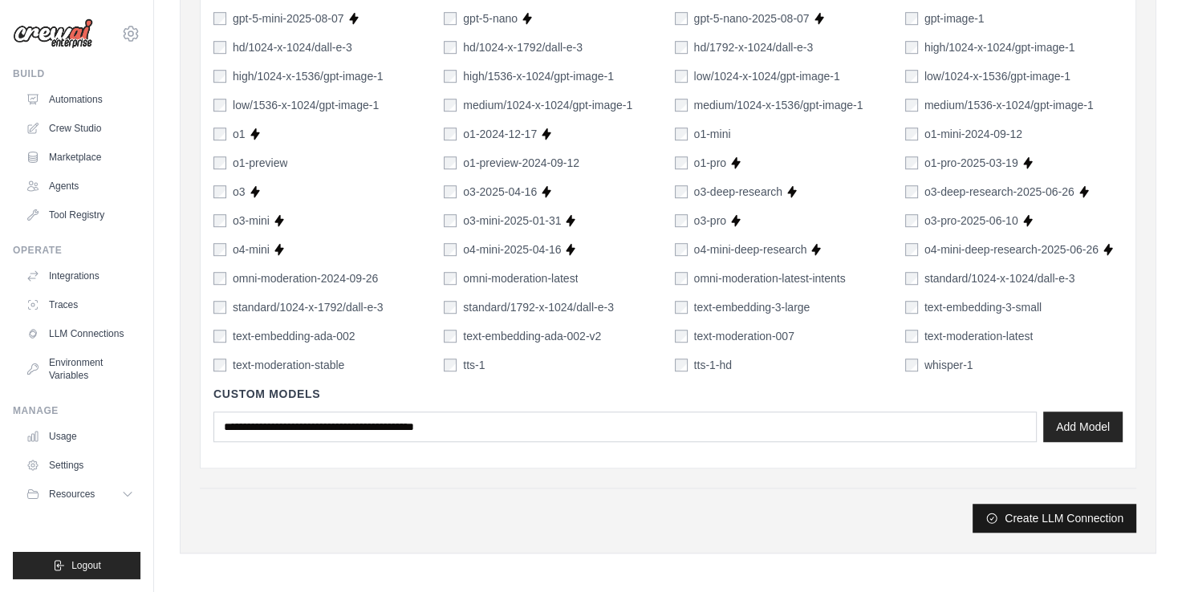
type input "*******"
click at [1037, 518] on button "Create LLM Connection" at bounding box center [1054, 518] width 164 height 29
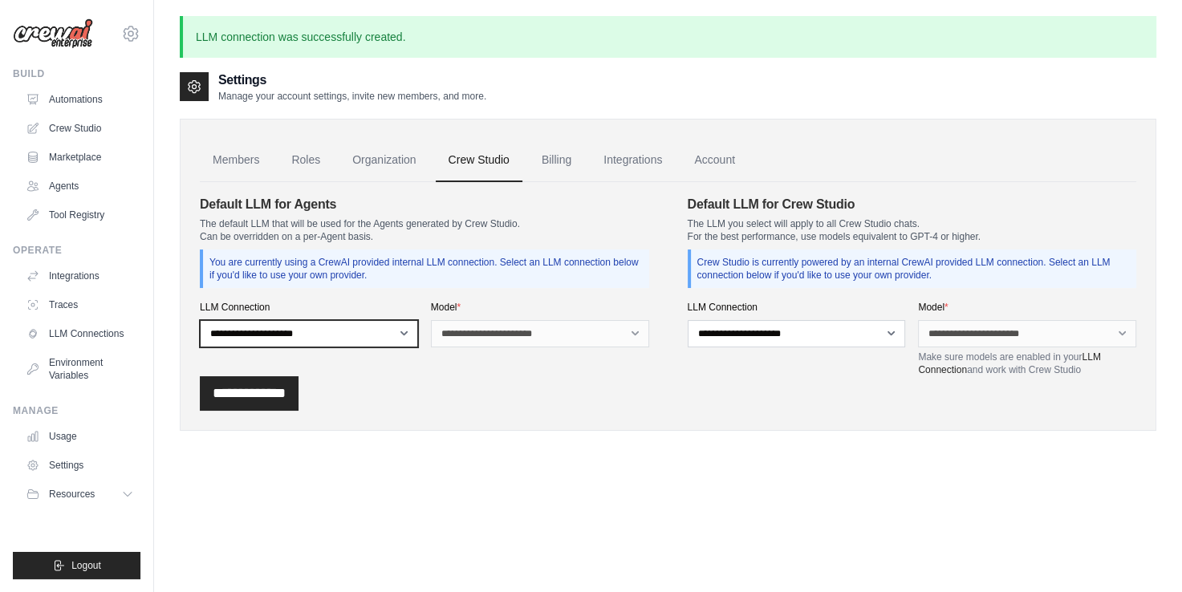
click at [364, 330] on select "**********" at bounding box center [309, 333] width 218 height 27
select select "******"
click at [200, 320] on select "**********" at bounding box center [309, 333] width 218 height 27
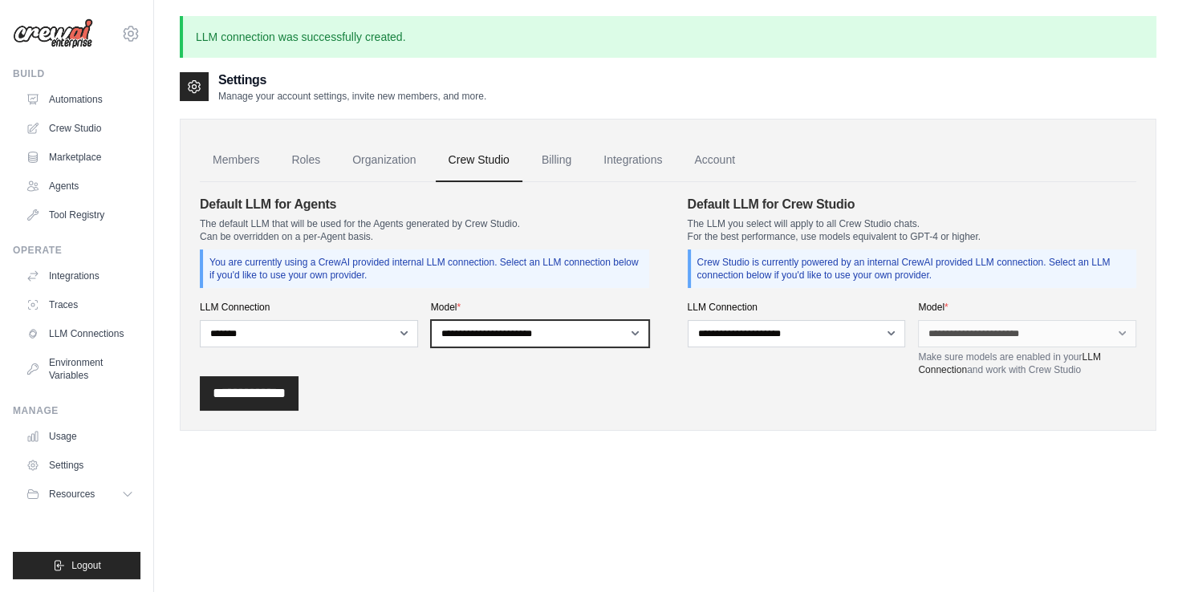
click at [471, 341] on select "**********" at bounding box center [540, 333] width 218 height 27
select select "******"
click at [431, 320] on select "**********" at bounding box center [540, 333] width 218 height 27
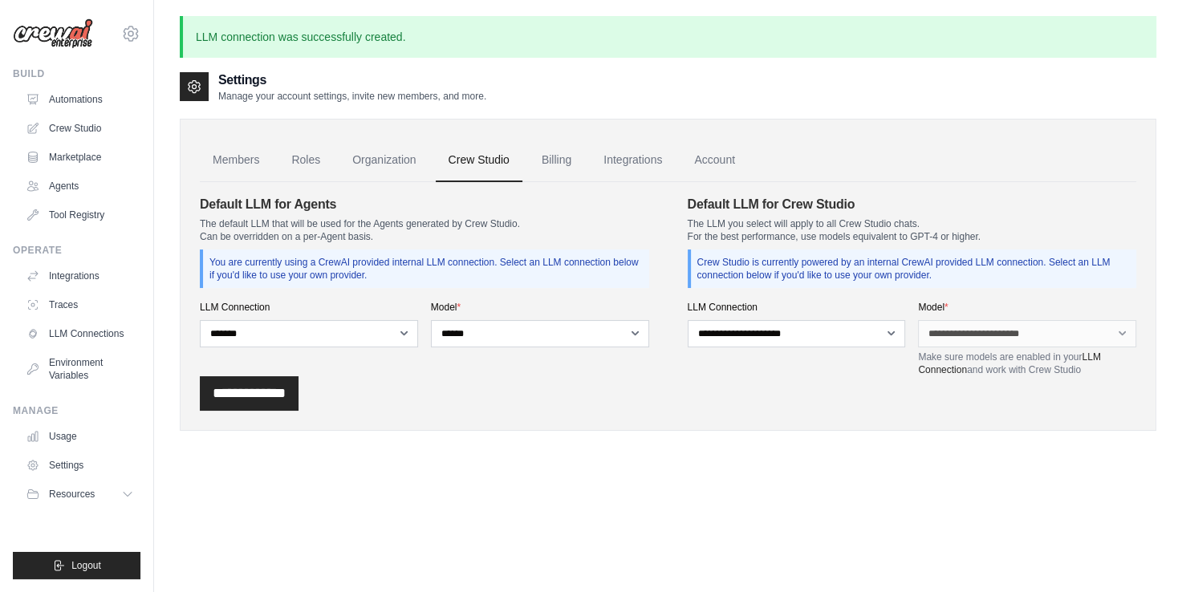
click at [586, 384] on div "**********" at bounding box center [668, 393] width 936 height 35
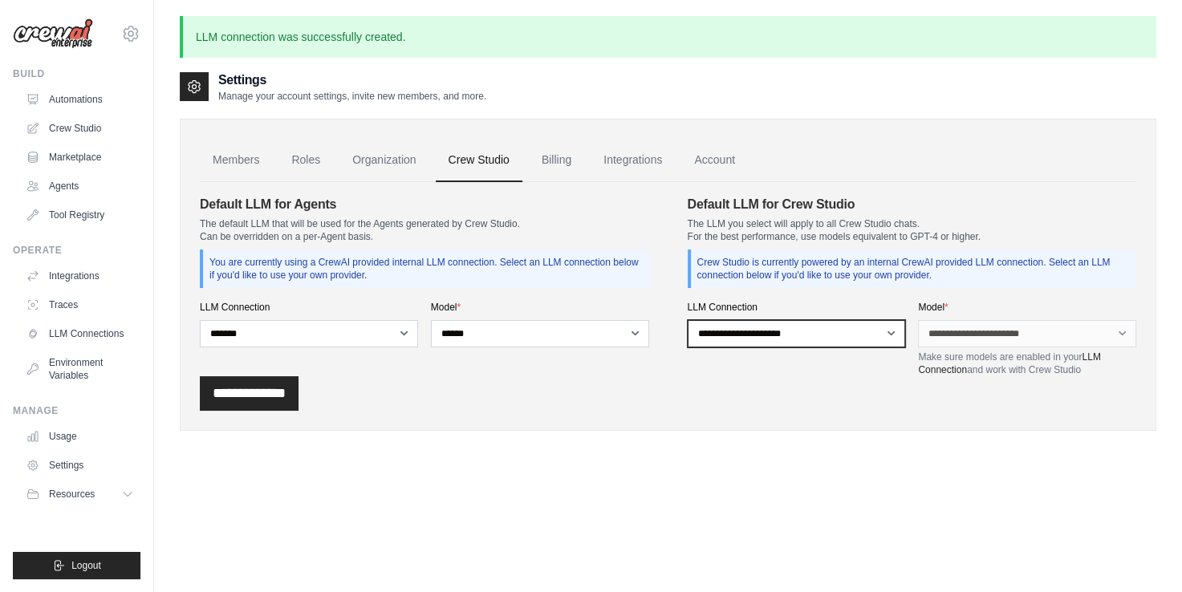
click at [734, 332] on select "**********" at bounding box center [797, 333] width 218 height 27
select select "******"
click at [688, 320] on select "**********" at bounding box center [797, 333] width 218 height 27
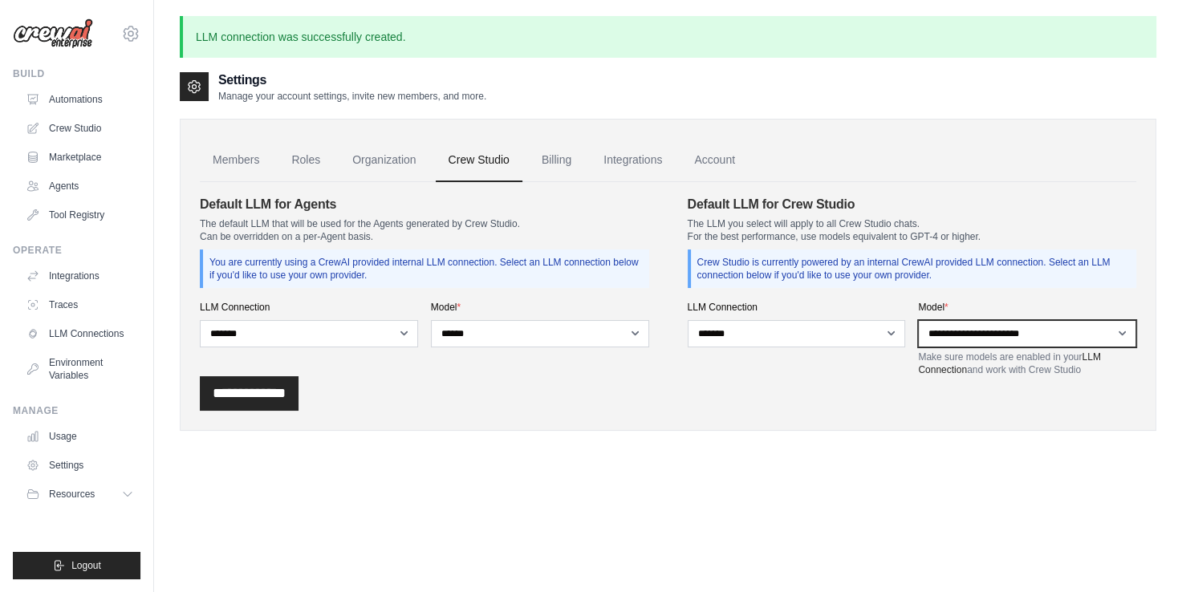
click at [945, 331] on select "**********" at bounding box center [1027, 333] width 218 height 27
select select "******"
click at [918, 320] on select "**********" at bounding box center [1027, 333] width 218 height 27
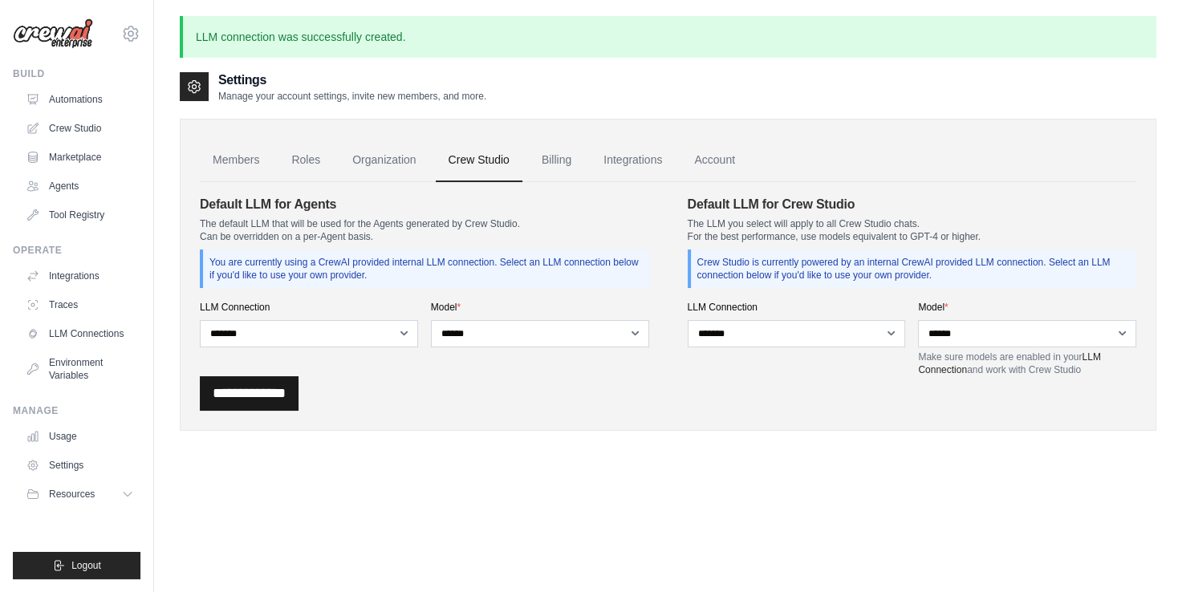
click at [282, 392] on input "**********" at bounding box center [249, 393] width 99 height 35
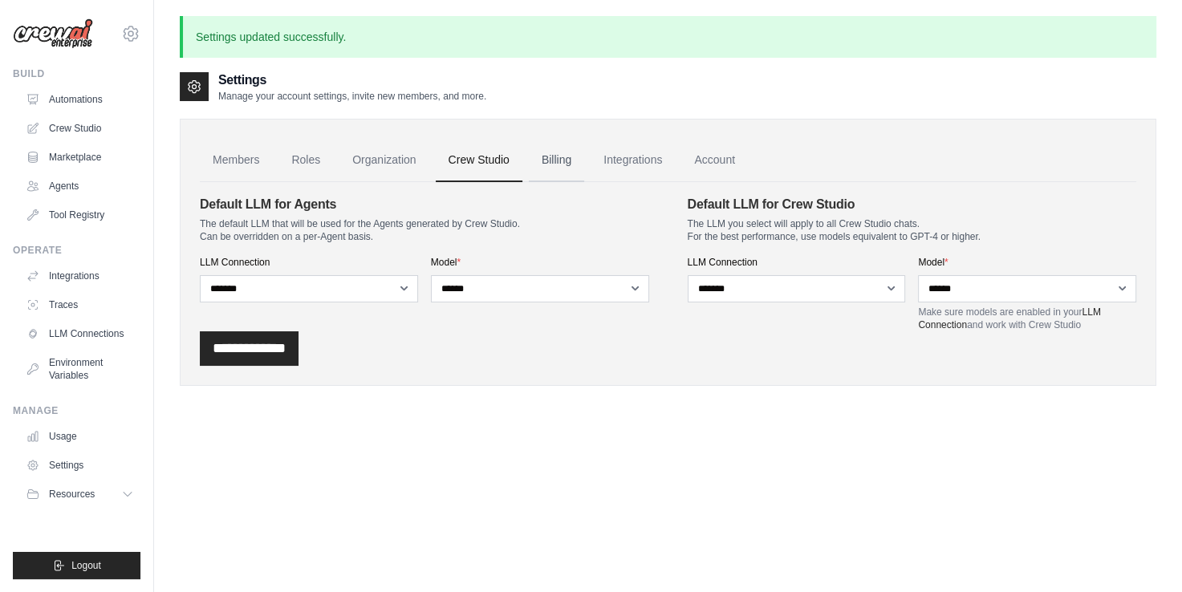
click at [542, 163] on link "Billing" at bounding box center [556, 160] width 55 height 43
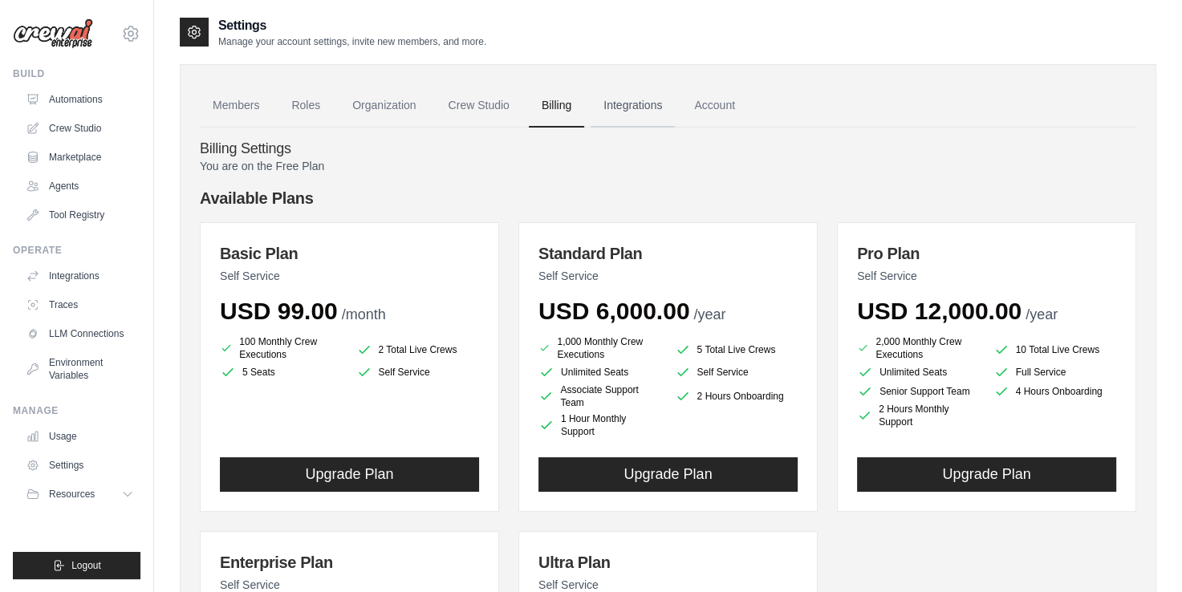
click at [638, 98] on link "Integrations" at bounding box center [633, 105] width 84 height 43
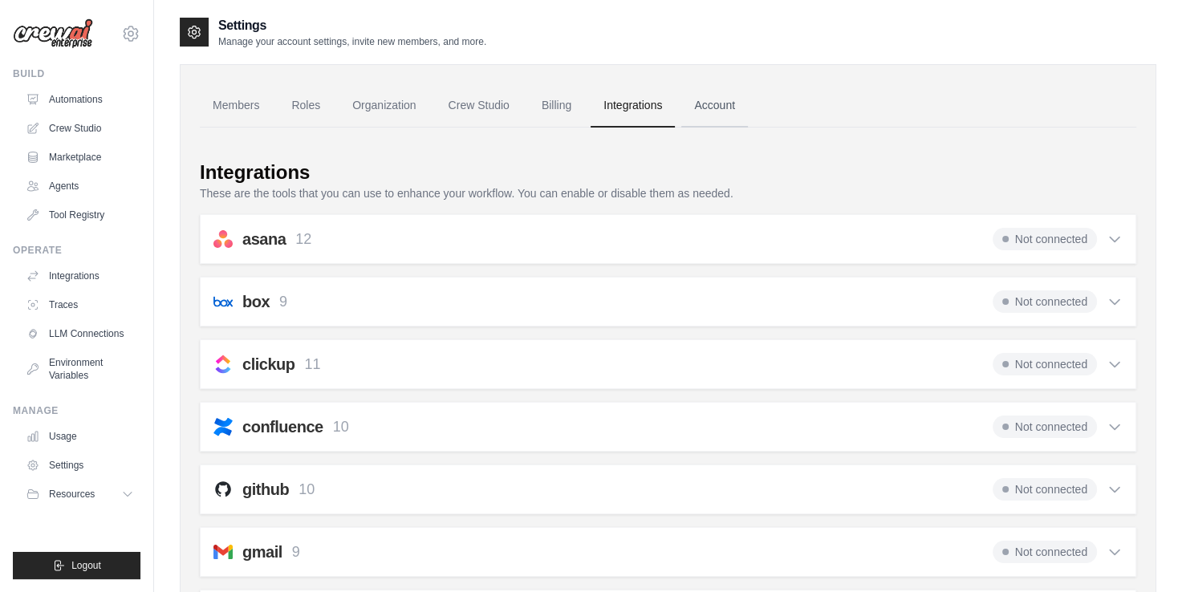
click at [723, 103] on link "Account" at bounding box center [714, 105] width 67 height 43
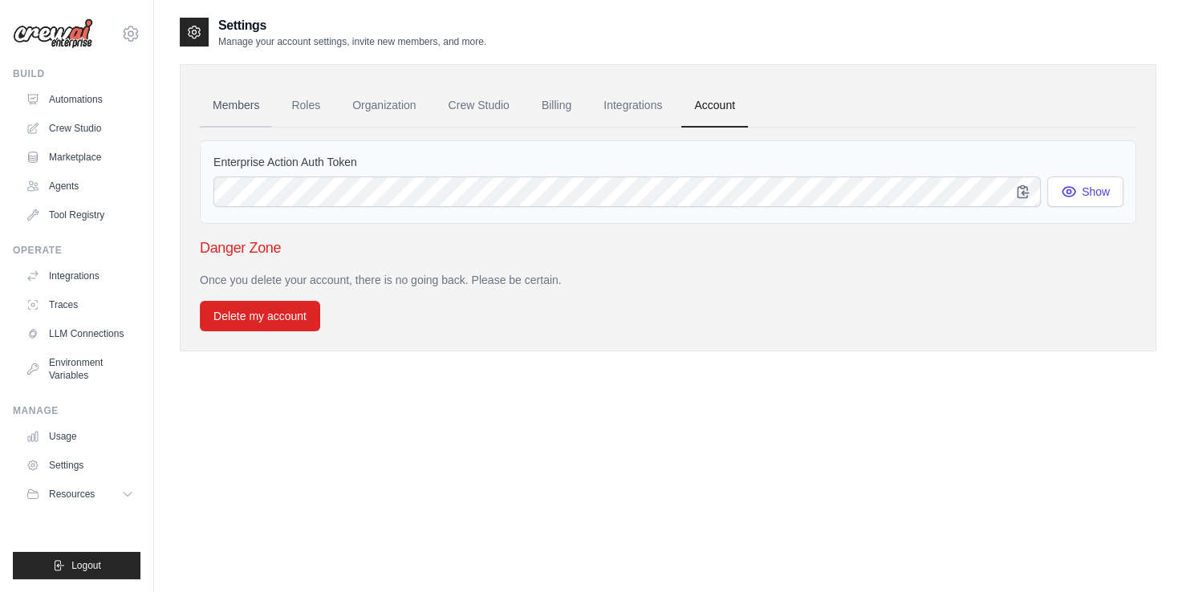
click at [224, 110] on link "Members" at bounding box center [236, 105] width 72 height 43
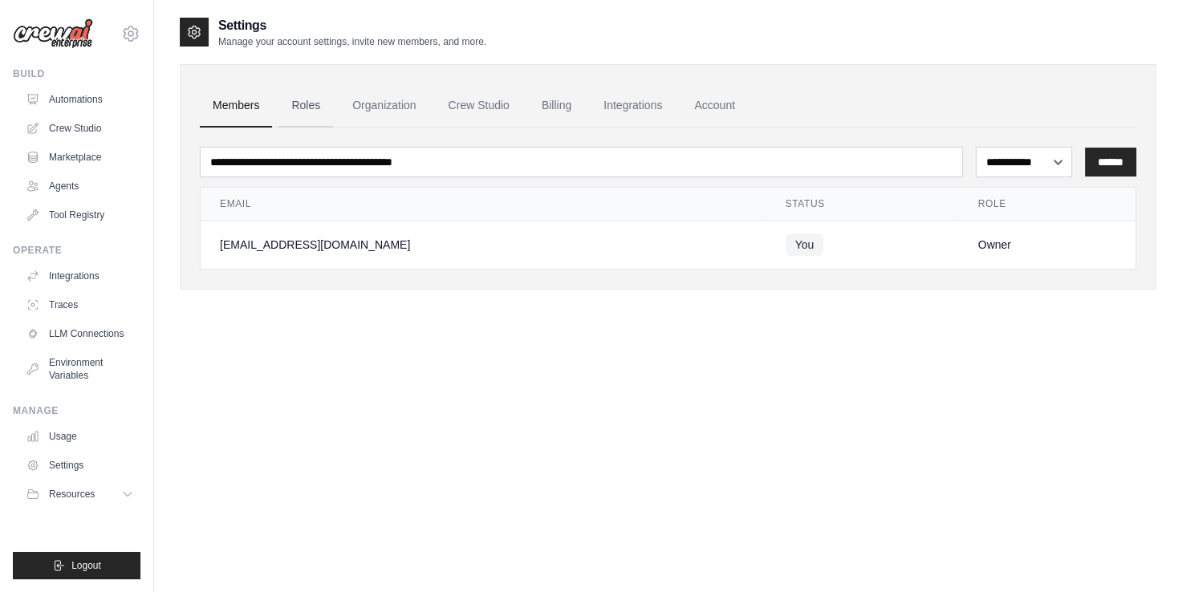
click at [303, 108] on link "Roles" at bounding box center [305, 105] width 55 height 43
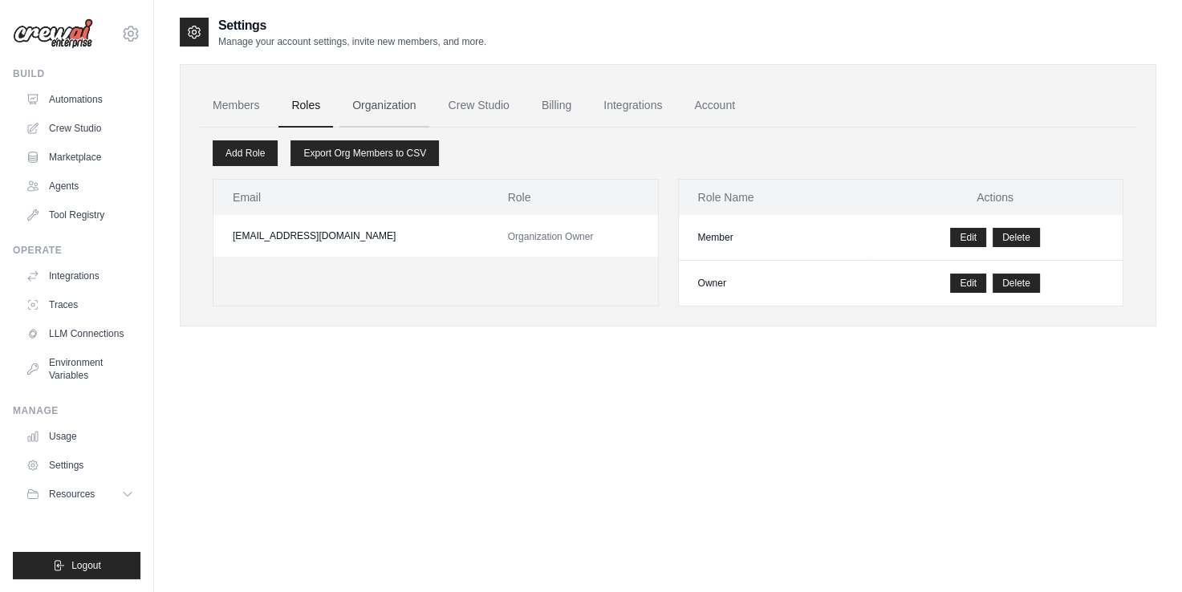
click at [375, 93] on link "Organization" at bounding box center [383, 105] width 89 height 43
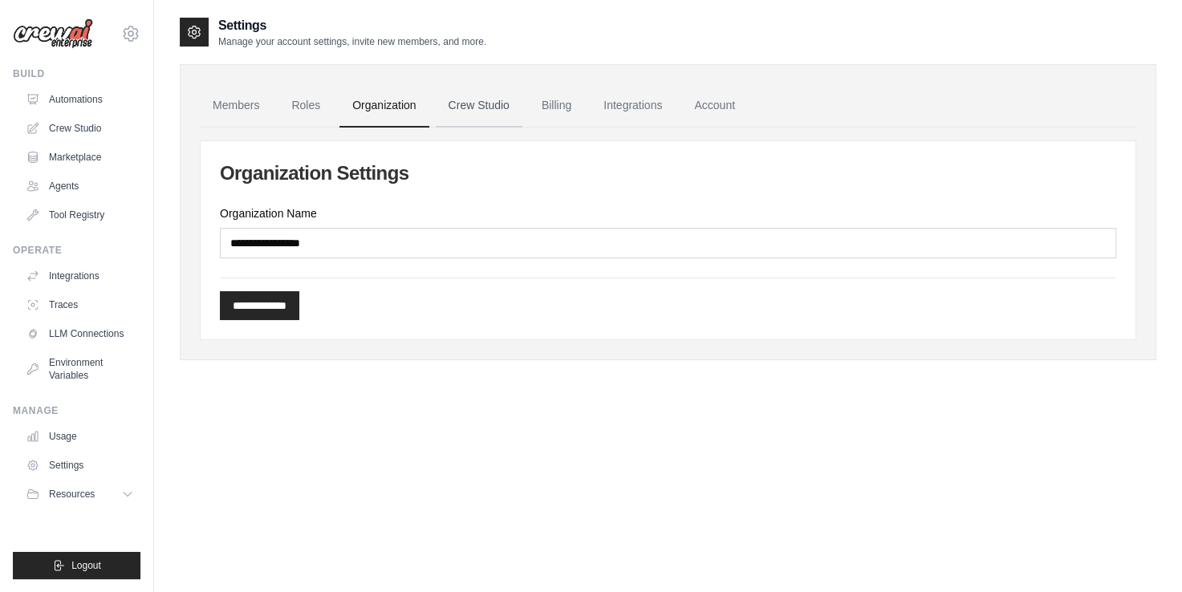
click at [469, 103] on link "Crew Studio" at bounding box center [479, 105] width 87 height 43
